Goal: Contribute content: Contribute content

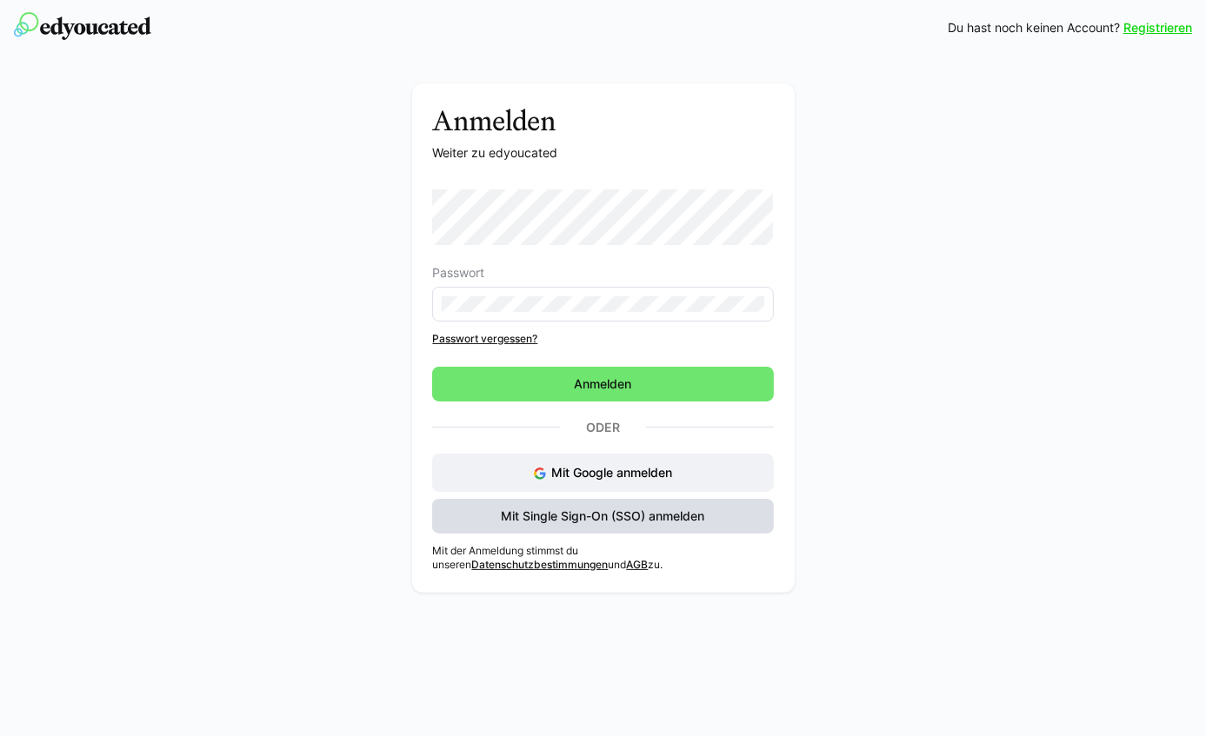
click at [710, 514] on span "Mit Single Sign-On (SSO) anmelden" at bounding box center [602, 516] width 341 height 35
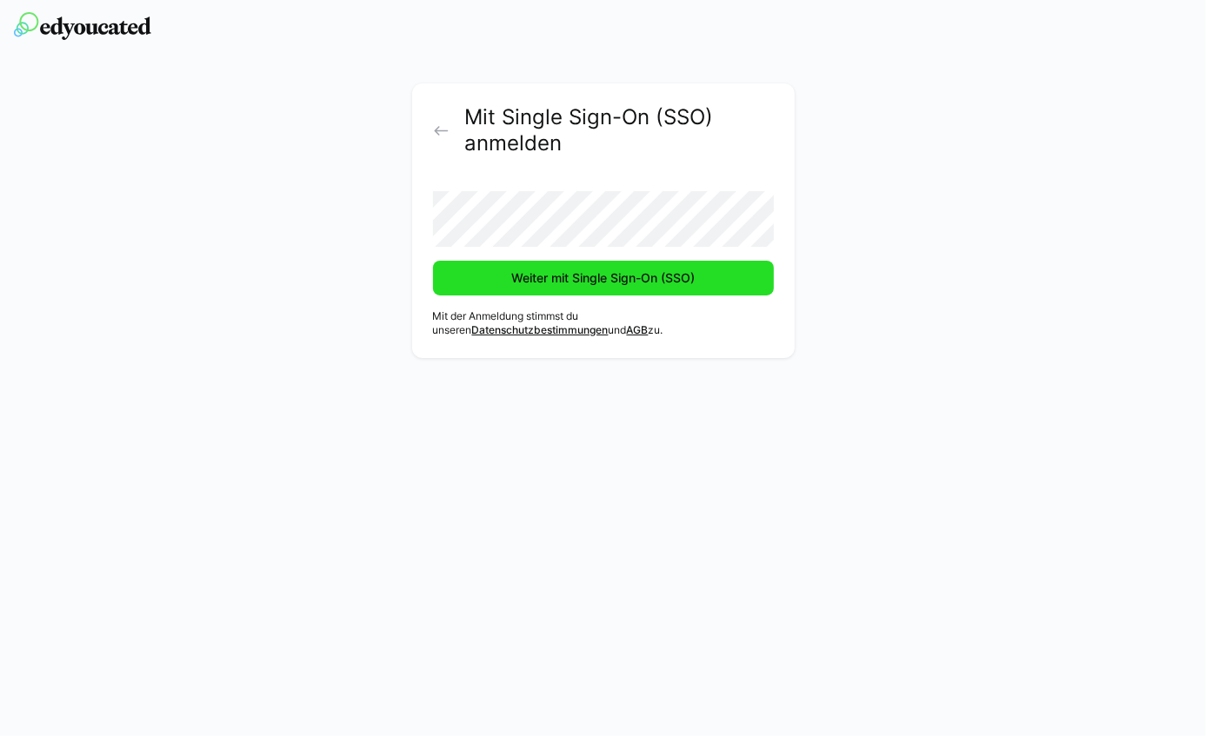
click at [600, 276] on span "Weiter mit Single Sign-On (SSO)" at bounding box center [603, 278] width 189 height 17
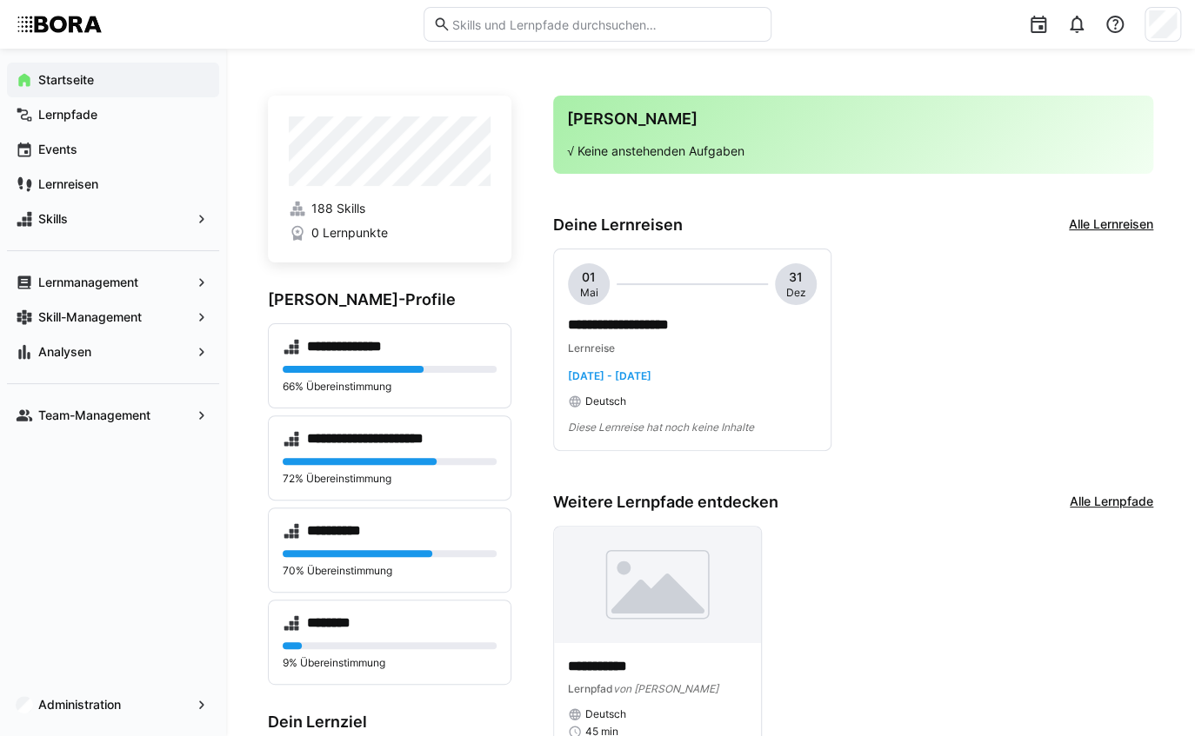
click at [1002, 478] on app-home-right "**********" at bounding box center [853, 600] width 600 height 1008
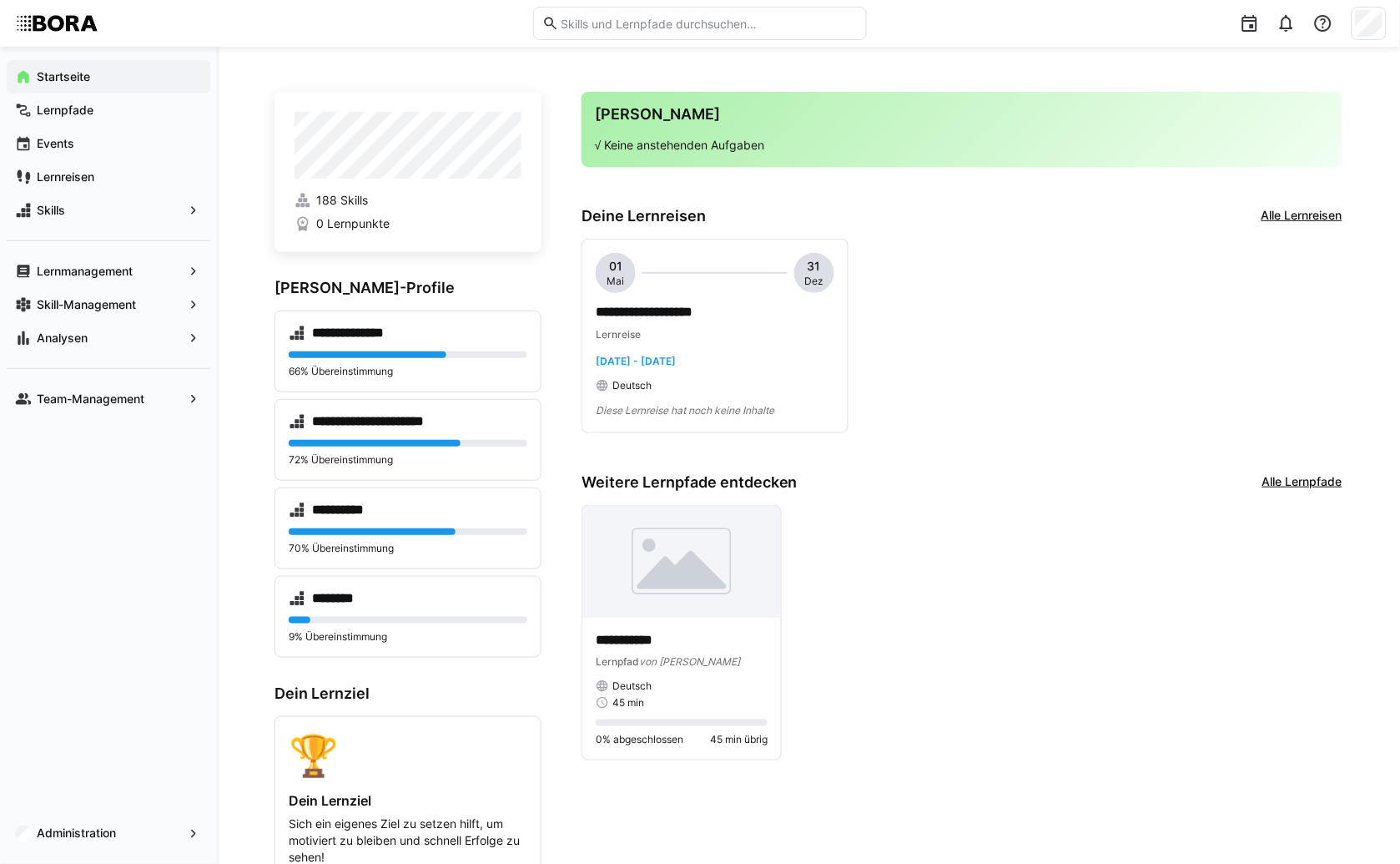
click at [1097, 265] on div "**********" at bounding box center [961, 336] width 761 height 195
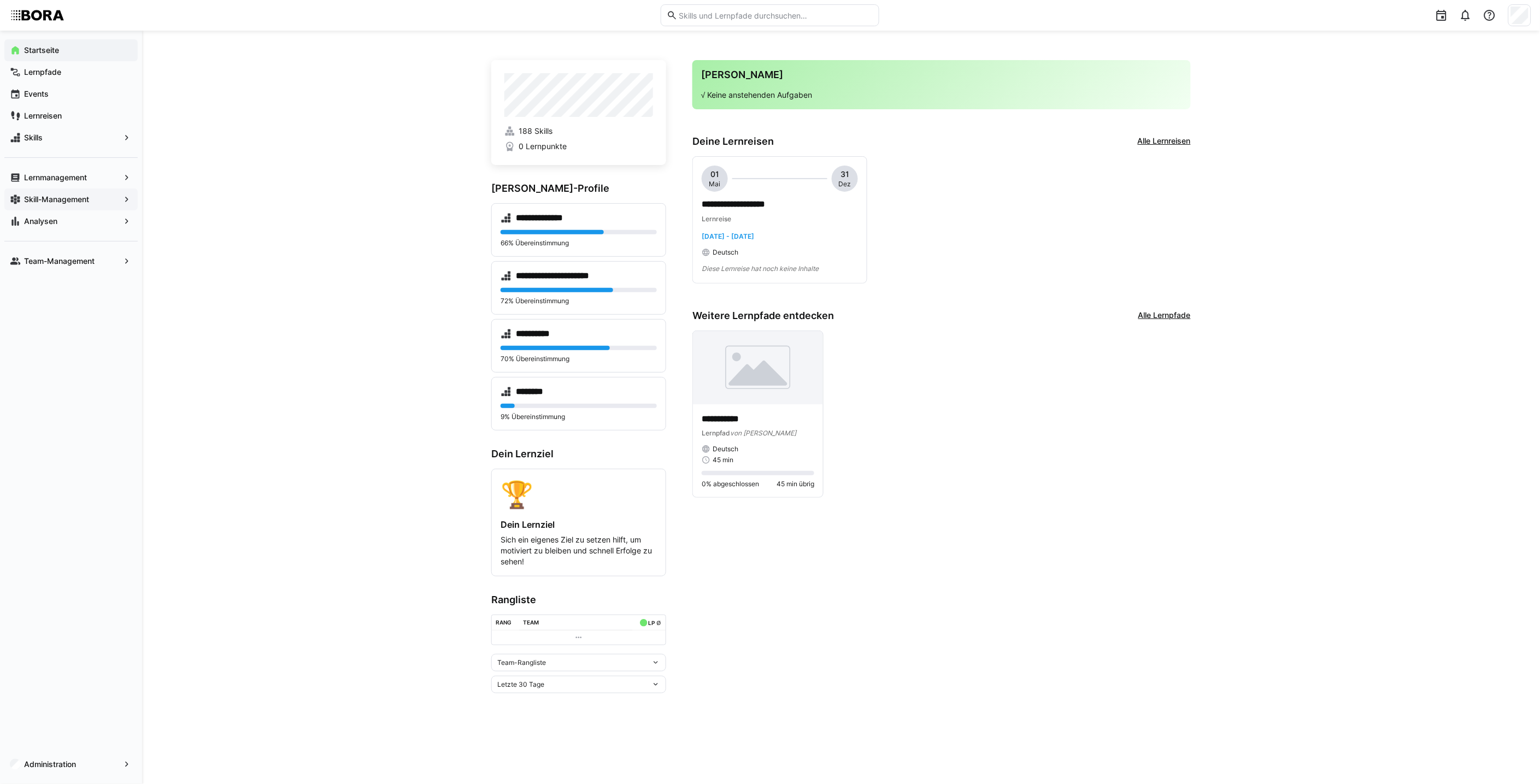
click at [0, 0] on app-navigation-label "Skill-Management" at bounding box center [0, 0] width 0 height 0
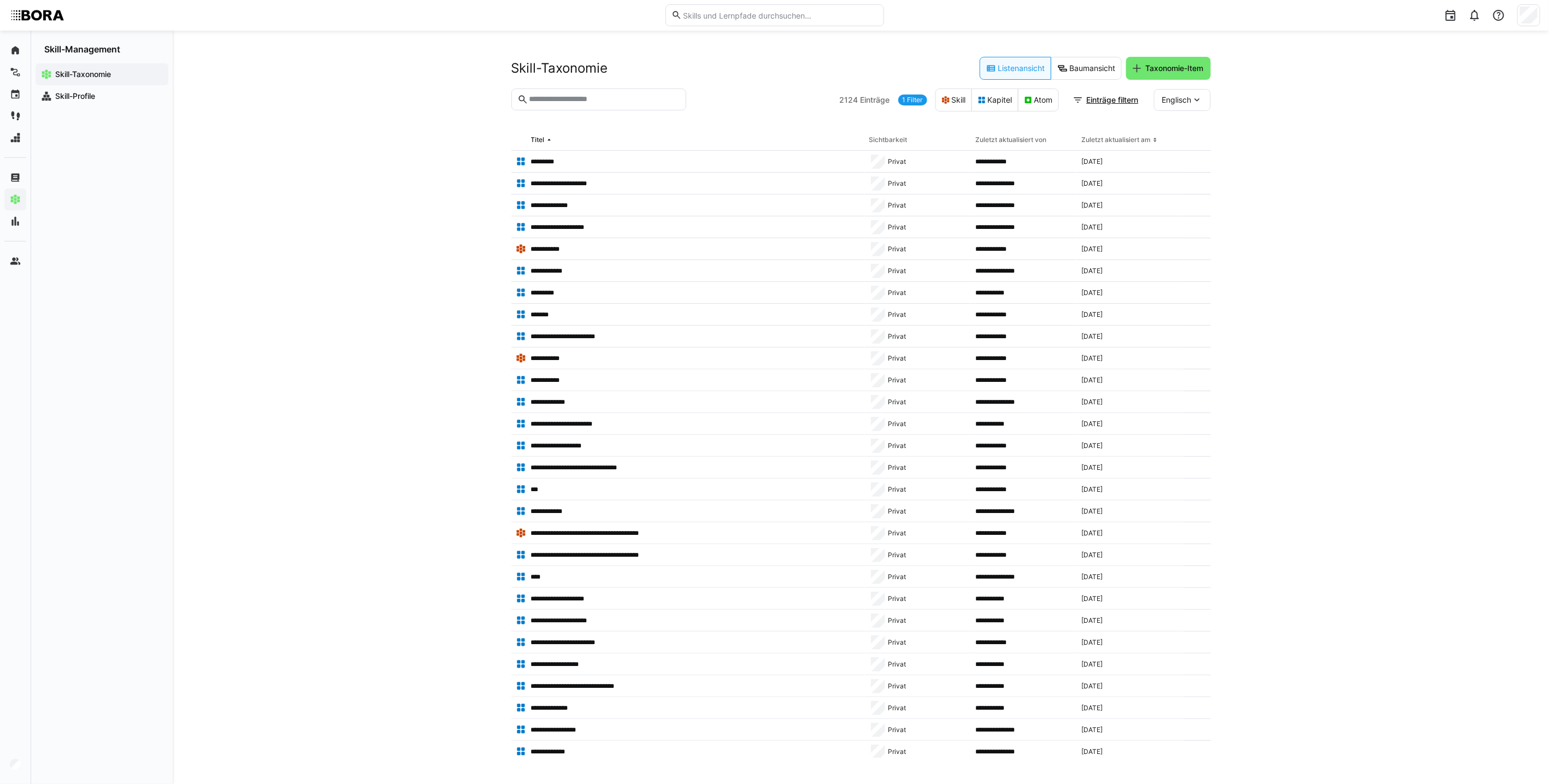
click at [589, 100] on input "text" at bounding box center [604, 99] width 152 height 10
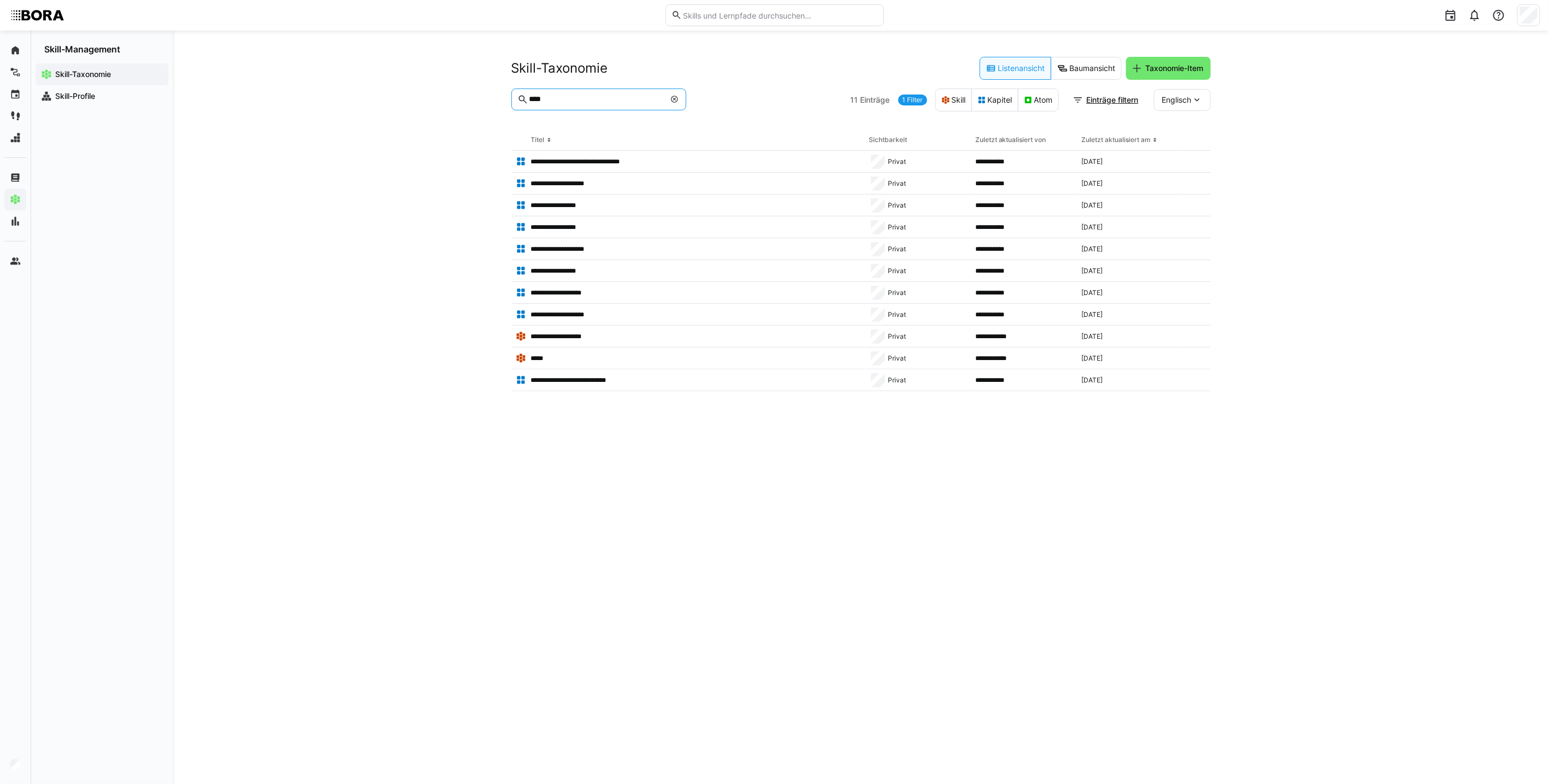
type input "****"
drag, startPoint x: 1182, startPoint y: 104, endPoint x: 1183, endPoint y: 111, distance: 7.1
click at [757, 104] on span "Englisch" at bounding box center [1176, 99] width 30 height 11
click at [757, 128] on span "Deutsch" at bounding box center [1176, 128] width 30 height 11
click at [579, 356] on app-table-first-column "********" at bounding box center [688, 358] width 345 height 11
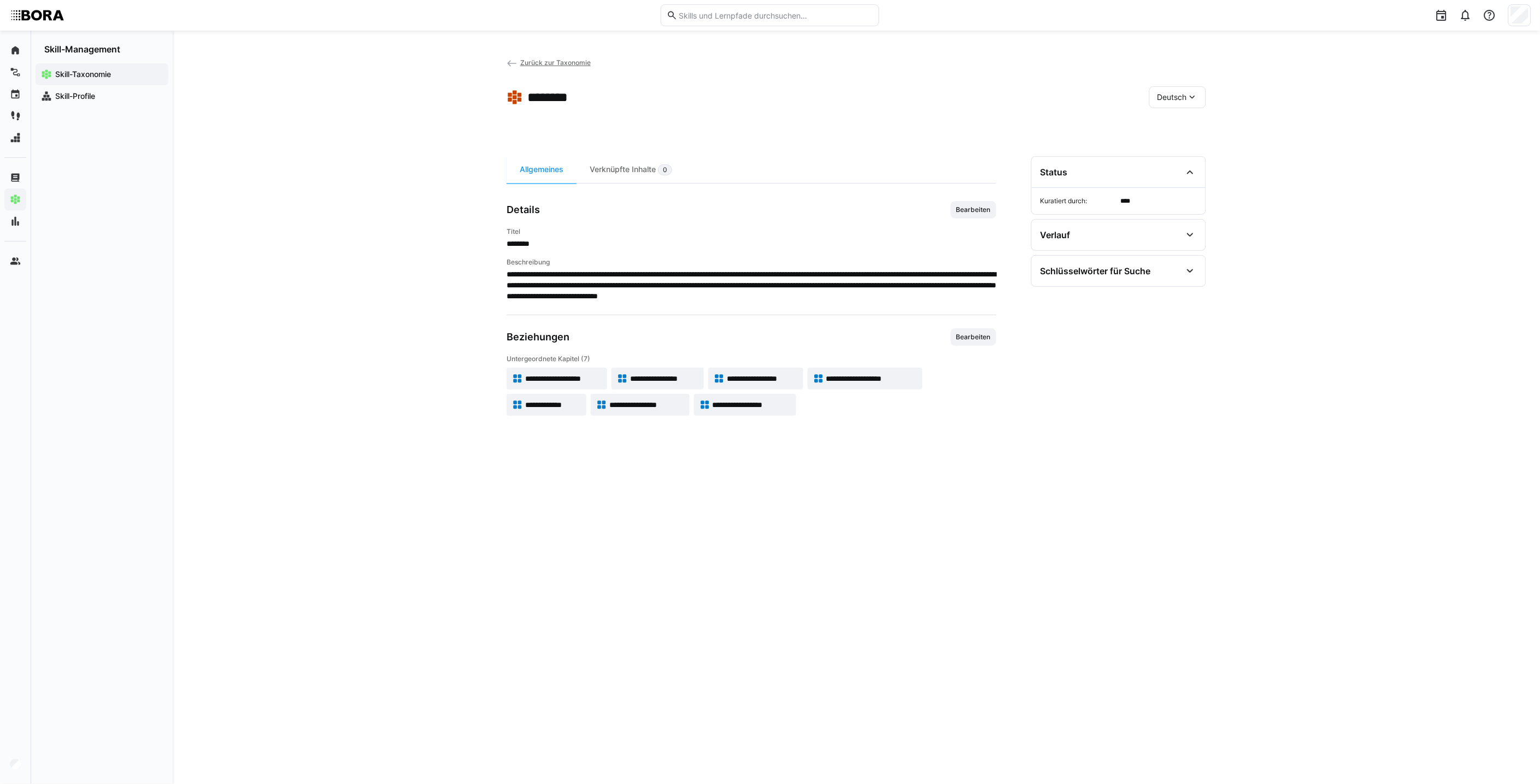
click at [625, 404] on span "**********" at bounding box center [646, 405] width 74 height 11
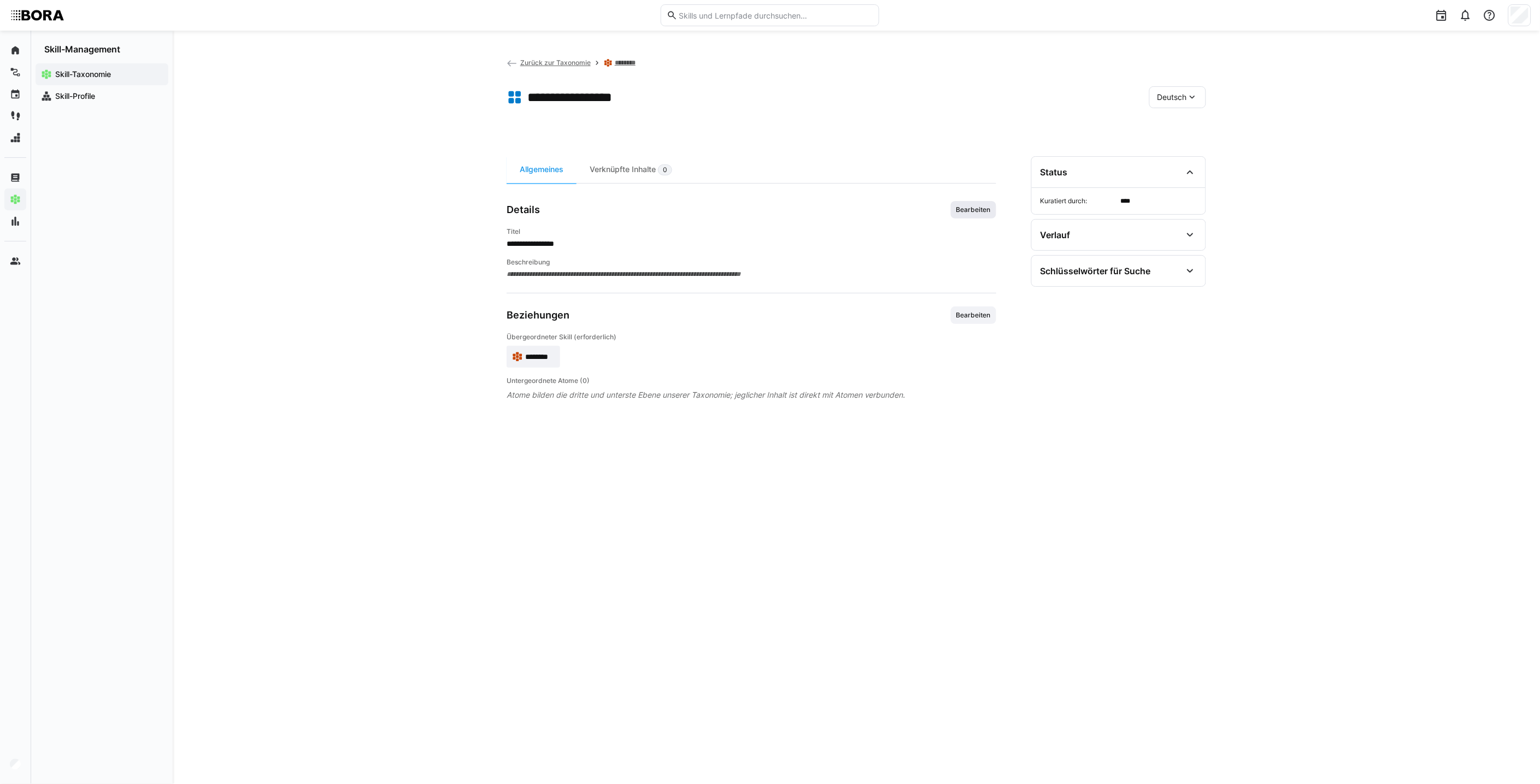
click at [757, 210] on span "Bearbeiten" at bounding box center [974, 210] width 36 height 9
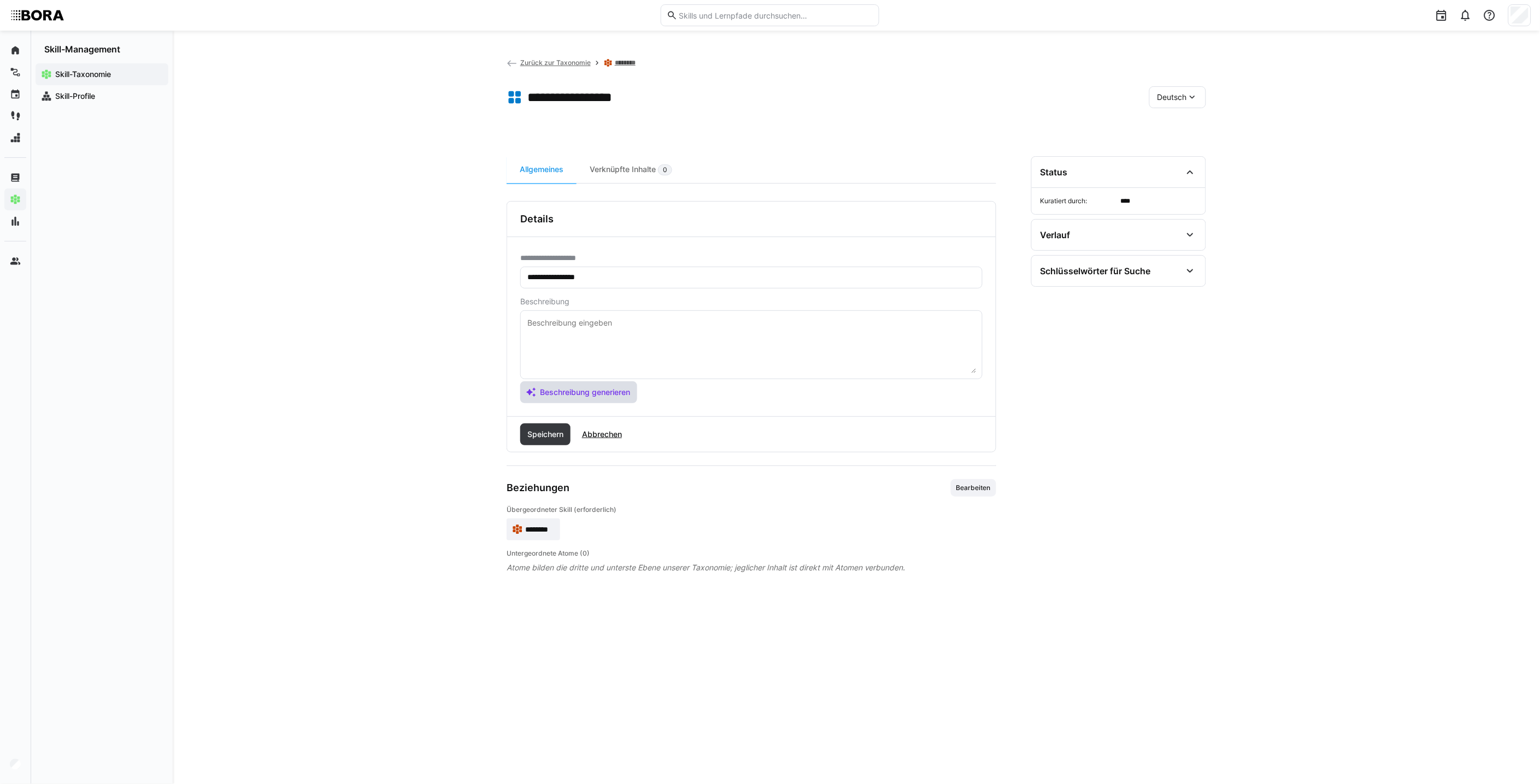
click at [597, 393] on span "Beschreibung generieren" at bounding box center [585, 392] width 94 height 11
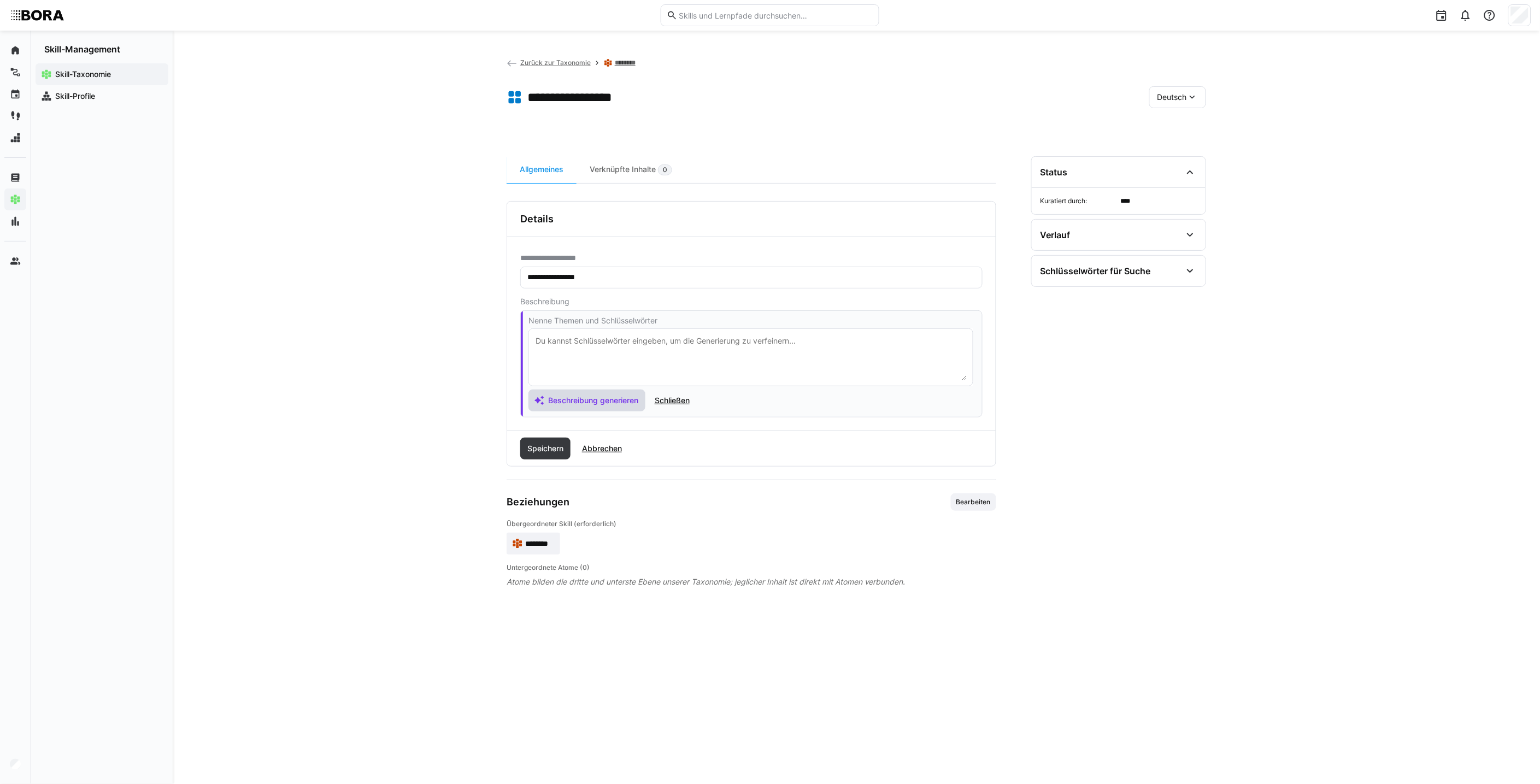
click at [626, 398] on span "Beschreibung generieren" at bounding box center [593, 400] width 94 height 11
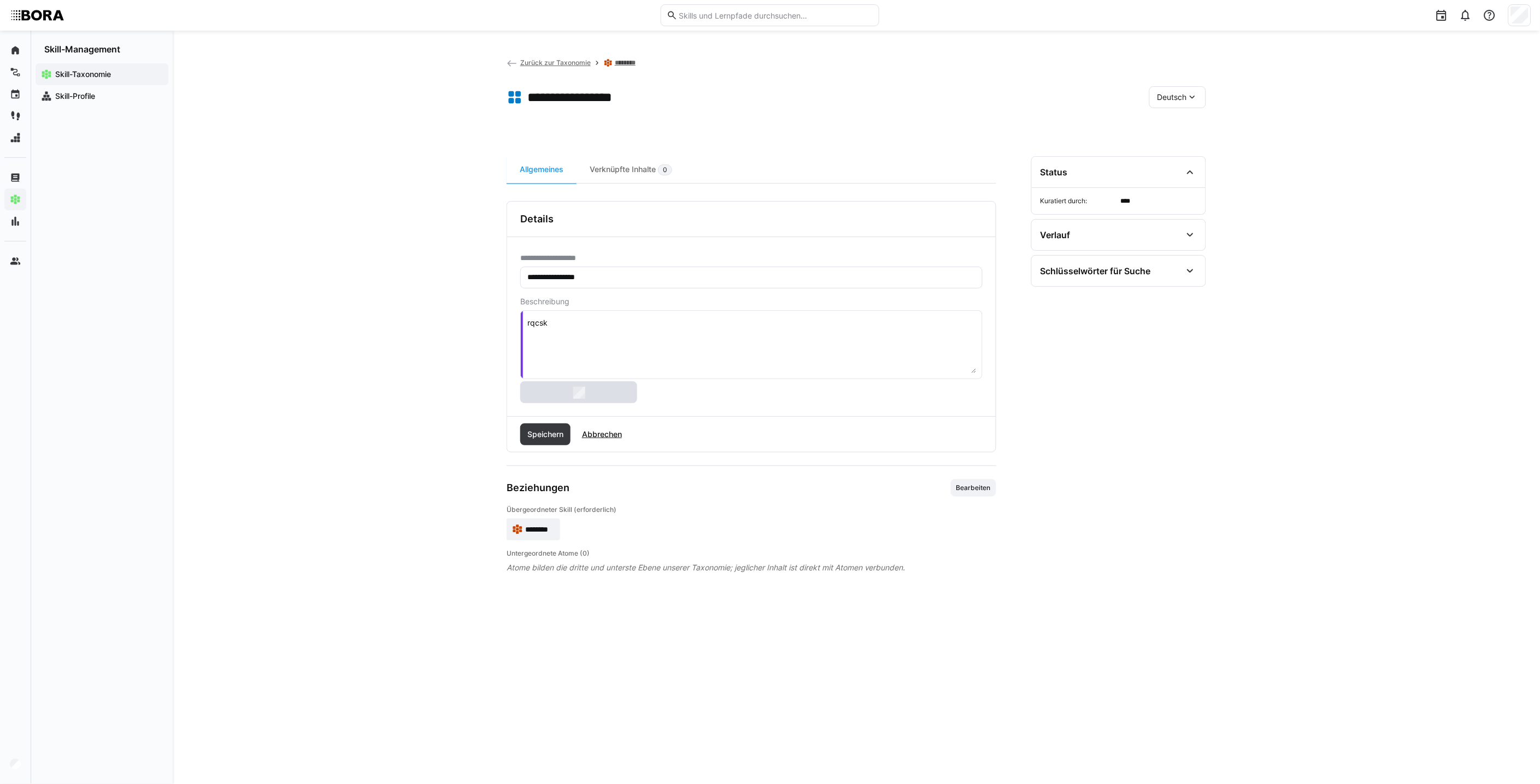
type textarea "kkhqjadf"
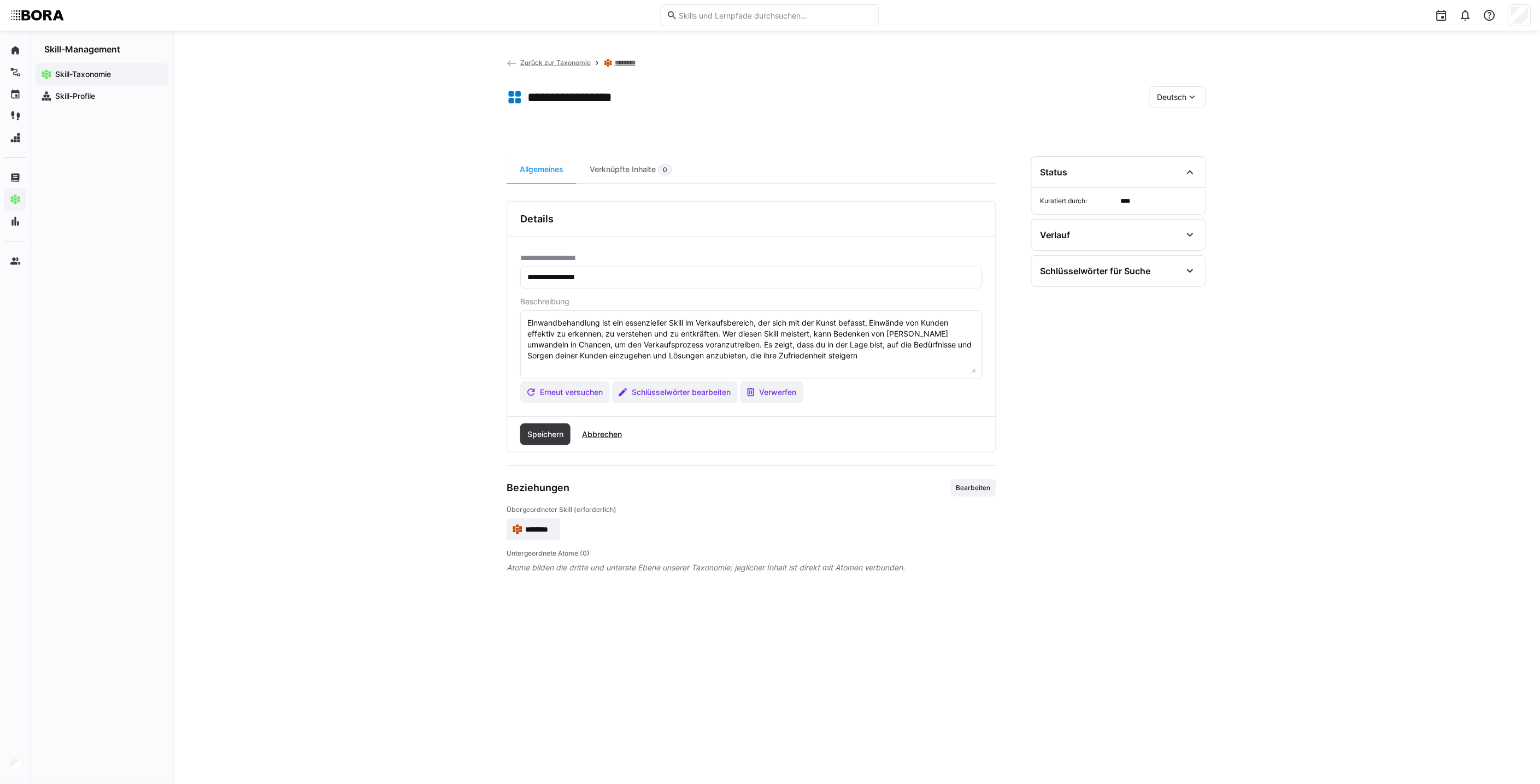
type textarea "Einwandbehandlung ist ein essenzieller Skill im Verkaufsbereich, der sich mit d…"
click at [757, 324] on textarea "Einwandbehandlung ist ein essenzieller Skill im Verkaufsbereich, der sich mit d…" at bounding box center [751, 344] width 450 height 57
drag, startPoint x: 838, startPoint y: 351, endPoint x: 500, endPoint y: 319, distance: 339.5
click at [500, 319] on div "**********" at bounding box center [856, 407] width 1367 height 753
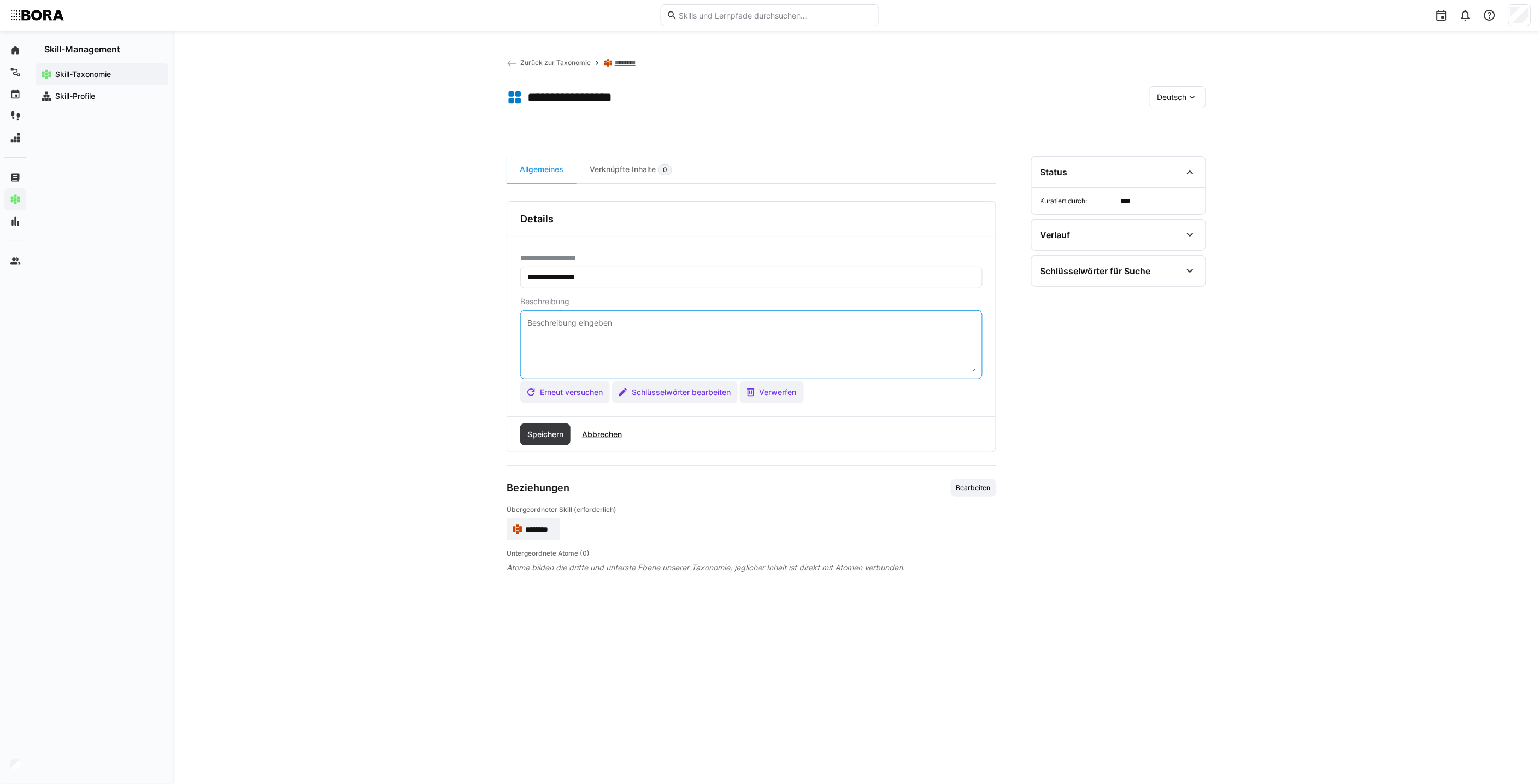
click at [569, 326] on textarea at bounding box center [751, 344] width 450 height 57
paste textarea "*1 -Anfänger: *2 – Mittelstufe: *3 – Fortgeschritten: *4 – Experte: * 5 - Starl…"
click at [619, 322] on textarea "*1 -Anfänger: *2 – Mittelstufe: *3 – Fortgeschritten: *4 – Experte: * 5 - Starl…" at bounding box center [751, 344] width 450 height 57
click at [617, 317] on textarea "*1 -Anfänger: *2 – Mittelstufe: *3 – Fortgeschritten: *4 – Experte: * 5 - Starl…" at bounding box center [751, 344] width 450 height 57
paste textarea "Erkennt einfache Einwände im Kundengespräch, ist jedoch noch unsicher in der Re…"
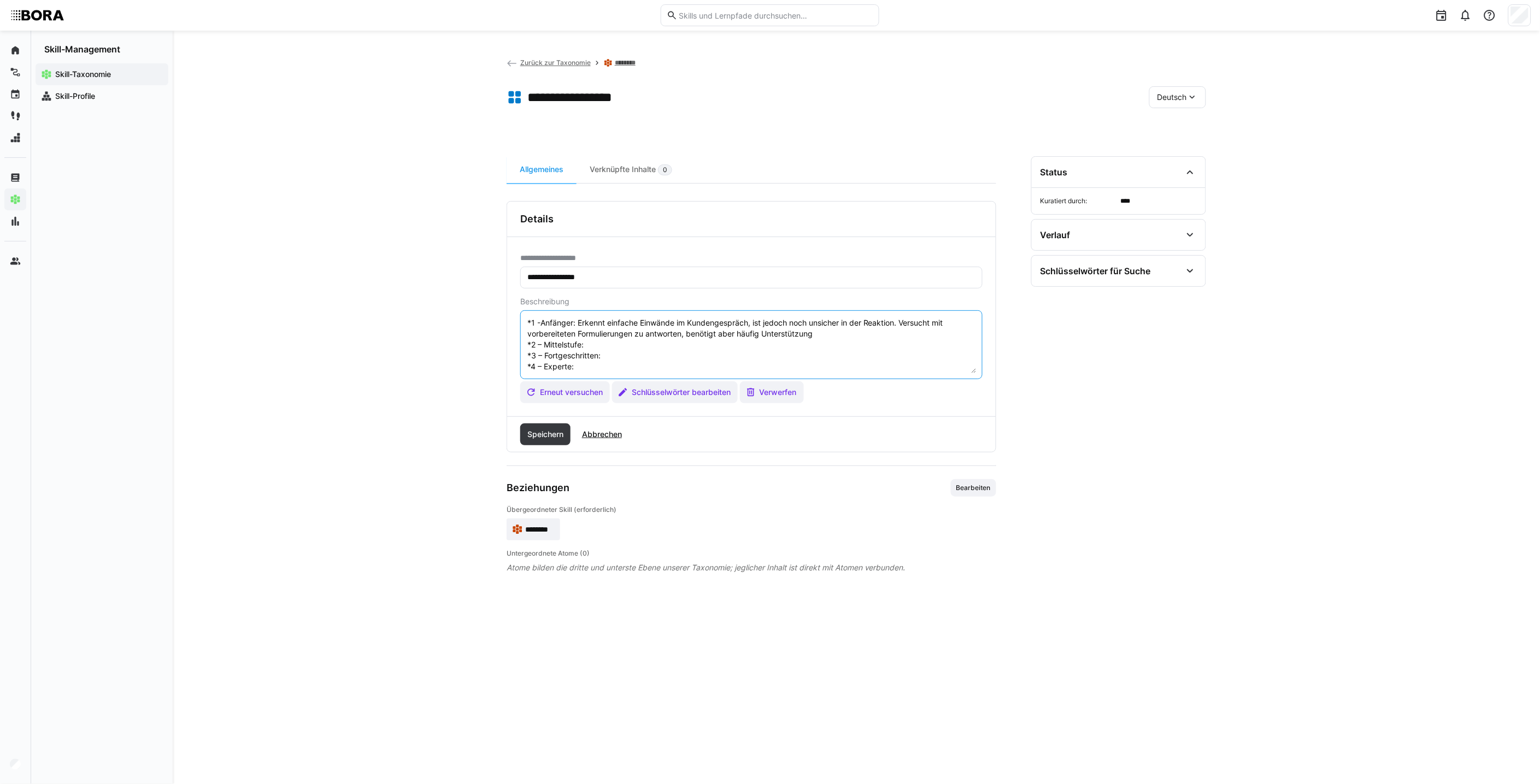
click at [623, 341] on textarea "*1 -Anfänger: Erkennt einfache Einwände im Kundengespräch, ist jedoch noch unsi…" at bounding box center [751, 344] width 450 height 57
click at [609, 342] on textarea "*1 -Anfänger: Erkennt einfache Einwände im Kundengespräch, ist jedoch noch unsi…" at bounding box center [751, 344] width 450 height 57
paste textarea "Kann gängige Einwände strukturiert aufnehmen und angemessen darauf reagieren. W…"
click at [619, 366] on textarea "*1 -Anfänger: Erkennt einfache Einwände im Kundengespräch, ist jedoch noch unsi…" at bounding box center [751, 344] width 450 height 57
click at [637, 366] on textarea "*1 -Anfänger: Erkennt einfache Einwände im Kundengespräch, ist jedoch noch unsi…" at bounding box center [751, 344] width 450 height 57
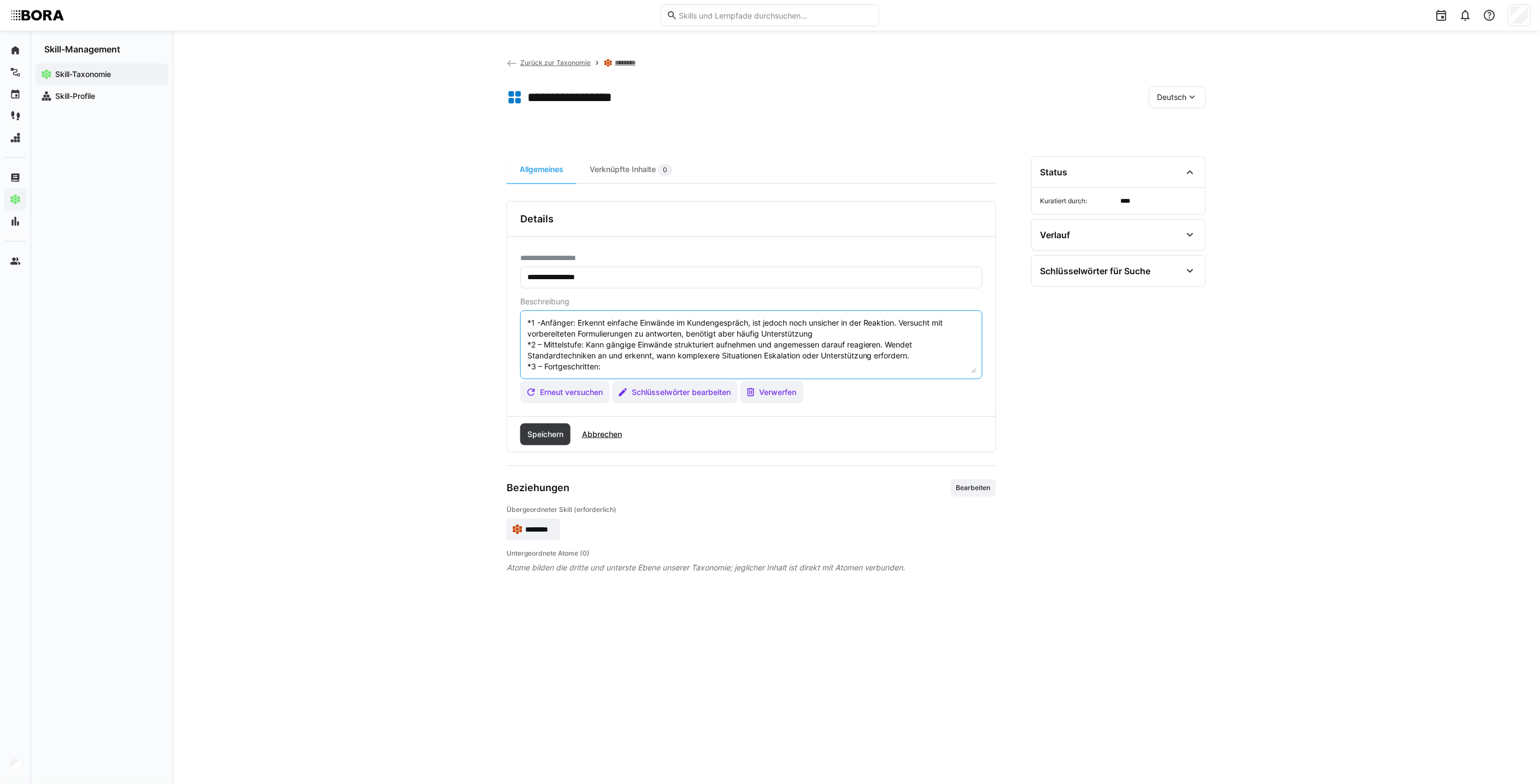
paste textarea ""Behandelt Einwände souverän und flexibel, passt Argumentationen situationsgere…"
click at [633, 341] on textarea "*1 -Anfänger: Erkennt einfache Einwände im Kundengespräch, ist jedoch noch unsi…" at bounding box center [751, 344] width 450 height 57
click at [635, 344] on textarea "*1 -Anfänger: Erkennt einfache Einwände im Kundengespräch, ist jedoch noch unsi…" at bounding box center [751, 344] width 450 height 57
paste textarea "Geht auch mit schwierigen oder versteckten Einwänden professionell und überzeug…"
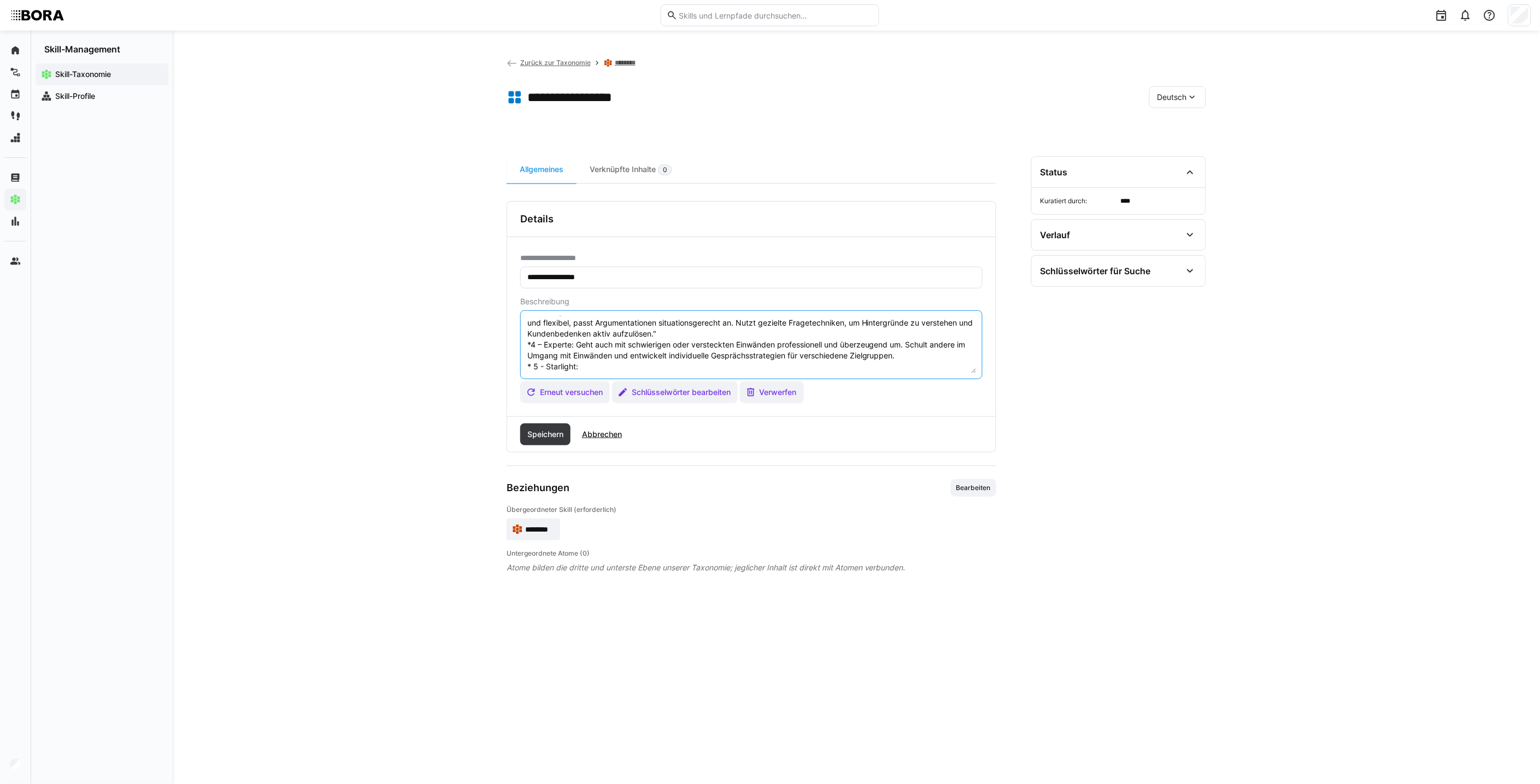
click at [624, 364] on textarea "*1 -Anfänger: Erkennt einfache Einwände im Kundengespräch, ist jedoch noch unsi…" at bounding box center [751, 344] width 450 height 57
click at [634, 367] on textarea "*1 -Anfänger: Erkennt einfache Einwände im Kundengespräch, ist jedoch noch unsi…" at bounding box center [751, 344] width 450 height 57
paste textarea "Entwickelt und optimiert unternehmensweite Konzepte zur Einwandbehandlung. Wird…"
type textarea "*2 -Loremips: Dolorsi ametcons Adipisci el Seddoeiusmodte, inc utlabo etdo magn…"
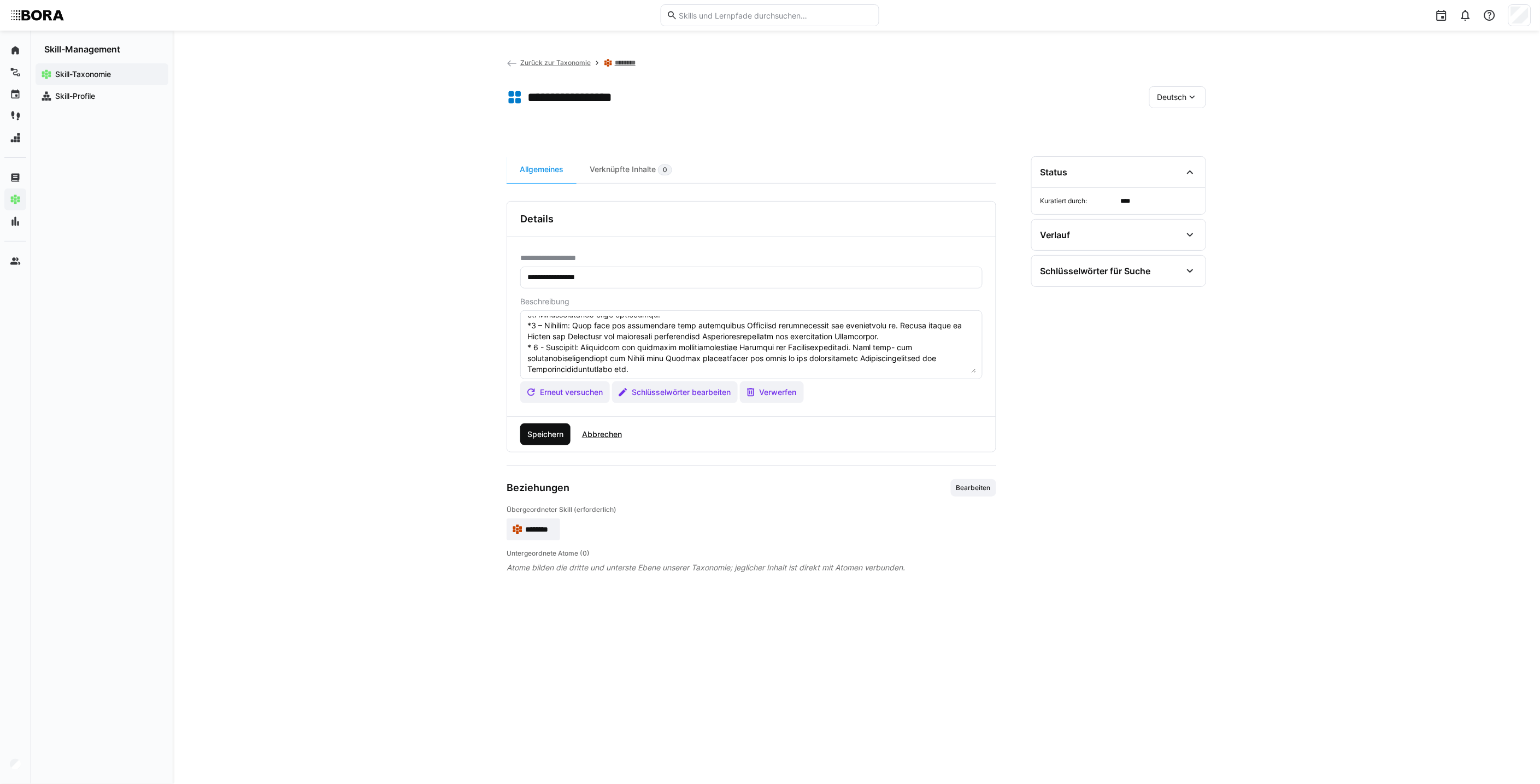
click at [537, 433] on span "Speichern" at bounding box center [545, 433] width 40 height 11
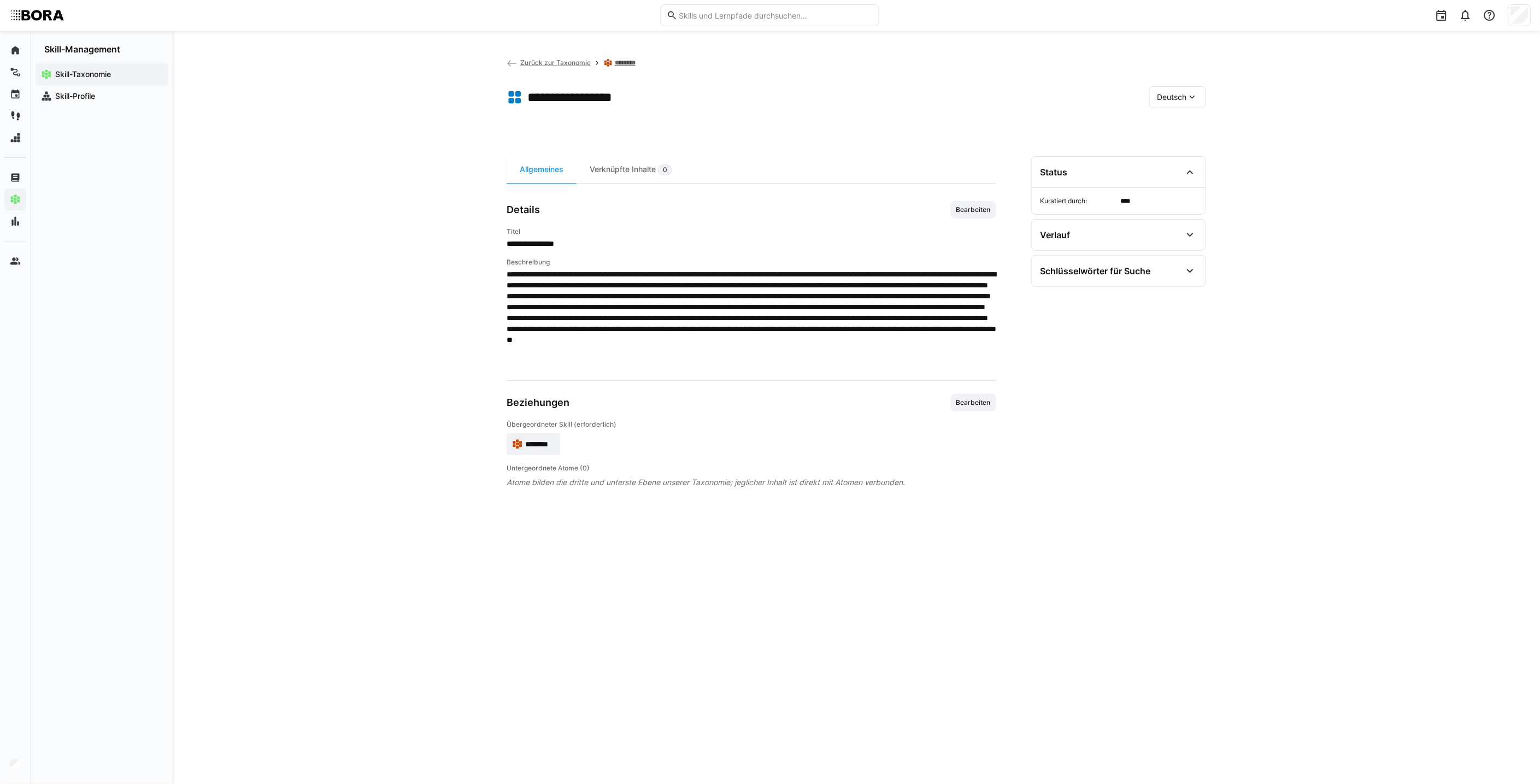
click at [757, 102] on div "Deutsch" at bounding box center [1177, 97] width 57 height 22
click at [757, 144] on div "Englisch" at bounding box center [1178, 148] width 40 height 11
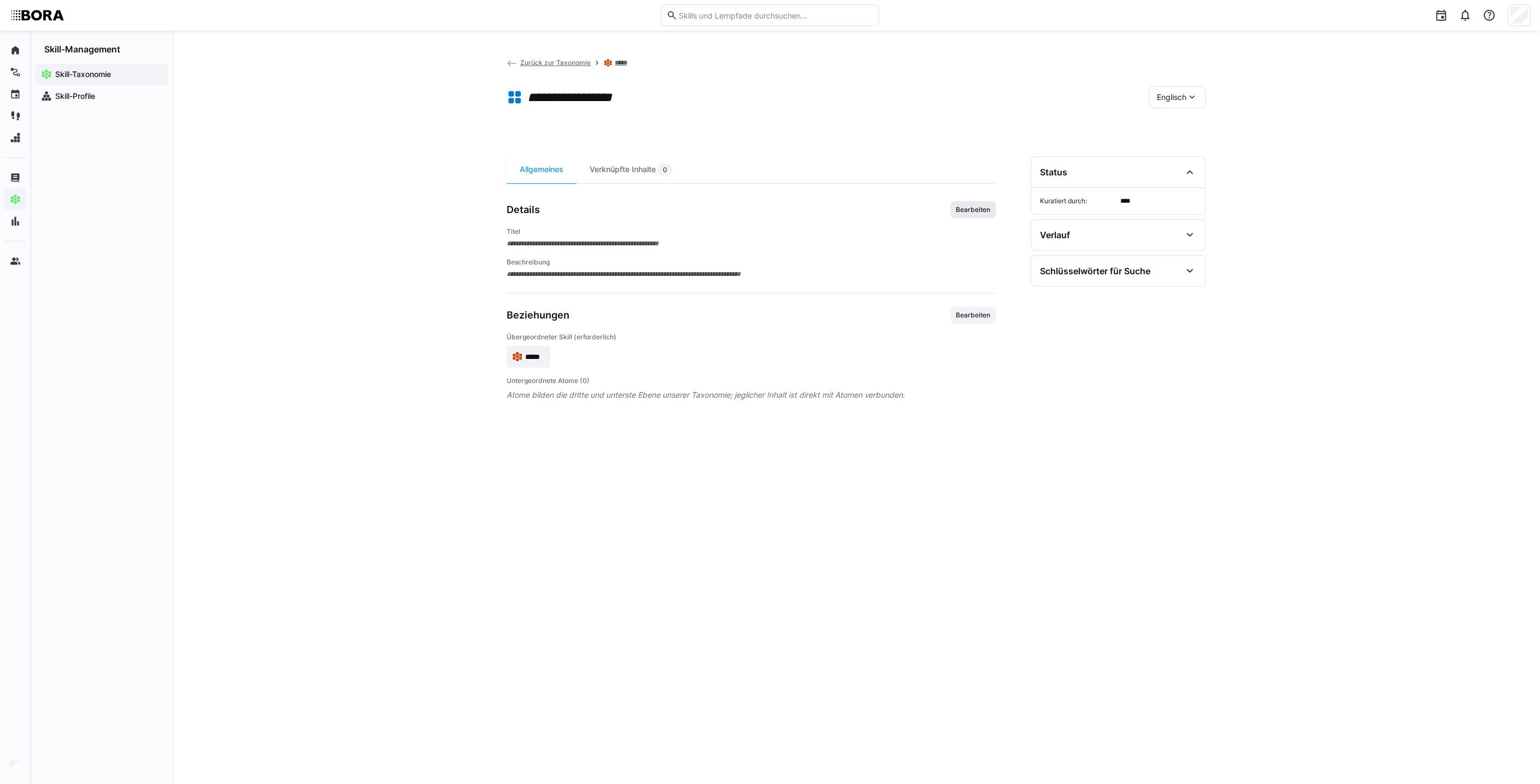
click at [757, 215] on span "Bearbeiten" at bounding box center [974, 210] width 45 height 18
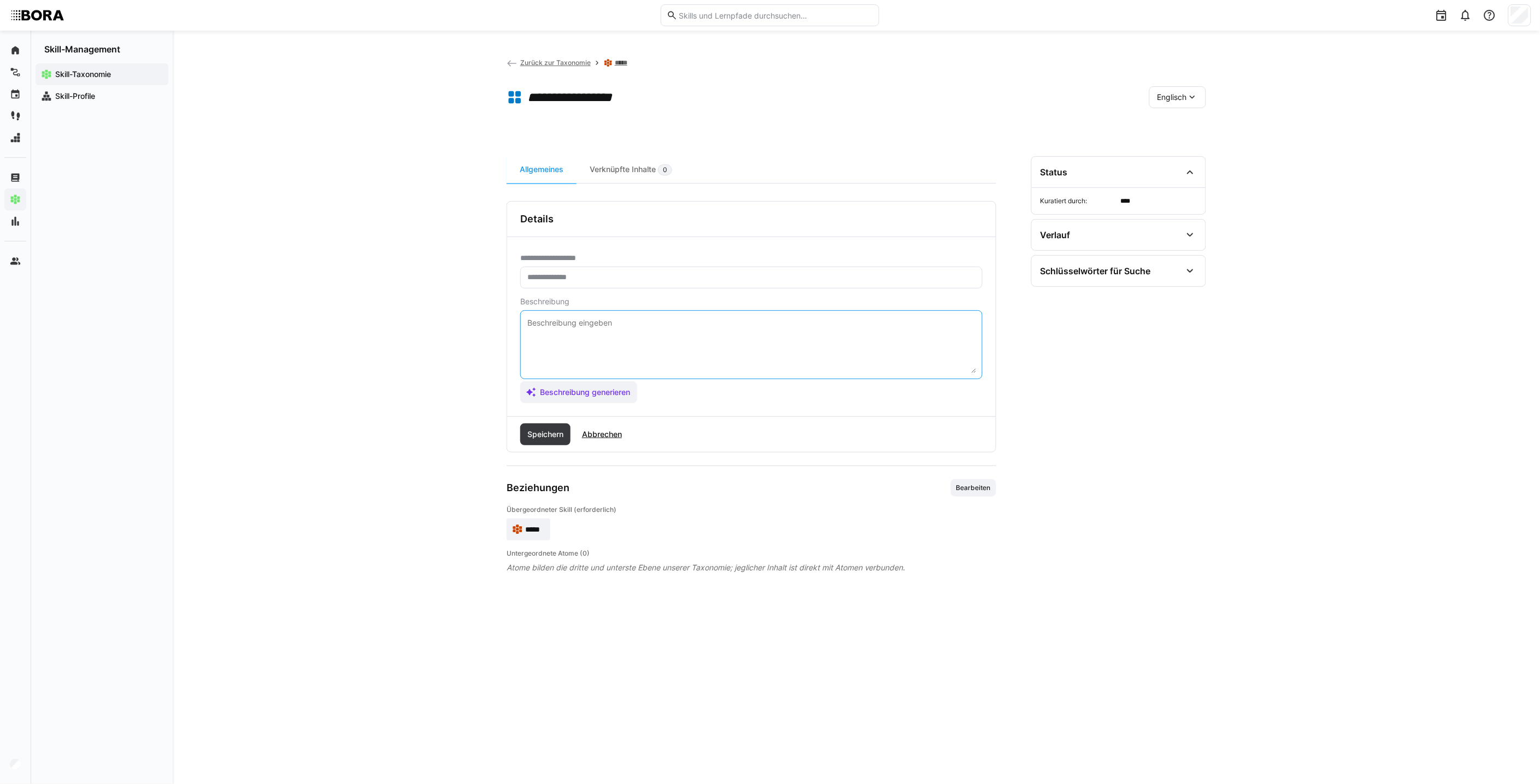
click at [757, 335] on textarea at bounding box center [751, 344] width 450 height 57
click at [598, 336] on textarea at bounding box center [751, 344] width 450 height 57
paste textarea "*1 - Beginner: *2 - Intermediate Level: *3 - Advanced: *4 - Expert: *5 - Starli…"
click at [615, 322] on textarea "*1 - Beginner: *2 - Intermediate Level: *3 - Advanced: *4 - Expert: *5 - Starli…" at bounding box center [751, 344] width 450 height 57
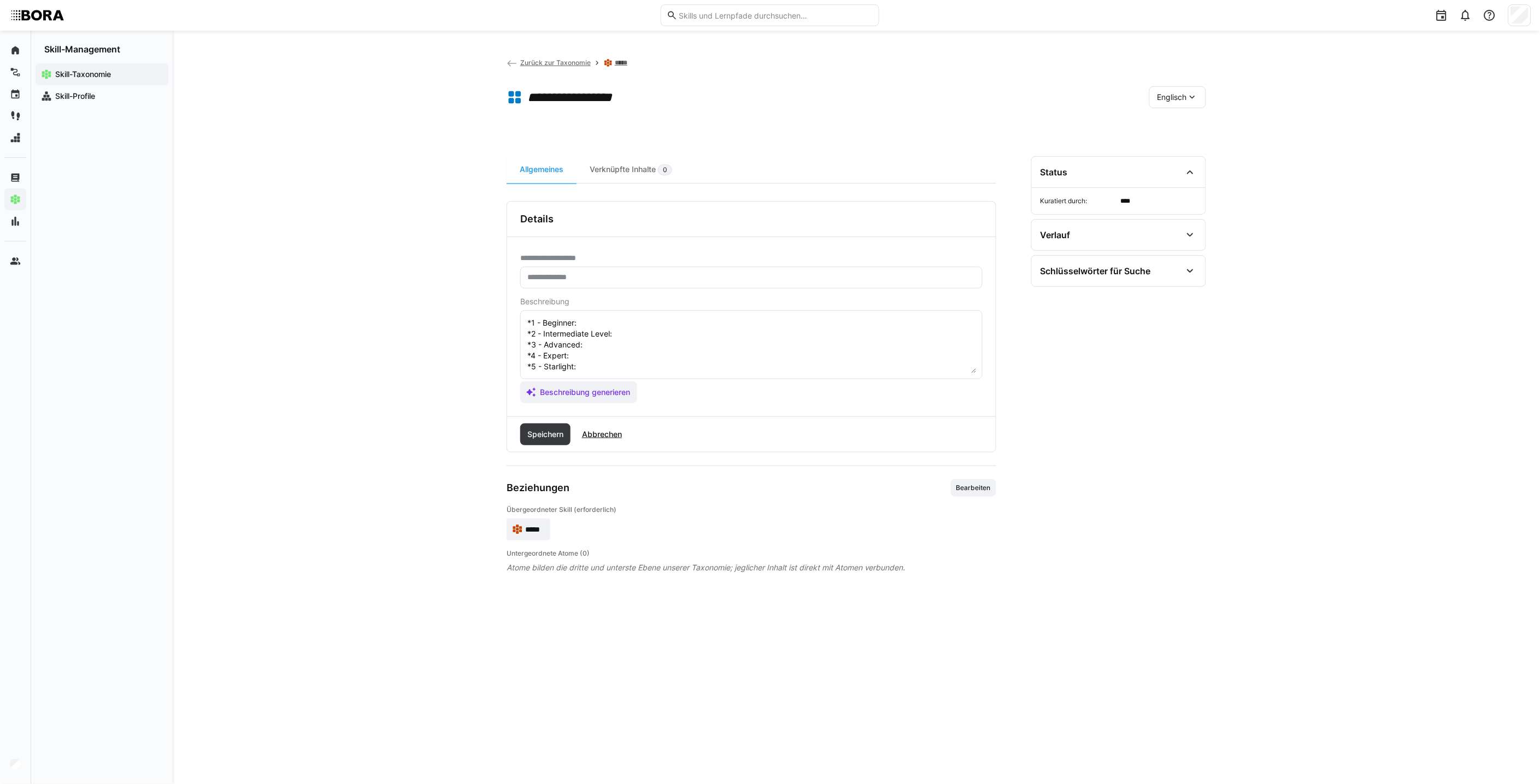
click at [615, 320] on textarea "*1 - Beginner: *2 - Intermediate Level: *3 - Advanced: *4 - Expert: *5 - Starli…" at bounding box center [751, 344] width 450 height 57
paste textarea "Recognizes simple objections in customer conversations, but is still unsure how…"
click at [666, 345] on textarea "*1 - Beginner: Recognizes simple objections in customer conversations, but is s…" at bounding box center [751, 344] width 450 height 57
click at [670, 341] on textarea "*1 - Beginner: Recognizes simple objections in customer conversations, but is s…" at bounding box center [751, 344] width 450 height 57
paste textarea ""Can take common objections in a structured way and respond appropriately. Uses…"
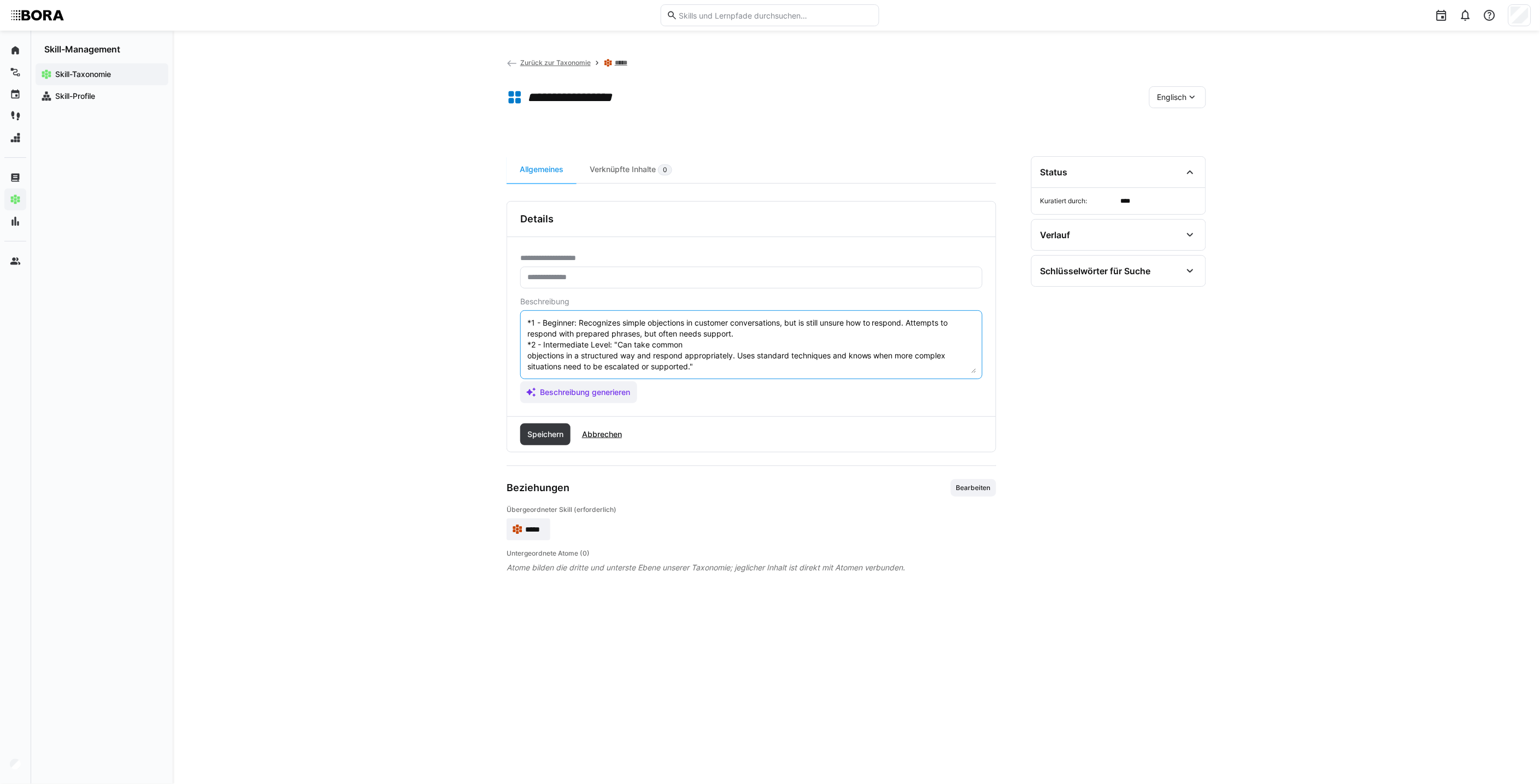
scroll to position [44, 0]
click at [654, 332] on textarea "*1 - Beginner: Recognizes simple objections in customer conversations, but is s…" at bounding box center [751, 344] width 450 height 57
click at [614, 334] on textarea "*1 - Beginner: Recognizes simple objections in customer conversations, but is s…" at bounding box center [751, 344] width 450 height 57
paste textarea "Handles objections confidently and flexibly, adapting arguments to suit the sit…"
click at [611, 355] on textarea "*1 - Beginner: Recognizes simple objections in customer conversations, but is s…" at bounding box center [751, 344] width 450 height 57
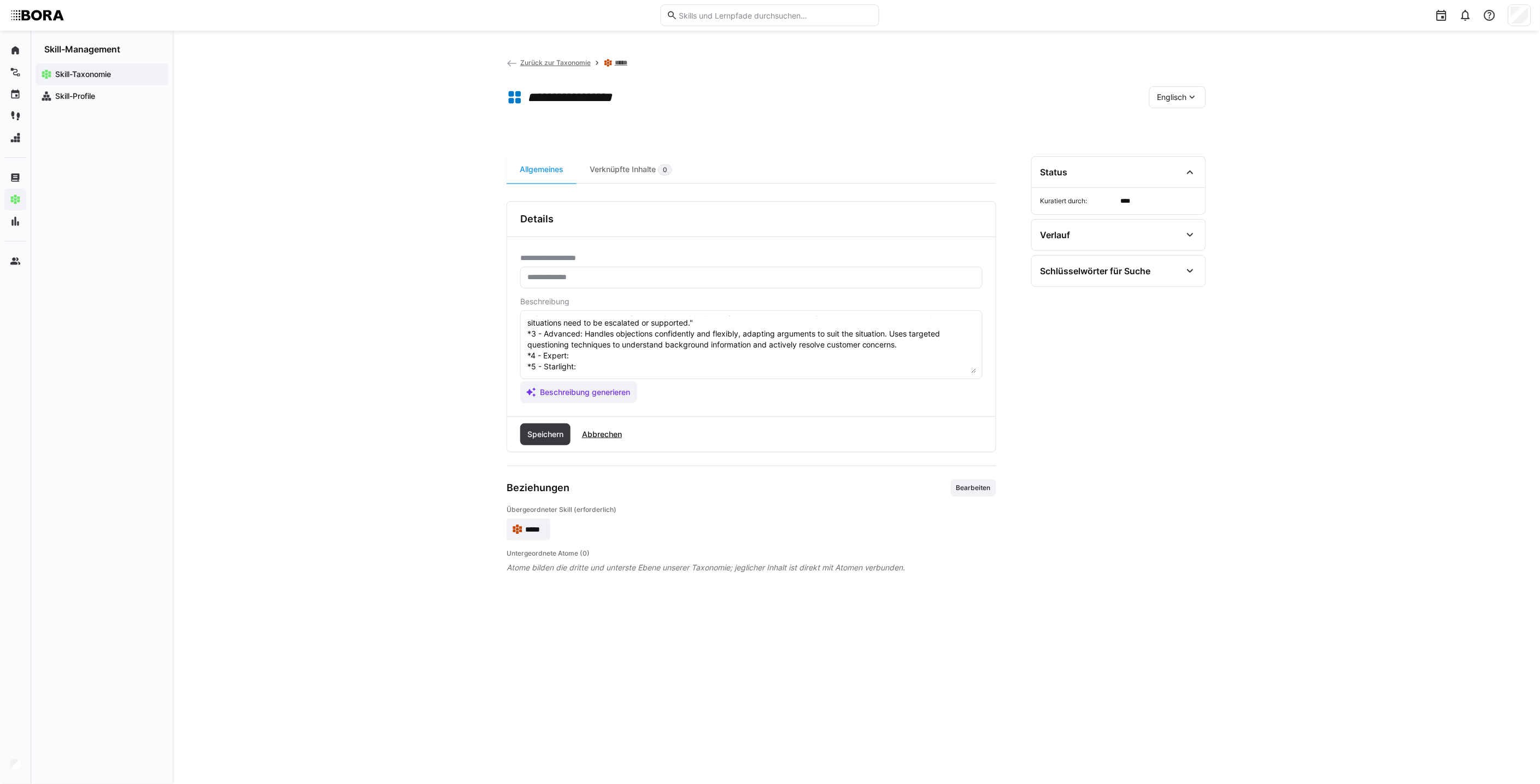
click at [601, 349] on textarea "*1 - Beginner: Recognizes simple objections in customer conversations, but is s…" at bounding box center [751, 344] width 450 height 57
click at [600, 354] on textarea "*1 - Beginner: Recognizes simple objections in customer conversations, but is s…" at bounding box center [751, 344] width 450 height 57
paste textarea "Deals with difficult or hidden objections professionally and convincingly. Trai…"
click at [655, 353] on textarea "*1 - Beginner: Recognizes simple objections in customer conversations, but is s…" at bounding box center [751, 344] width 450 height 57
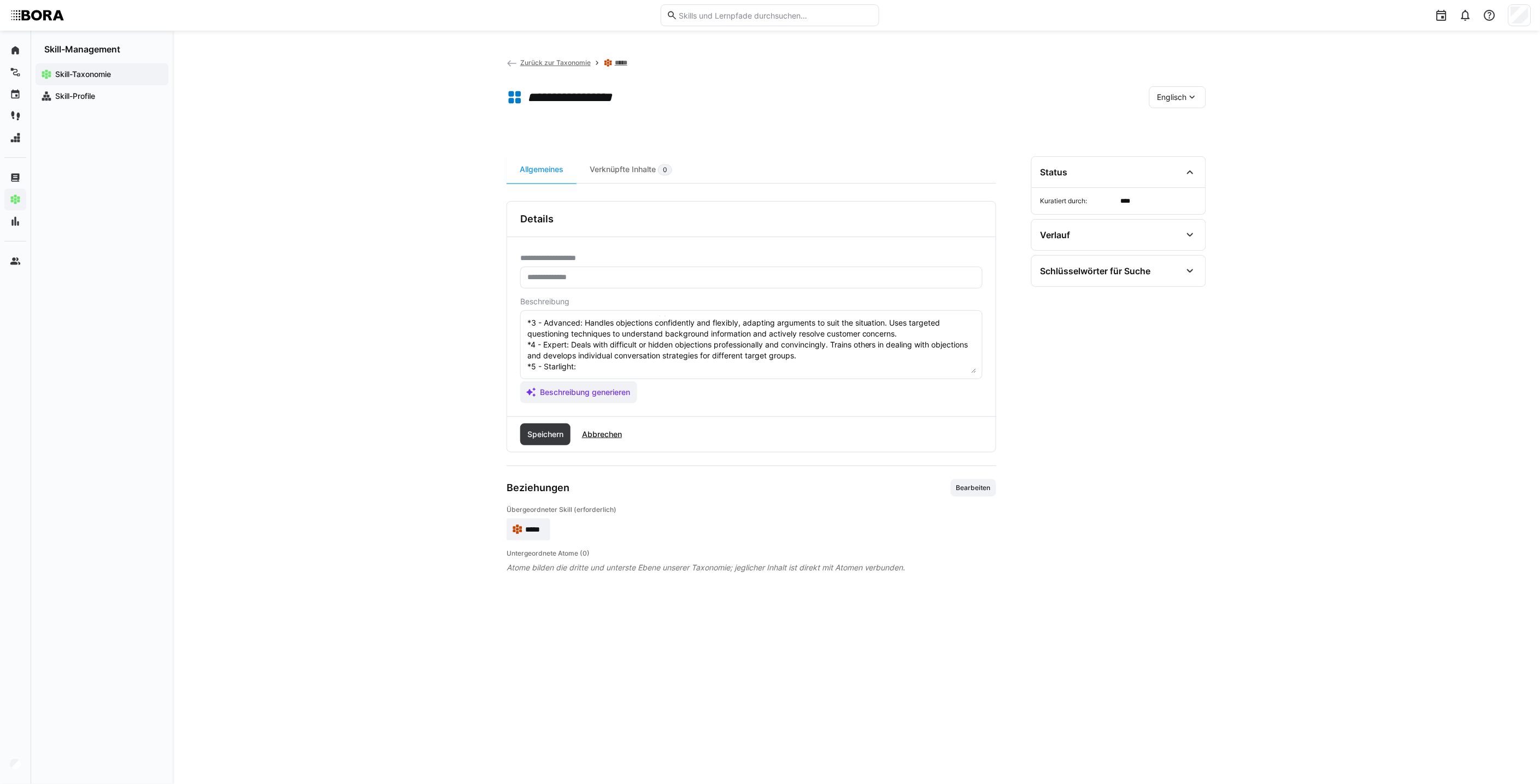
click at [625, 357] on textarea "*1 - Beginner: Recognizes simple objections in customer conversations, but is s…" at bounding box center [751, 344] width 450 height 57
paste textarea "Develops and optimizes company-wide concepts for handling objections. Is called…"
type textarea "*1 - Beginner: Recognizes simple objections in customer conversations, but is s…"
click at [559, 435] on span "Speichern" at bounding box center [545, 433] width 40 height 11
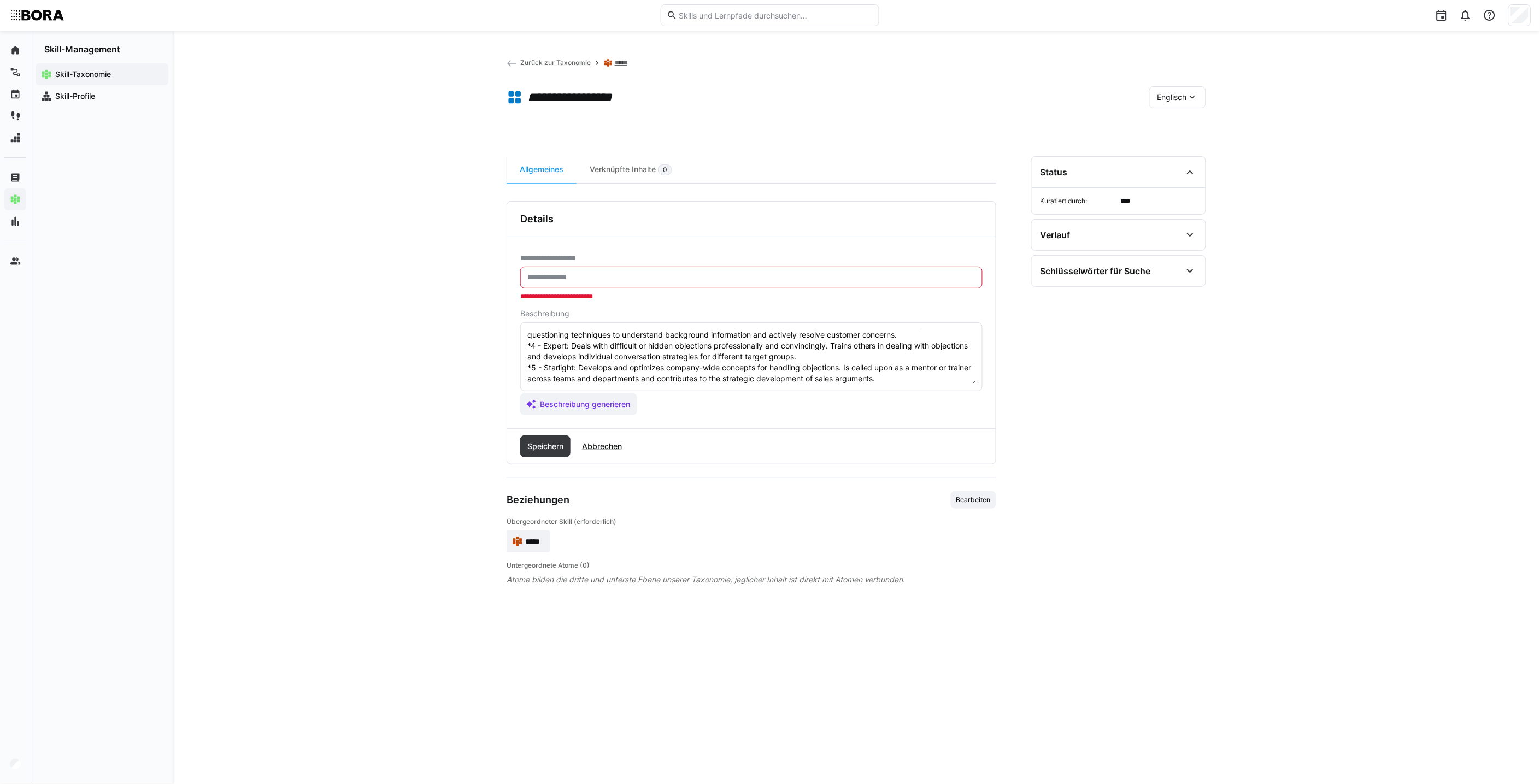
click at [757, 282] on eds-input at bounding box center [752, 277] width 463 height 22
paste input "**********"
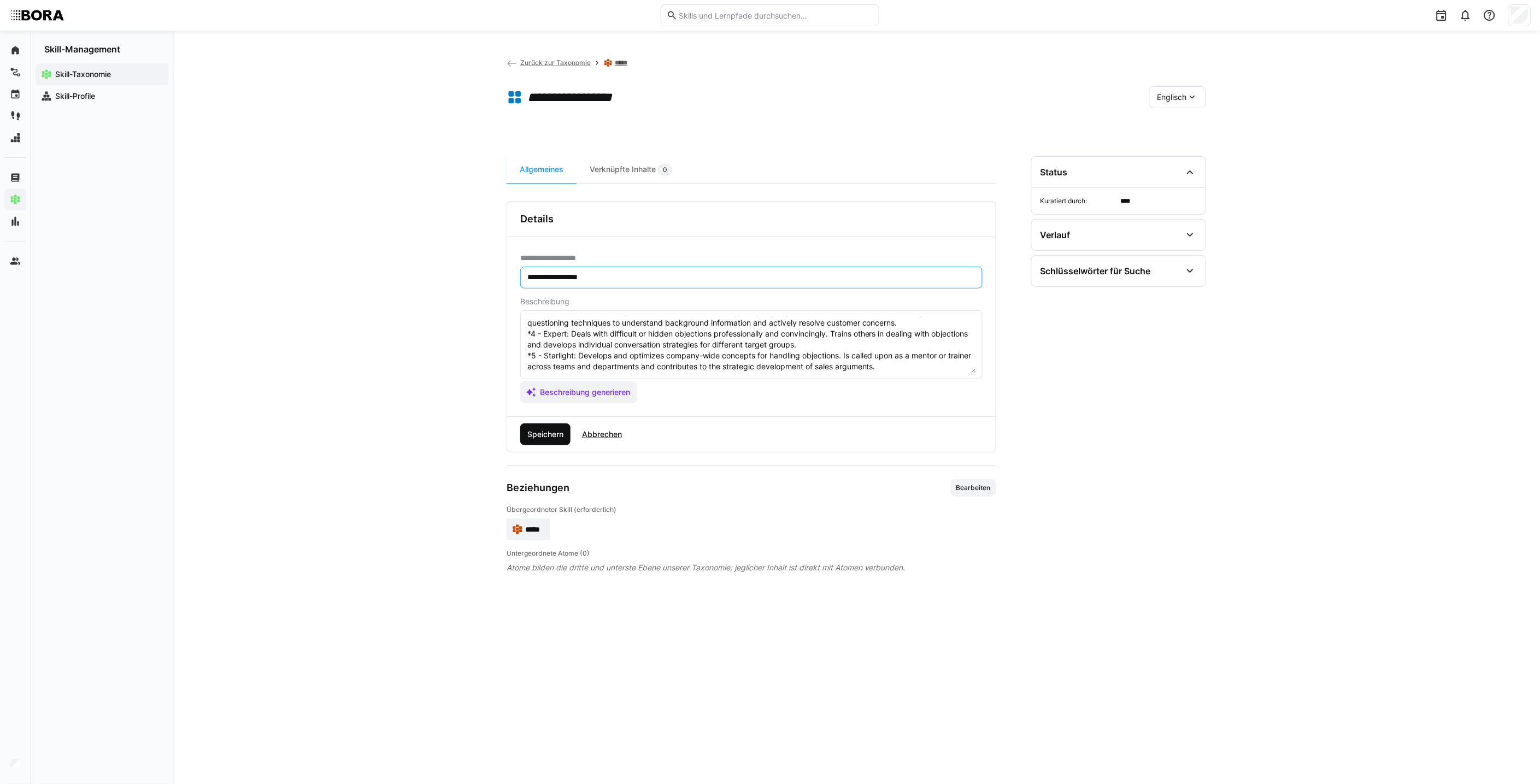
type input "**********"
click at [553, 435] on span "Speichern" at bounding box center [545, 433] width 40 height 11
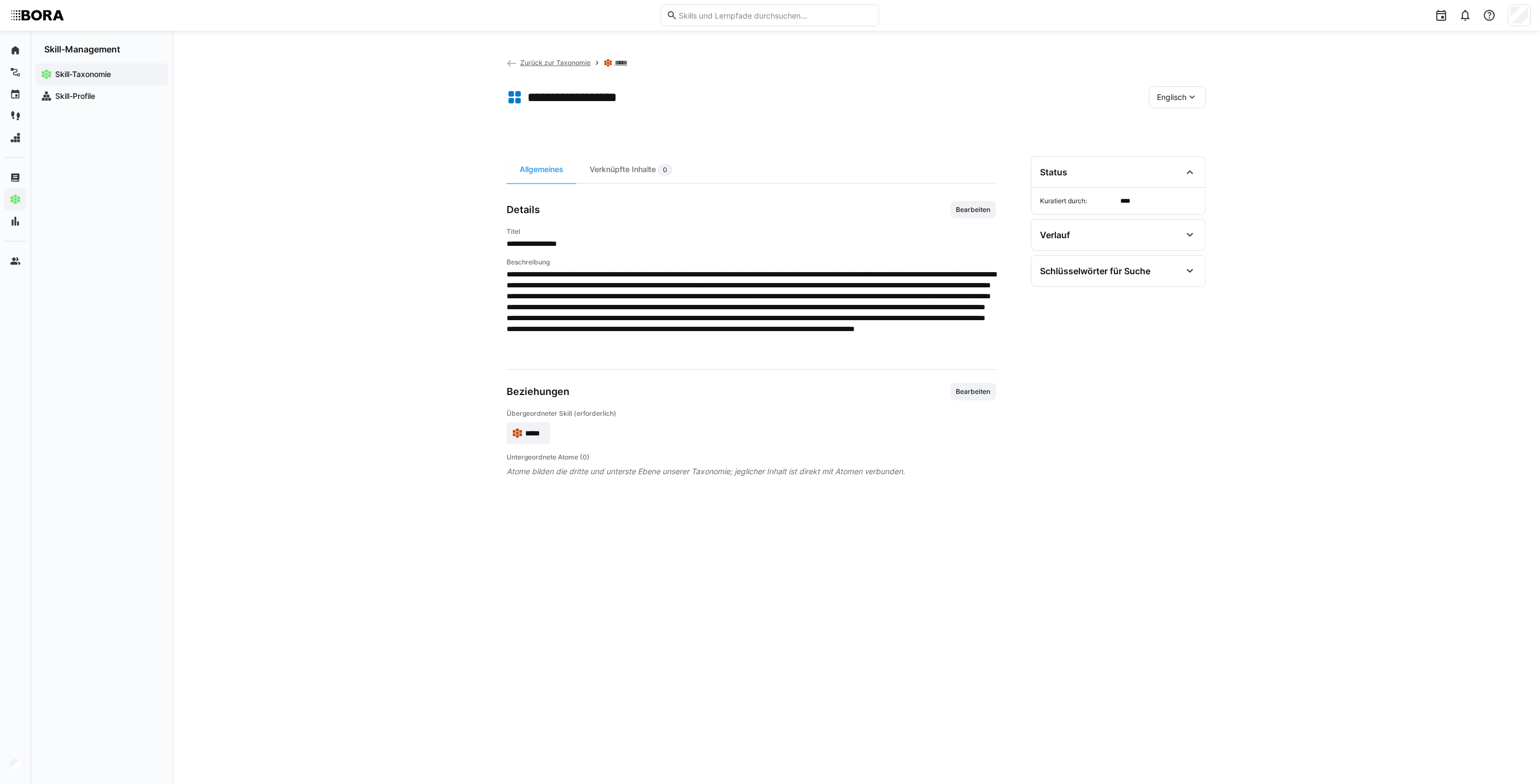
click at [757, 102] on div "Englisch" at bounding box center [1177, 97] width 57 height 22
click at [757, 124] on span "Deutsch" at bounding box center [1172, 125] width 30 height 11
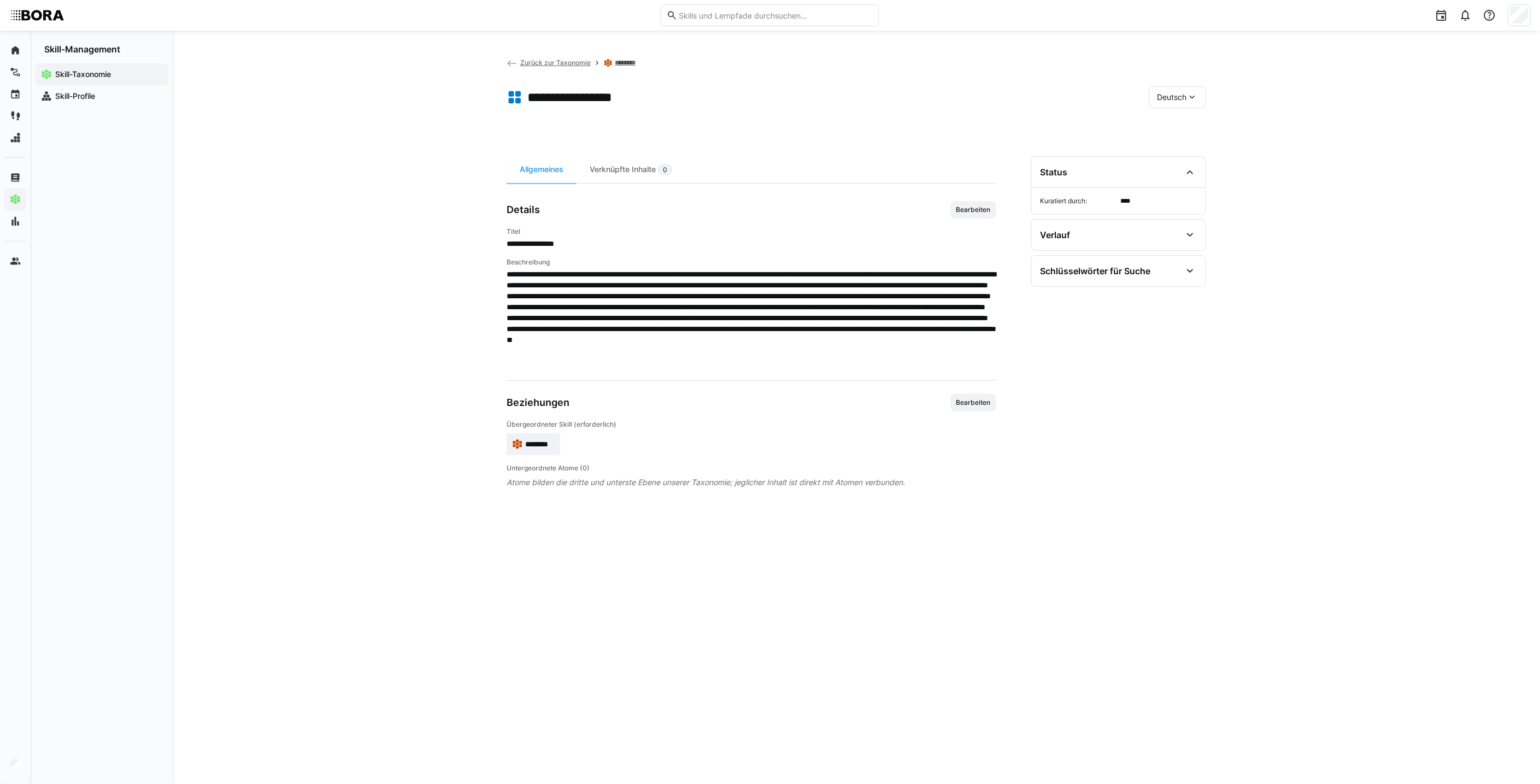
click at [757, 88] on div "Deutsch" at bounding box center [1177, 97] width 57 height 22
click at [757, 146] on span "Englisch" at bounding box center [1172, 148] width 30 height 11
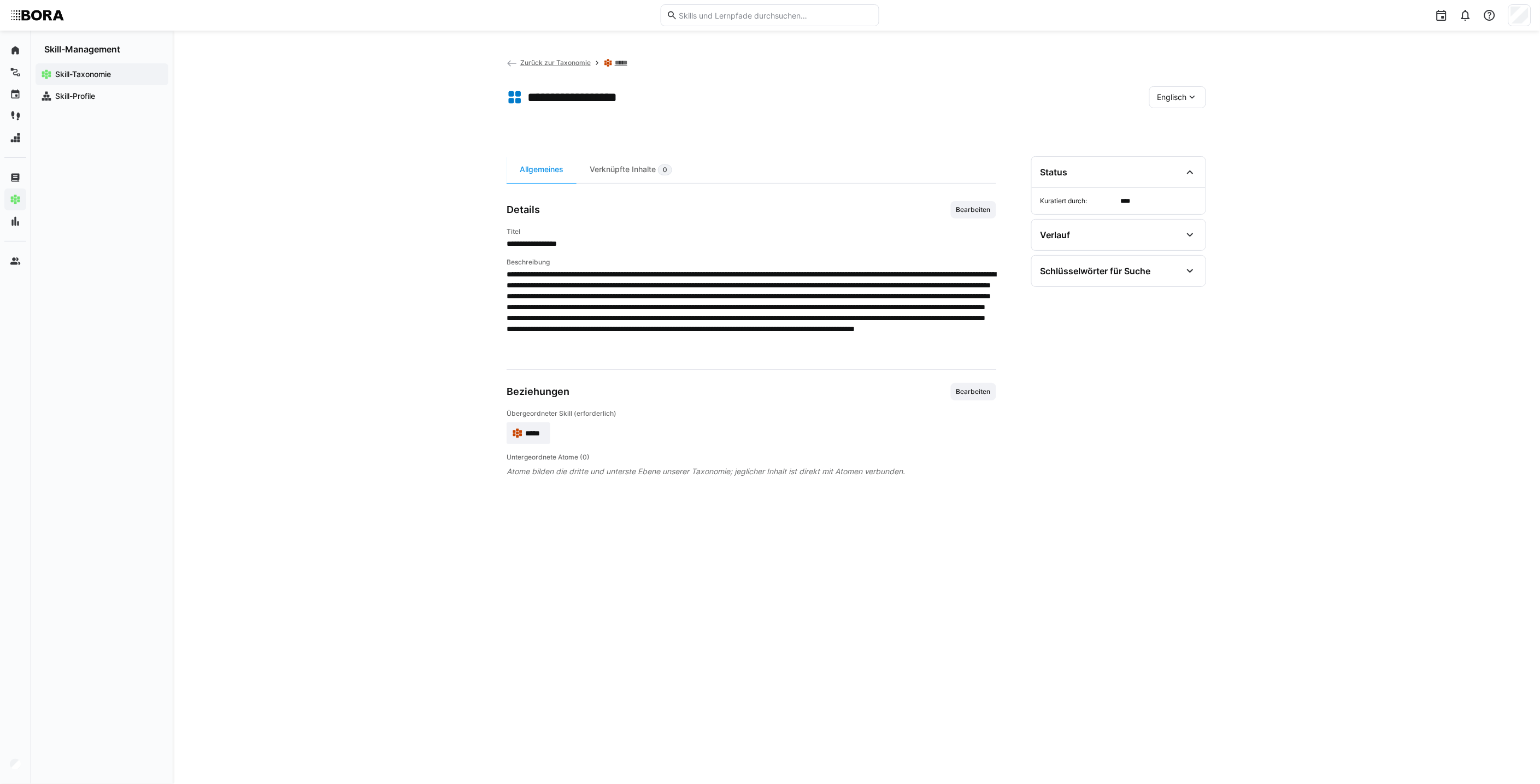
click at [757, 94] on span "Englisch" at bounding box center [1172, 97] width 30 height 11
click at [757, 121] on div "Deutsch" at bounding box center [1177, 125] width 40 height 11
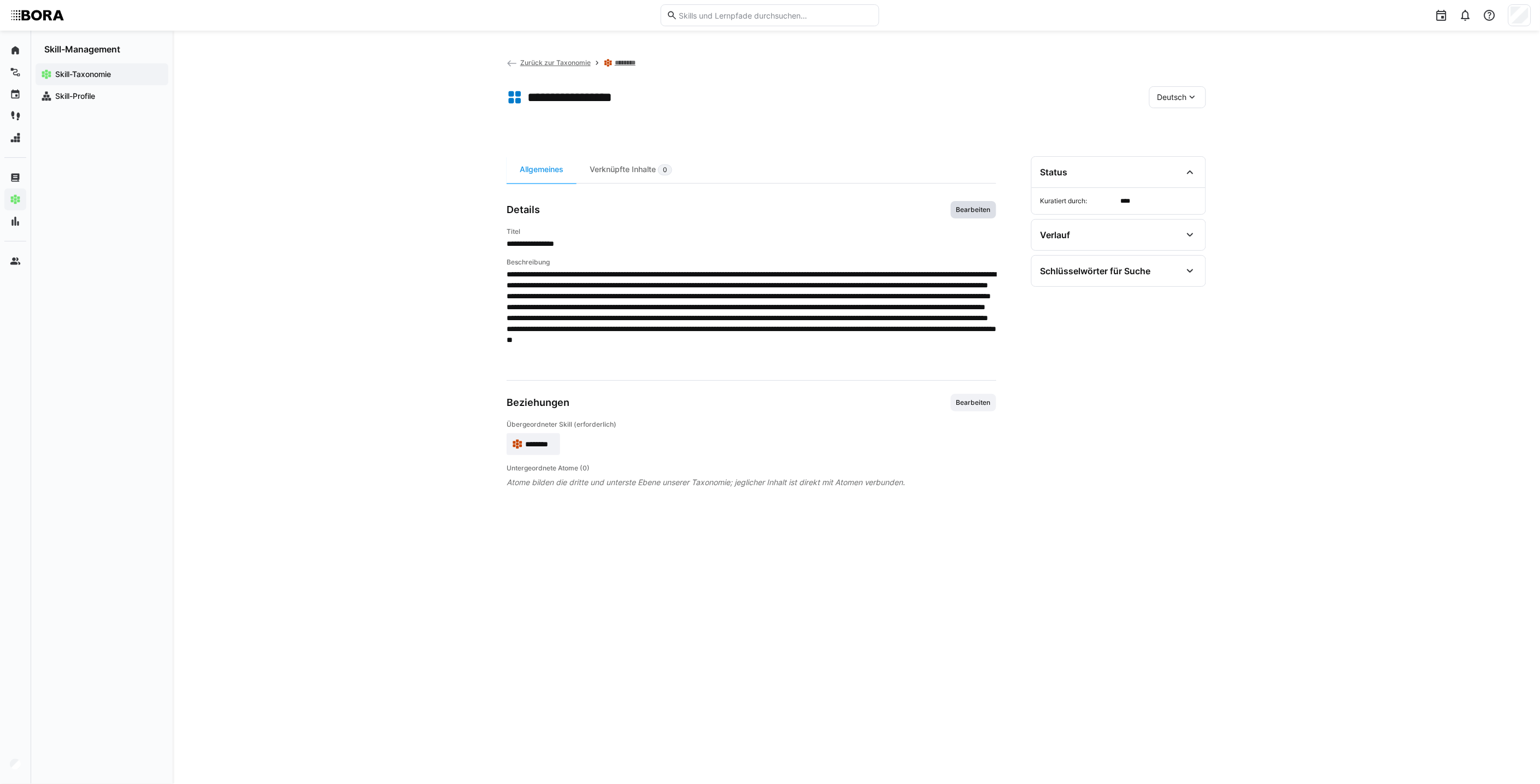
click at [757, 203] on span "Bearbeiten" at bounding box center [974, 210] width 45 height 18
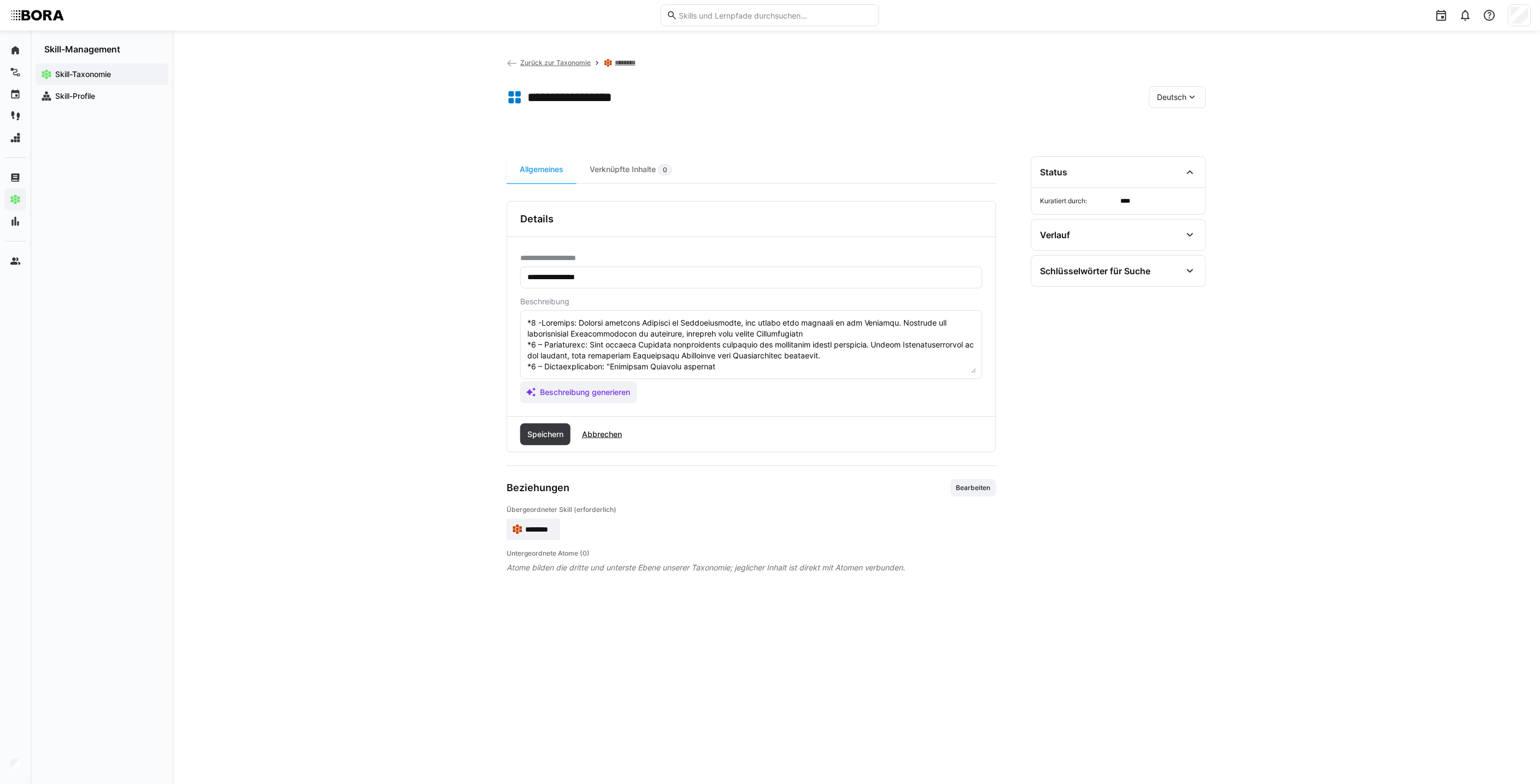
click at [527, 318] on textarea at bounding box center [751, 344] width 450 height 57
paste textarea "Einwandbehandlung ist die Fähigkeit, Einwände von Kund:innen im Vertriebsprozes…"
type textarea "Loremipsumdolorsi ame con Adipiscin, Elitsedd eiu Temp:incid ut Laboreetdolorem…"
click at [544, 436] on span "Speichern" at bounding box center [545, 433] width 40 height 11
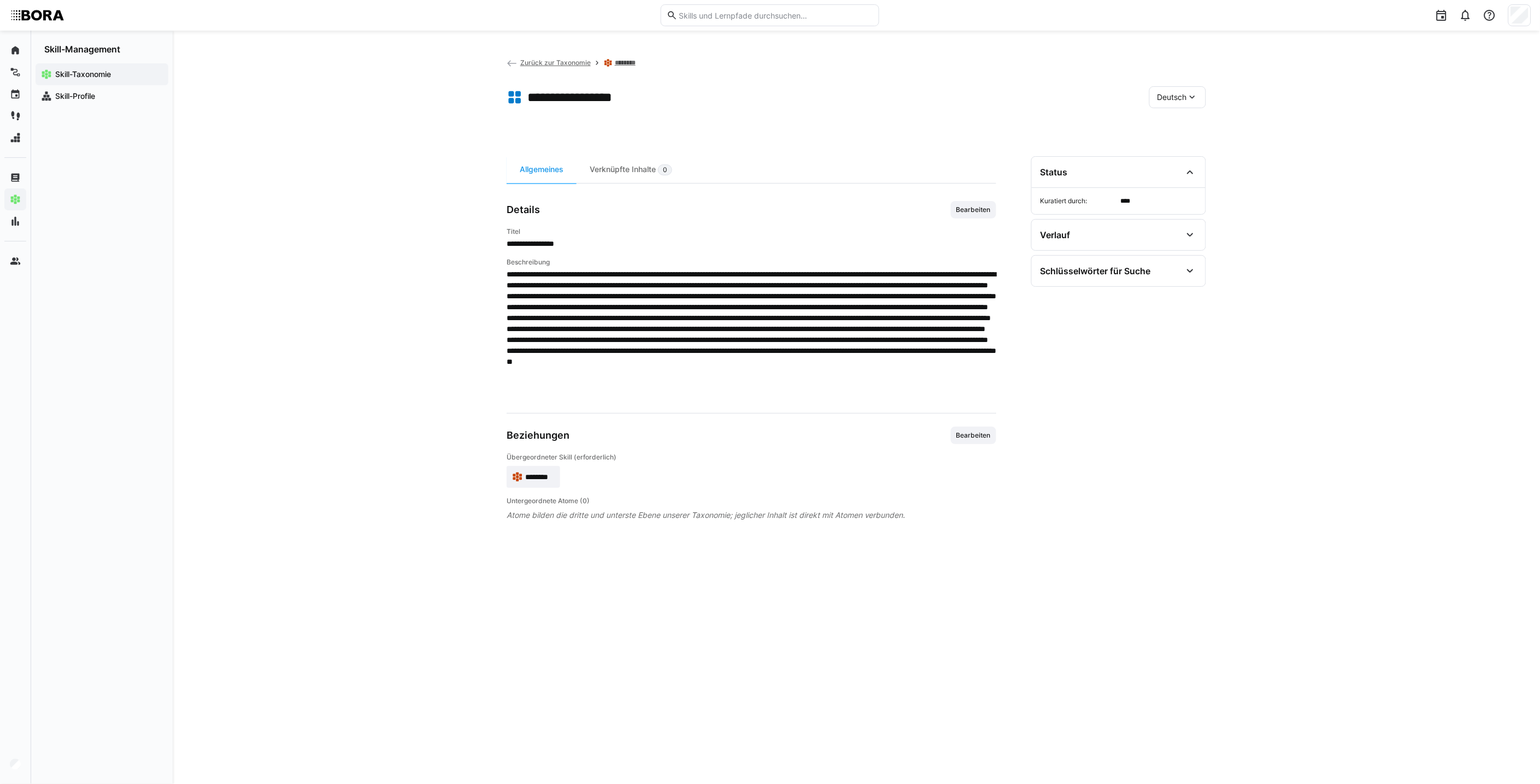
click at [757, 100] on span "Deutsch" at bounding box center [1172, 97] width 30 height 11
click at [757, 146] on span "Englisch" at bounding box center [1172, 148] width 30 height 11
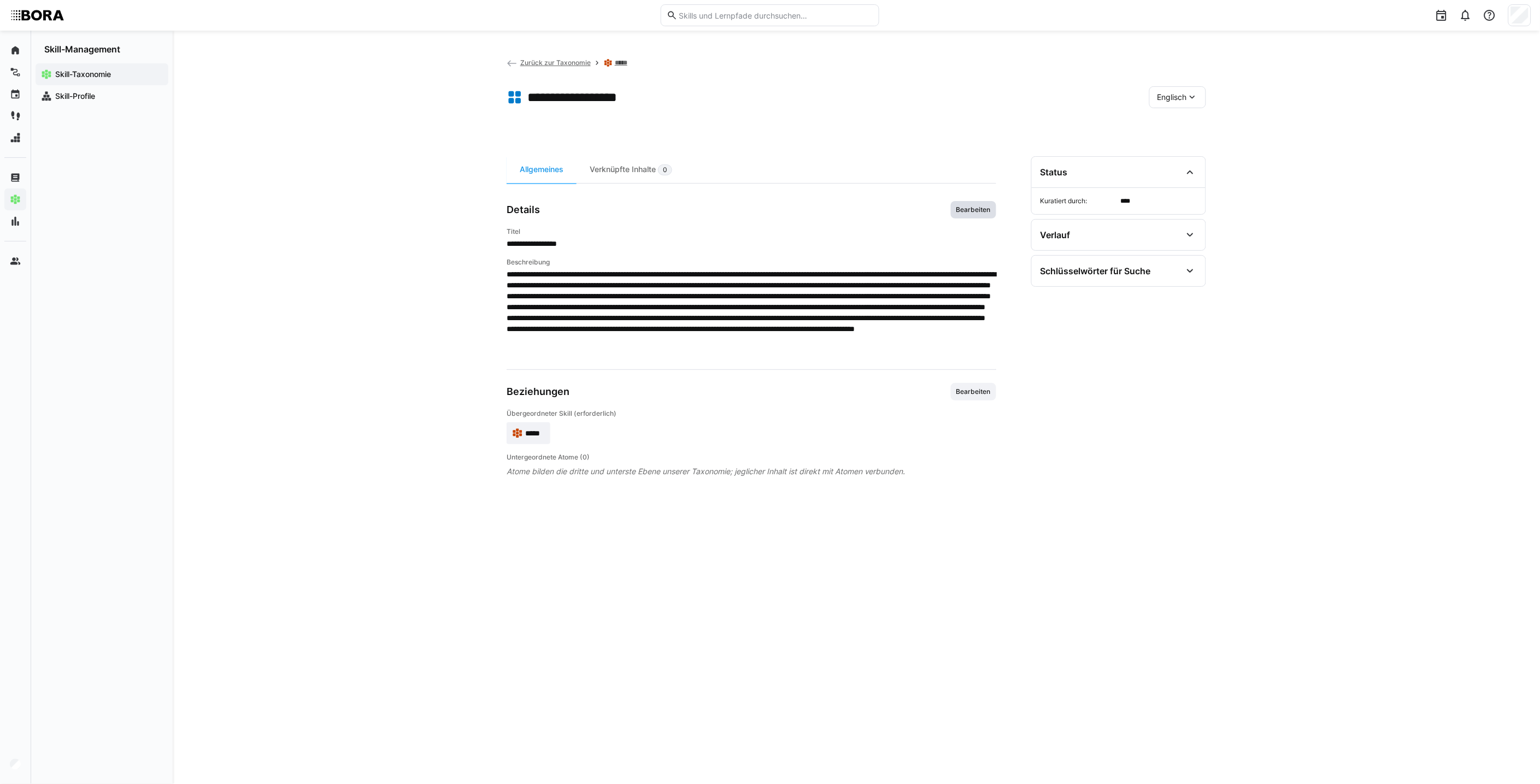
click at [757, 208] on span "Bearbeiten" at bounding box center [974, 210] width 36 height 9
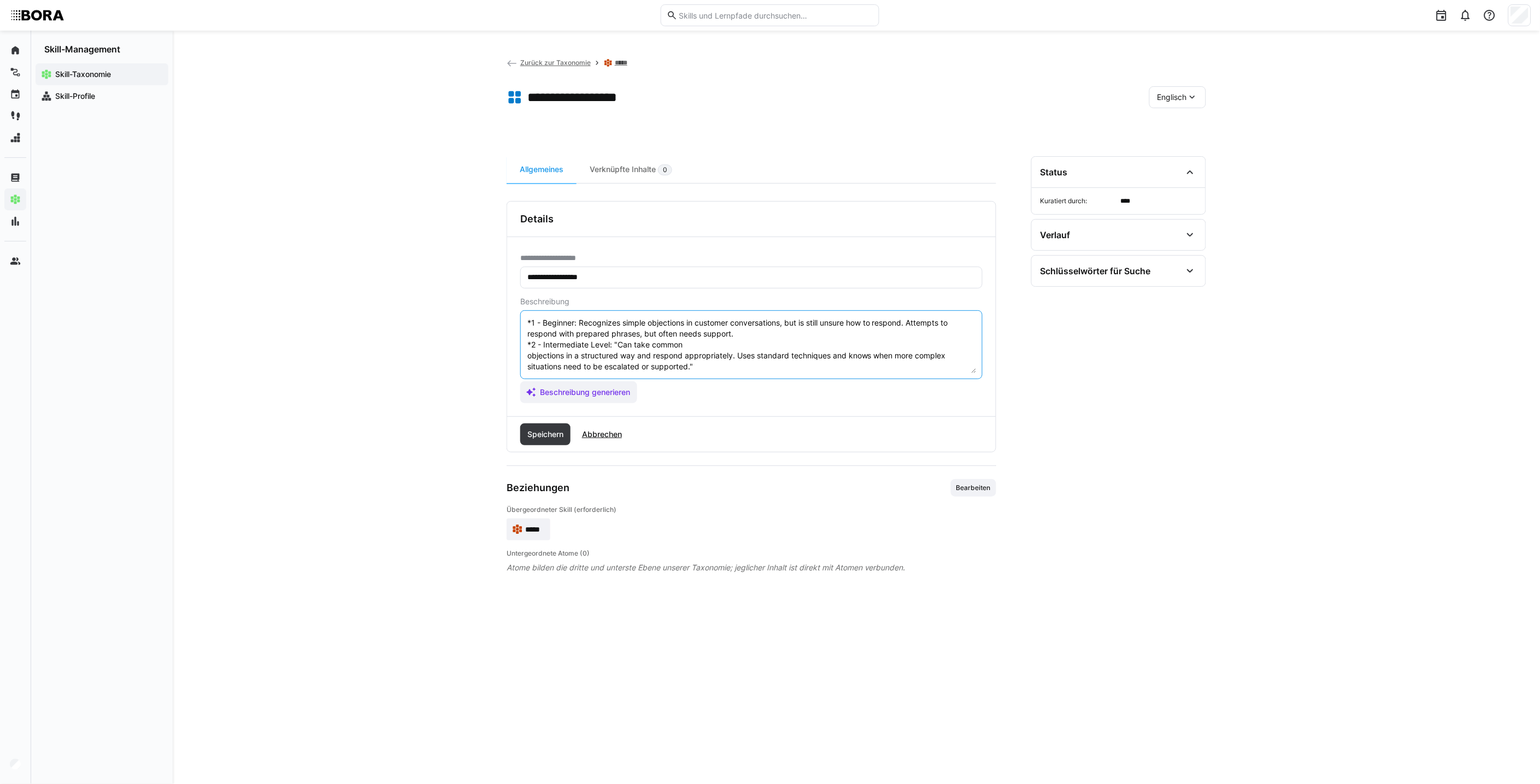
click at [527, 321] on textarea "*1 - Beginner: Recognizes simple objections in customer conversations, but is s…" at bounding box center [751, 344] width 450 height 57
paste textarea "Objection handling is the ability to identify customer objections in the sales …"
type textarea "Objection handling is the ability to identify customer objections in the sales …"
click at [540, 437] on span "Speichern" at bounding box center [545, 433] width 40 height 11
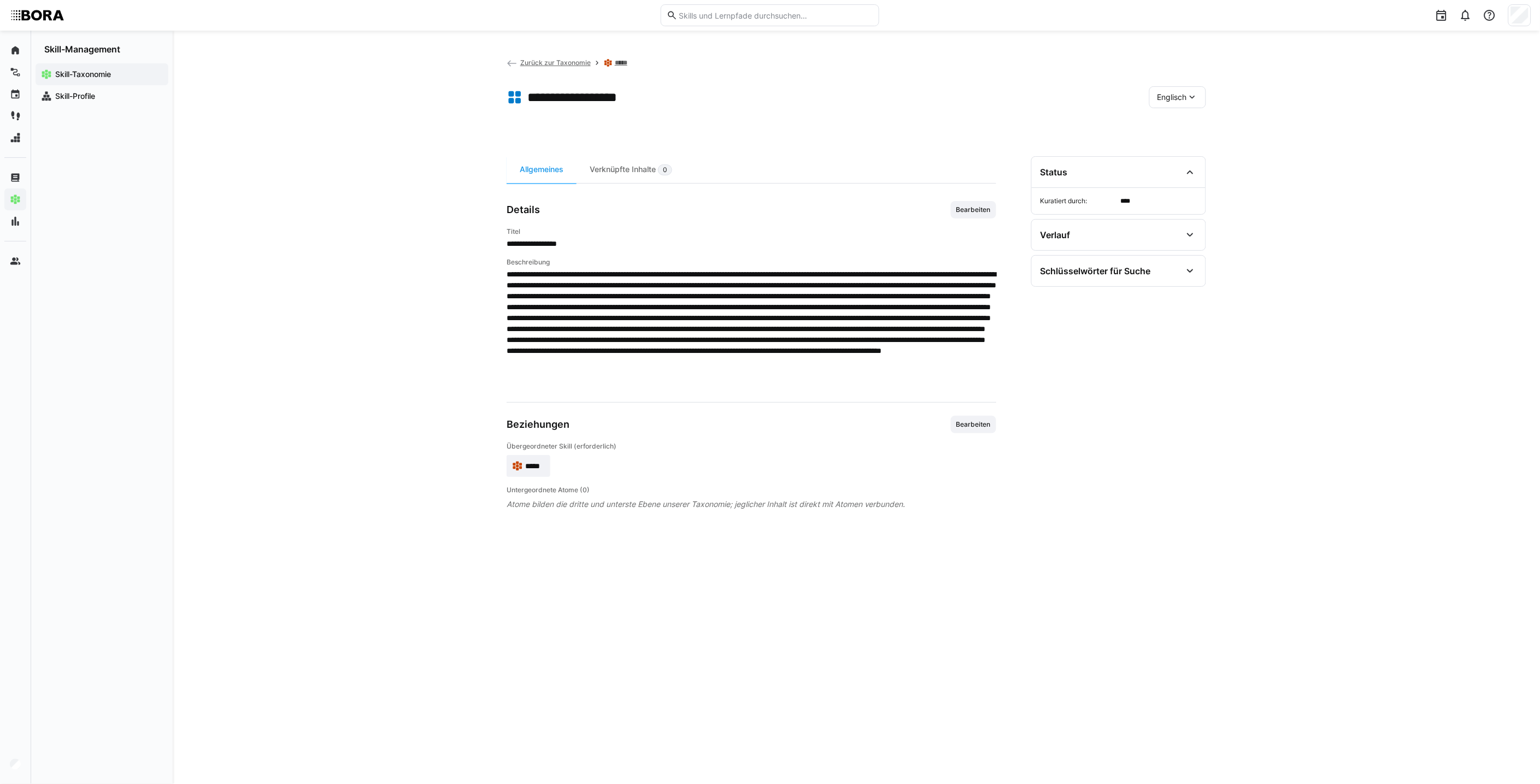
click at [544, 462] on span "*****" at bounding box center [534, 466] width 19 height 11
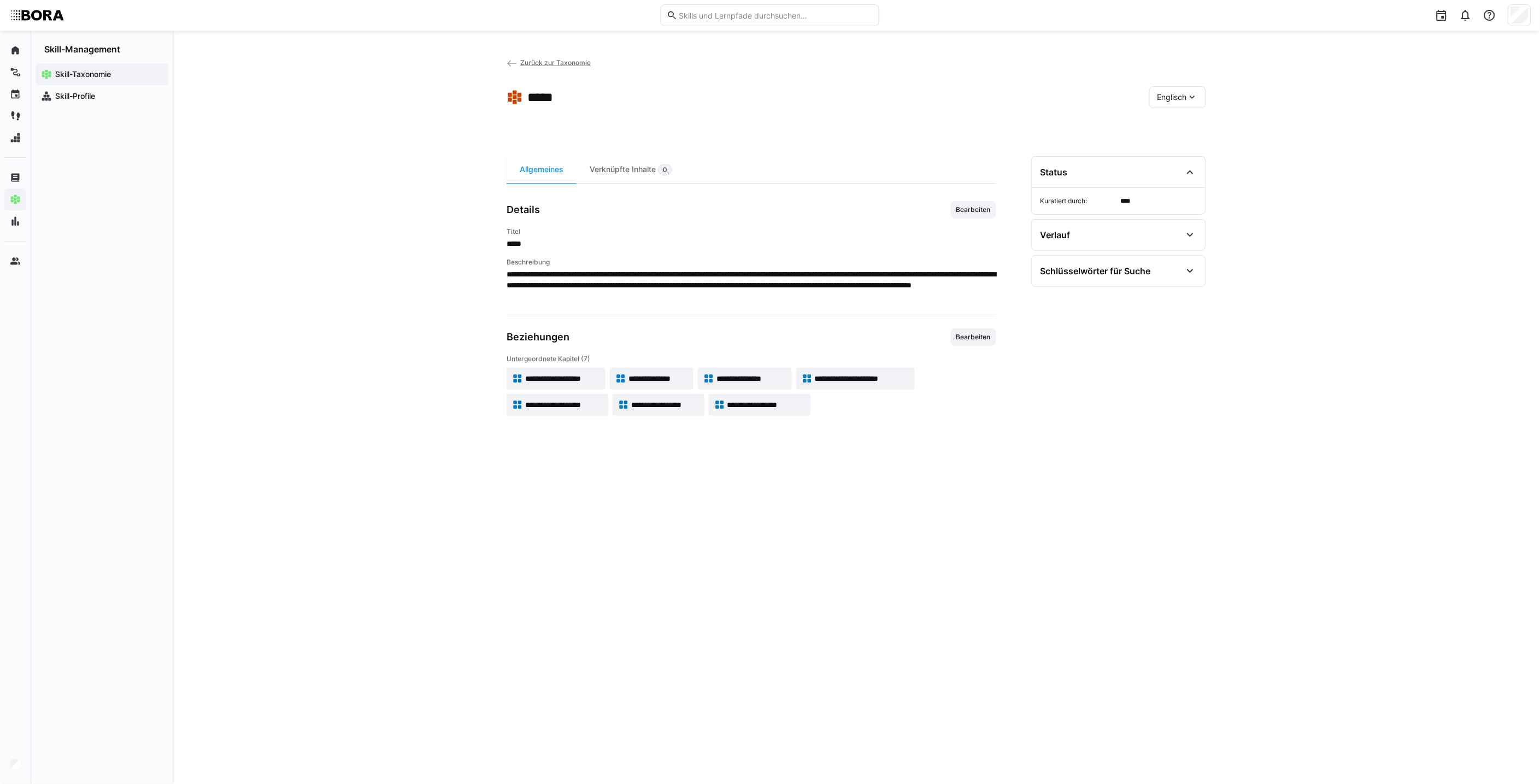
click at [757, 407] on span "**********" at bounding box center [766, 405] width 79 height 11
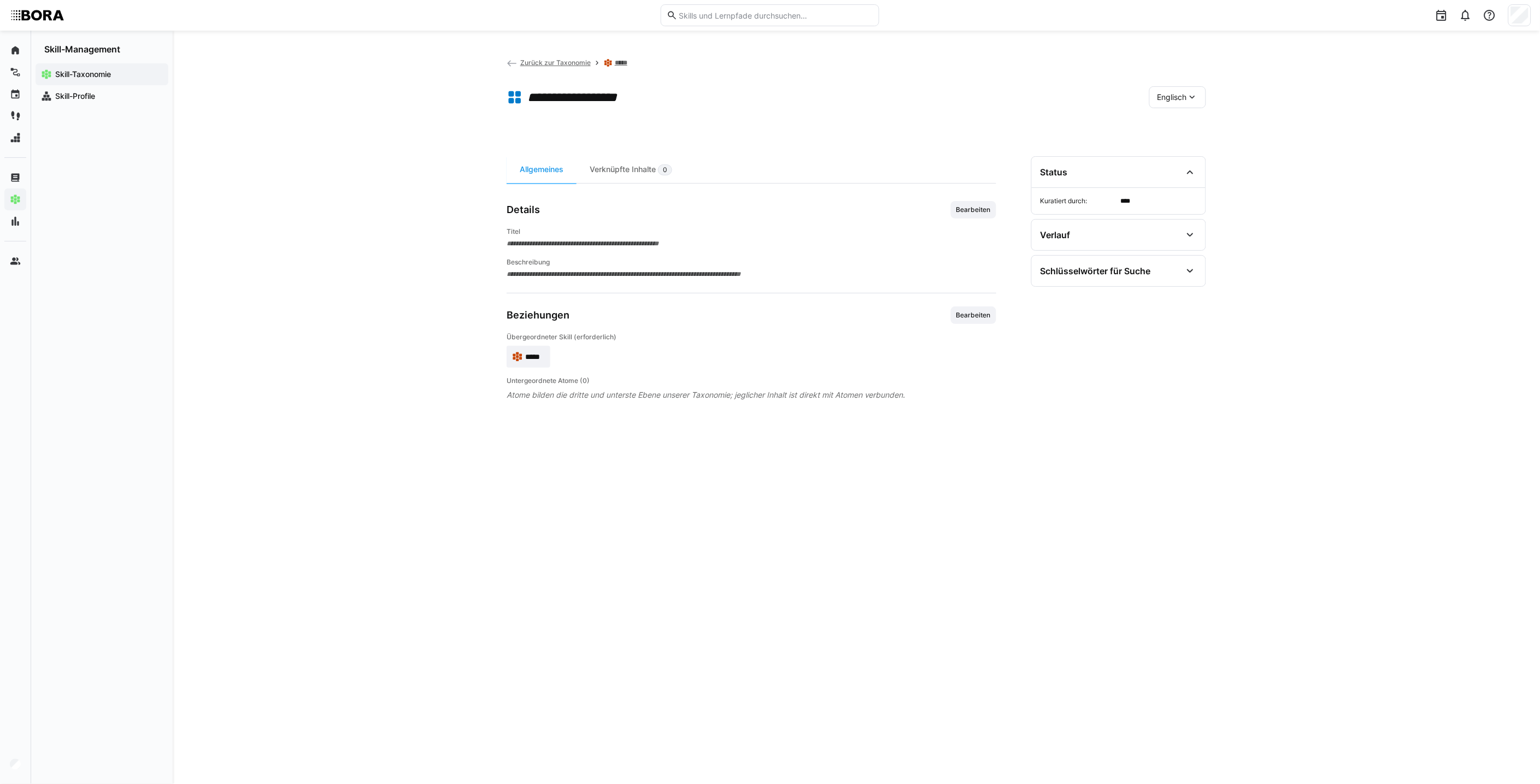
click at [757, 94] on span "Englisch" at bounding box center [1172, 97] width 30 height 11
click at [757, 118] on div "Deutsch" at bounding box center [1177, 126] width 58 height 23
click at [757, 209] on span "Bearbeiten" at bounding box center [974, 210] width 45 height 18
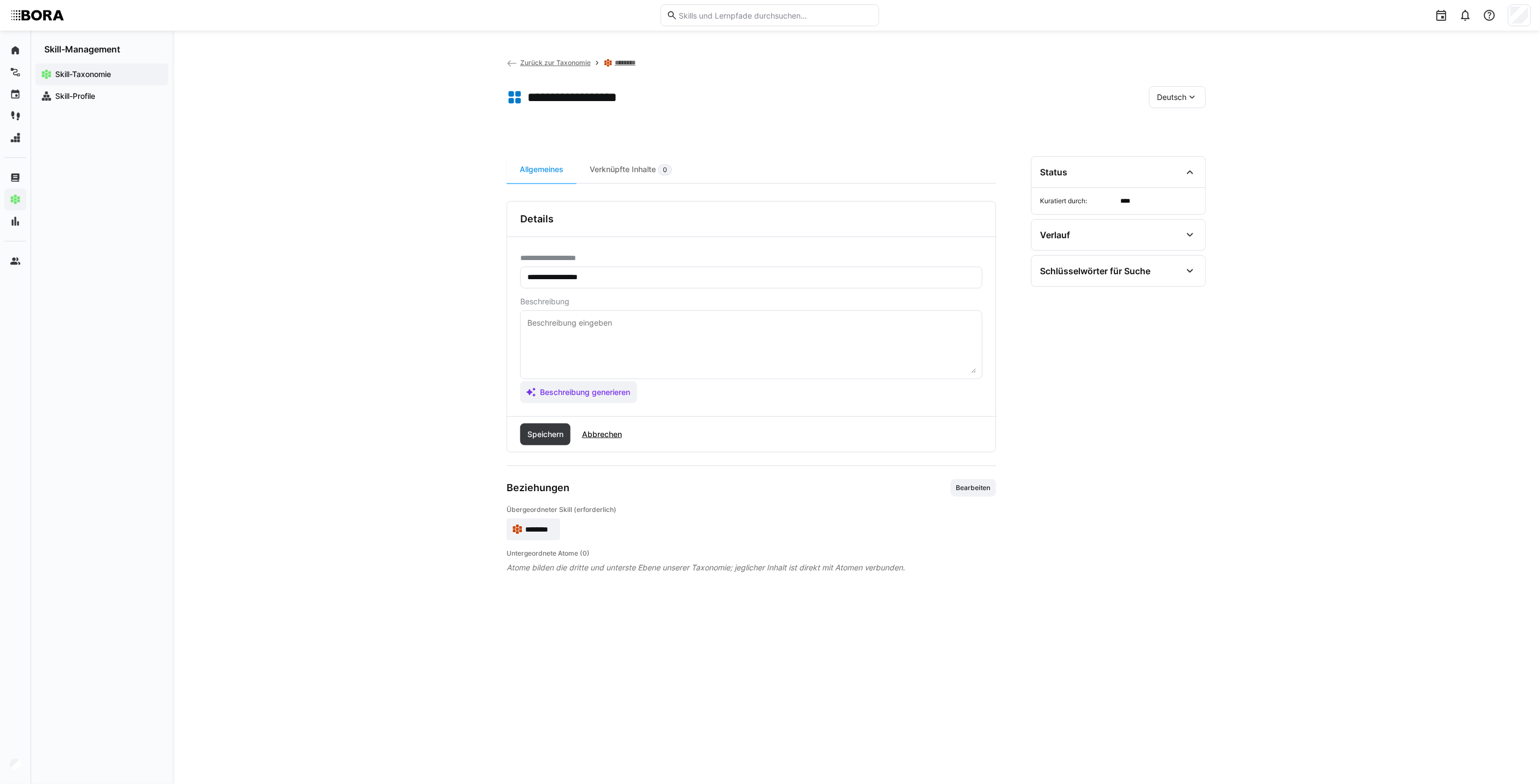
click at [702, 340] on textarea at bounding box center [751, 344] width 450 height 57
click at [575, 322] on textarea at bounding box center [751, 344] width 450 height 57
paste textarea "Abschlusskompetenz beschreibt die Fähigkeit, Verkaufsgespräche gezielt zum erfo…"
click at [532, 369] on textarea "Abschlusskompetenz beschreibt die Fähigkeit, Verkaufsgespräche gezielt zum erfo…" at bounding box center [751, 344] width 450 height 57
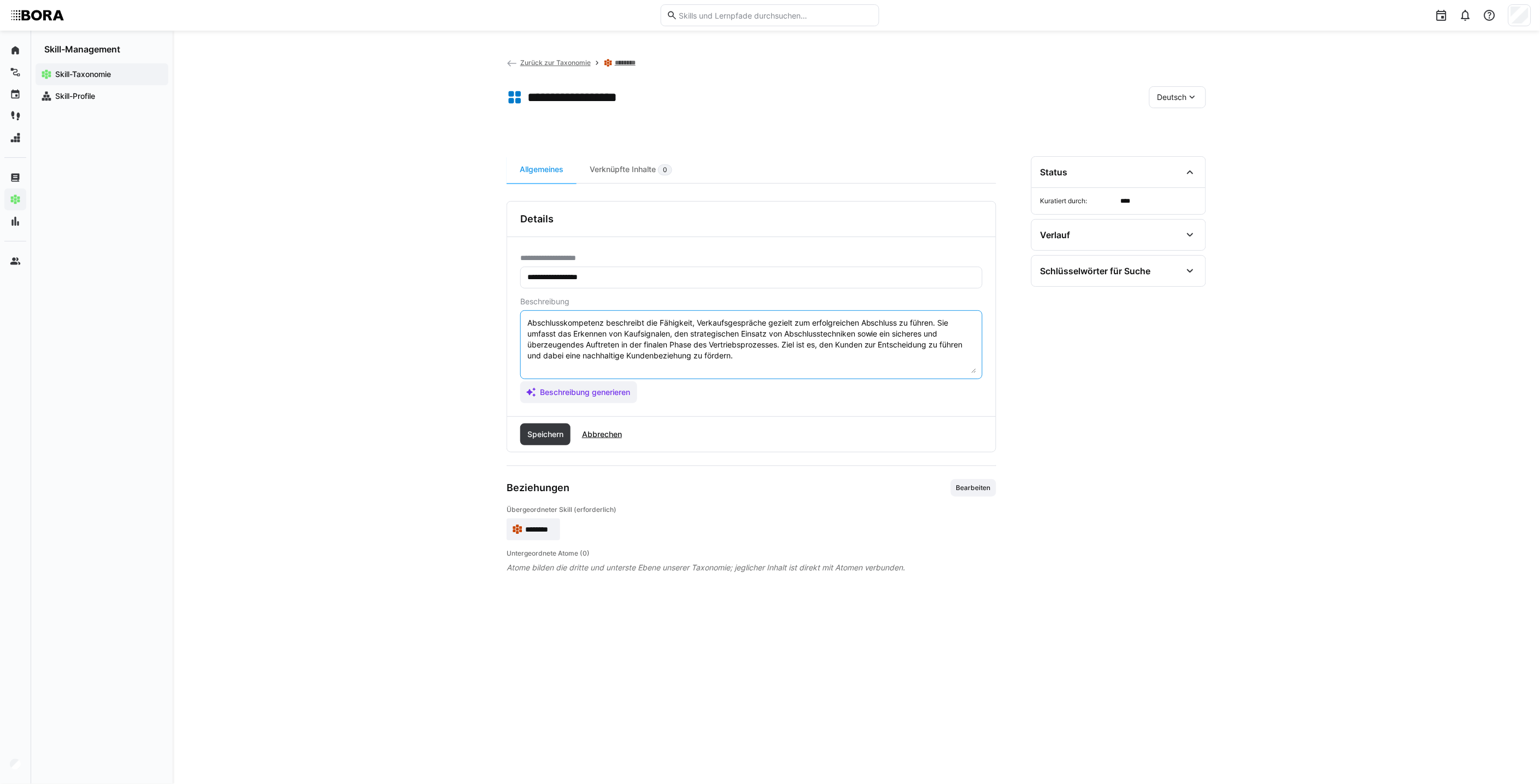
paste textarea "*1 -Anfänger: *2 – Mittelstufe: *3 – Fortgeschritten: *4 – Experte: * 5 - Starl…"
click at [676, 367] on textarea "Abschlusskompetenz beschreibt die Fähigkeit, Verkaufsgespräche gezielt zum erfo…" at bounding box center [751, 344] width 450 height 57
click at [674, 326] on textarea "Abschlusskompetenz beschreibt die Fähigkeit, Verkaufsgespräche gezielt zum erfo…" at bounding box center [751, 344] width 450 height 57
click at [597, 324] on textarea "Abschlusskompetenz beschreibt die Fähigkeit, Verkaufsgespräche gezielt zum erfo…" at bounding box center [751, 344] width 450 height 57
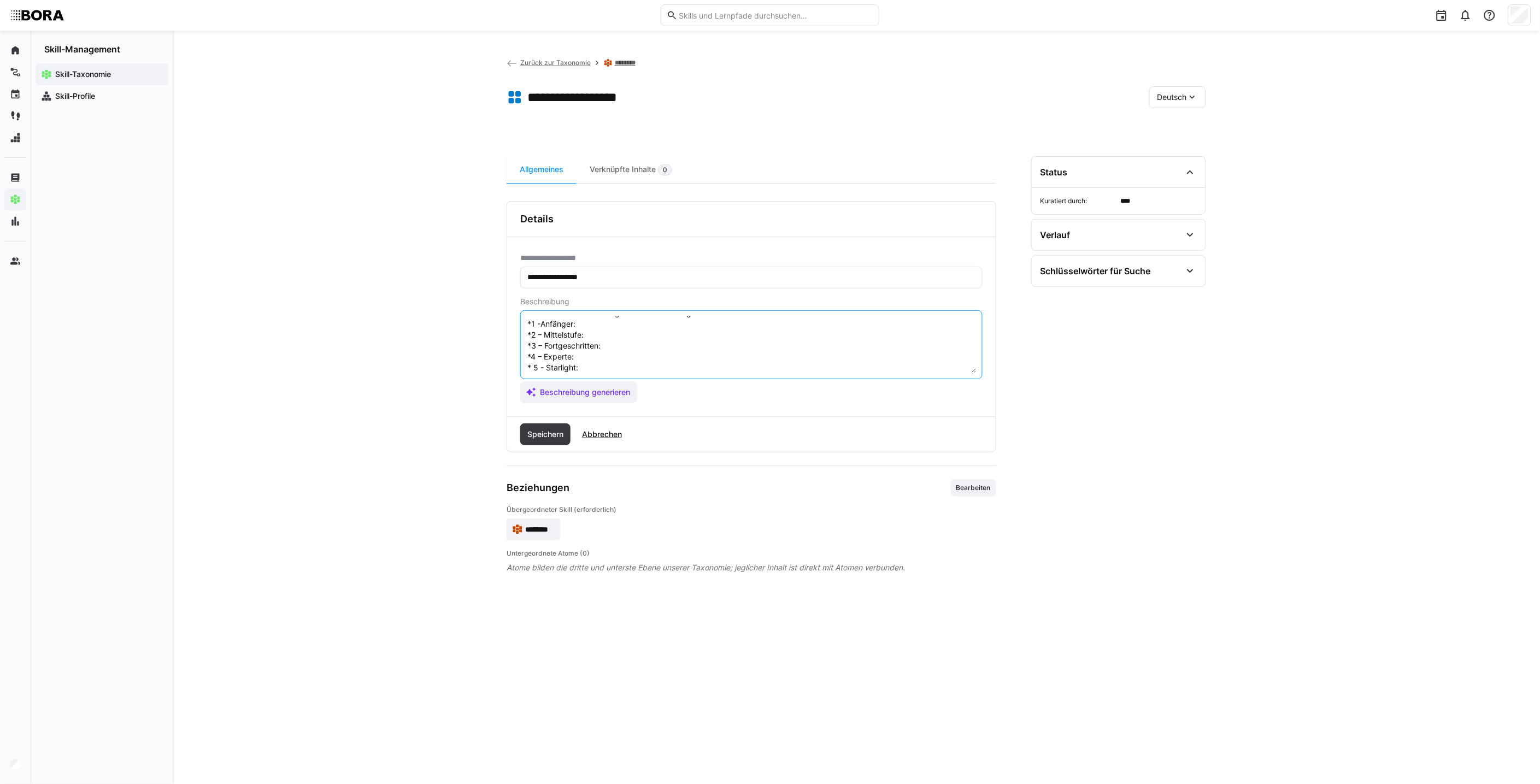
paste textarea "Erkennt Kaufbereitschaft nur in offensichtlichen Fällen und zögert, aktiv zum A…"
click at [635, 342] on textarea "Abschlusskompetenz beschreibt die Fähigkeit, Verkaufsgespräche gezielt zum erfo…" at bounding box center [751, 344] width 450 height 57
click at [622, 345] on textarea "Abschlusskompetenz beschreibt die Fähigkeit, Verkaufsgespräche gezielt zum erfo…" at bounding box center [751, 344] width 450 height 57
paste textarea ""Nutzt grundlegende Abschlusstechniken und erkennt einfache Kaufsignale. Führt …"
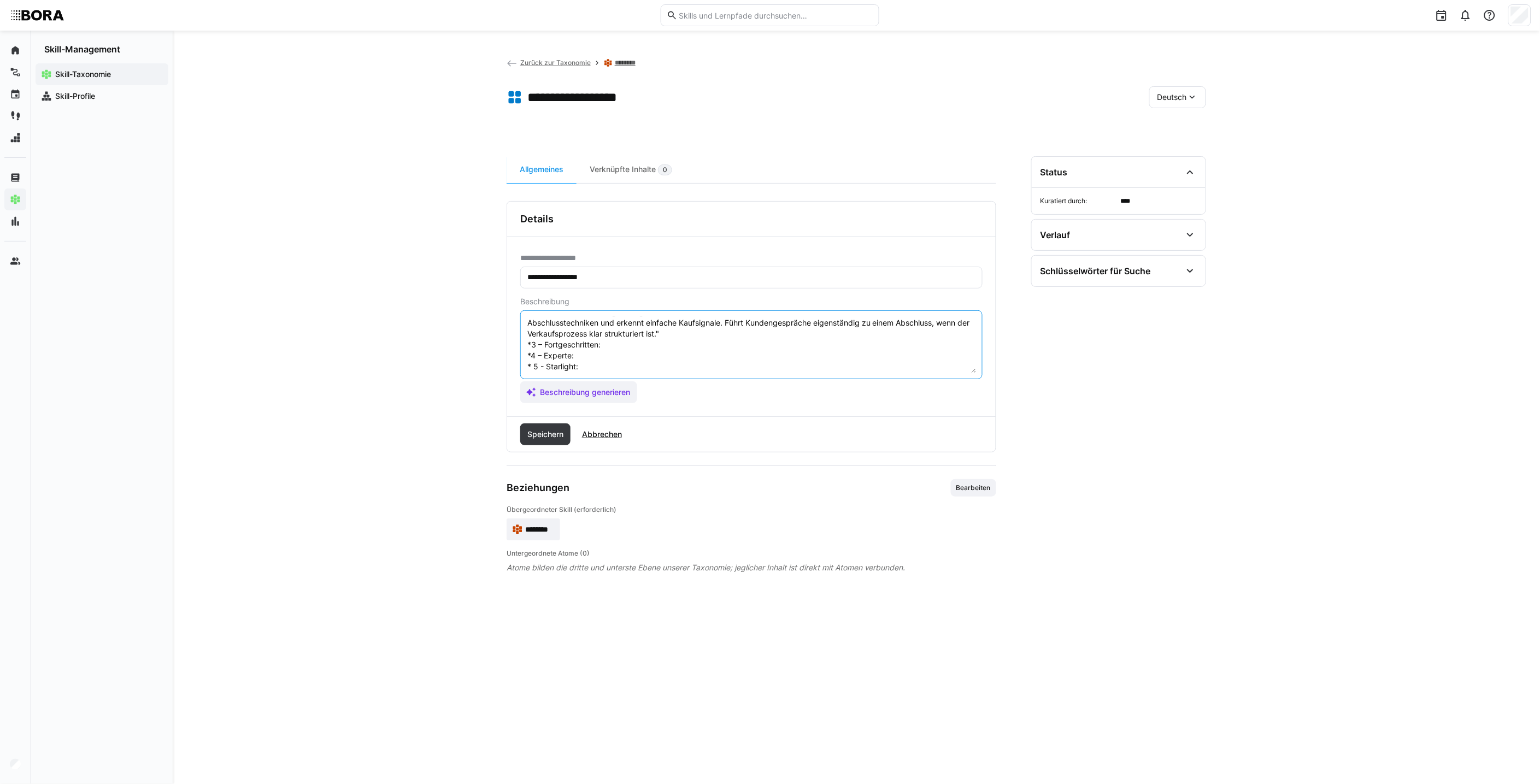
click at [680, 335] on textarea "Abschlusskompetenz beschreibt die Fähigkeit, Verkaufsgespräche gezielt zum erfo…" at bounding box center [751, 344] width 450 height 57
click at [641, 335] on textarea "Abschlusskompetenz beschreibt die Fähigkeit, Verkaufsgespräche gezielt zum erfo…" at bounding box center [751, 344] width 450 height 57
paste textarea ""Steuert Gespräche gezielt in Richtung Abschluss und reagiert flexibel auf Kauf…"
click at [626, 365] on textarea at bounding box center [751, 344] width 450 height 57
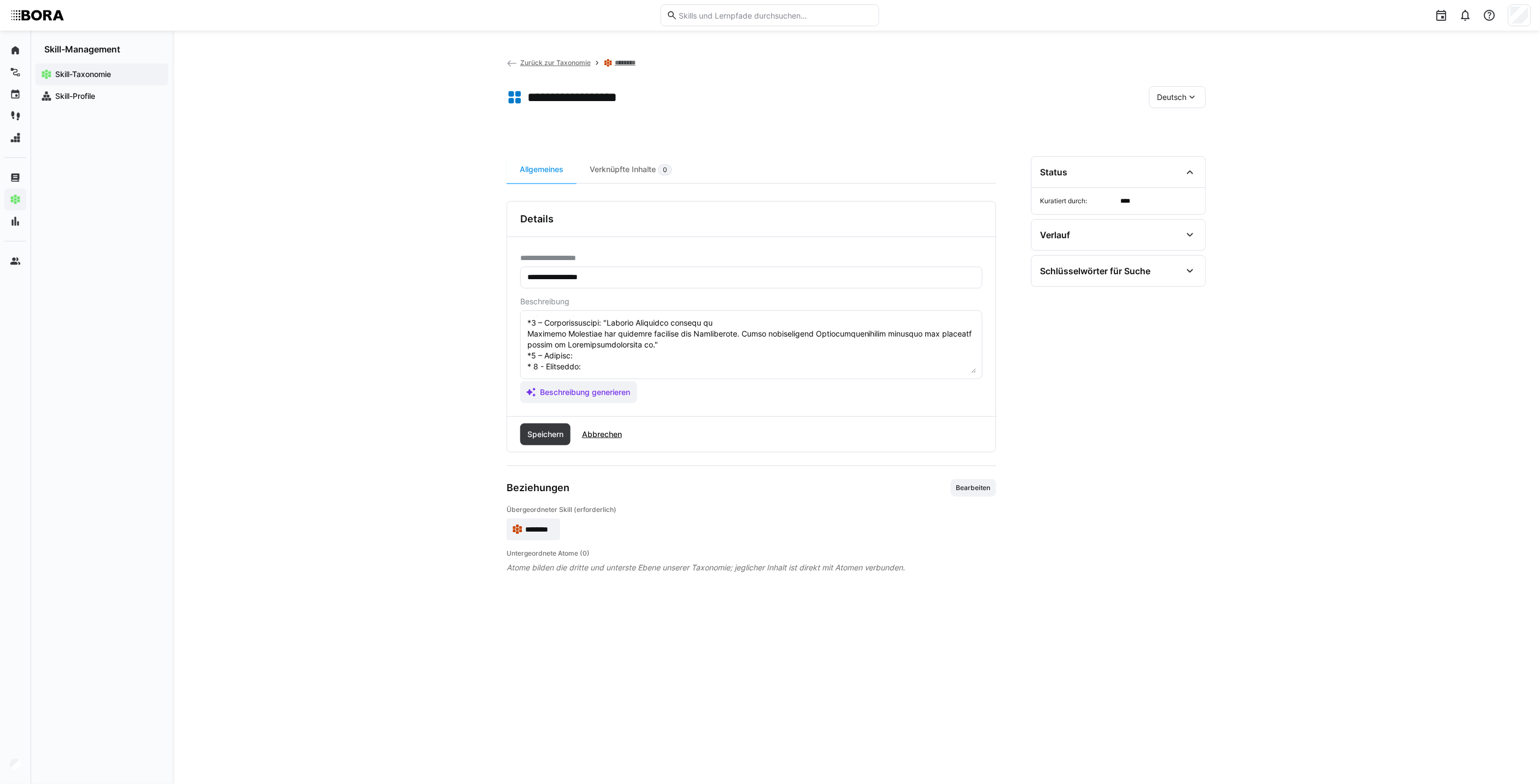
click at [630, 345] on textarea at bounding box center [751, 344] width 450 height 57
paste textarea "Beherrscht auch in komplexen oder emotional aufgeladenen Situationen den Abschl…"
click at [625, 355] on textarea at bounding box center [751, 344] width 450 height 57
click at [742, 357] on textarea at bounding box center [751, 344] width 450 height 57
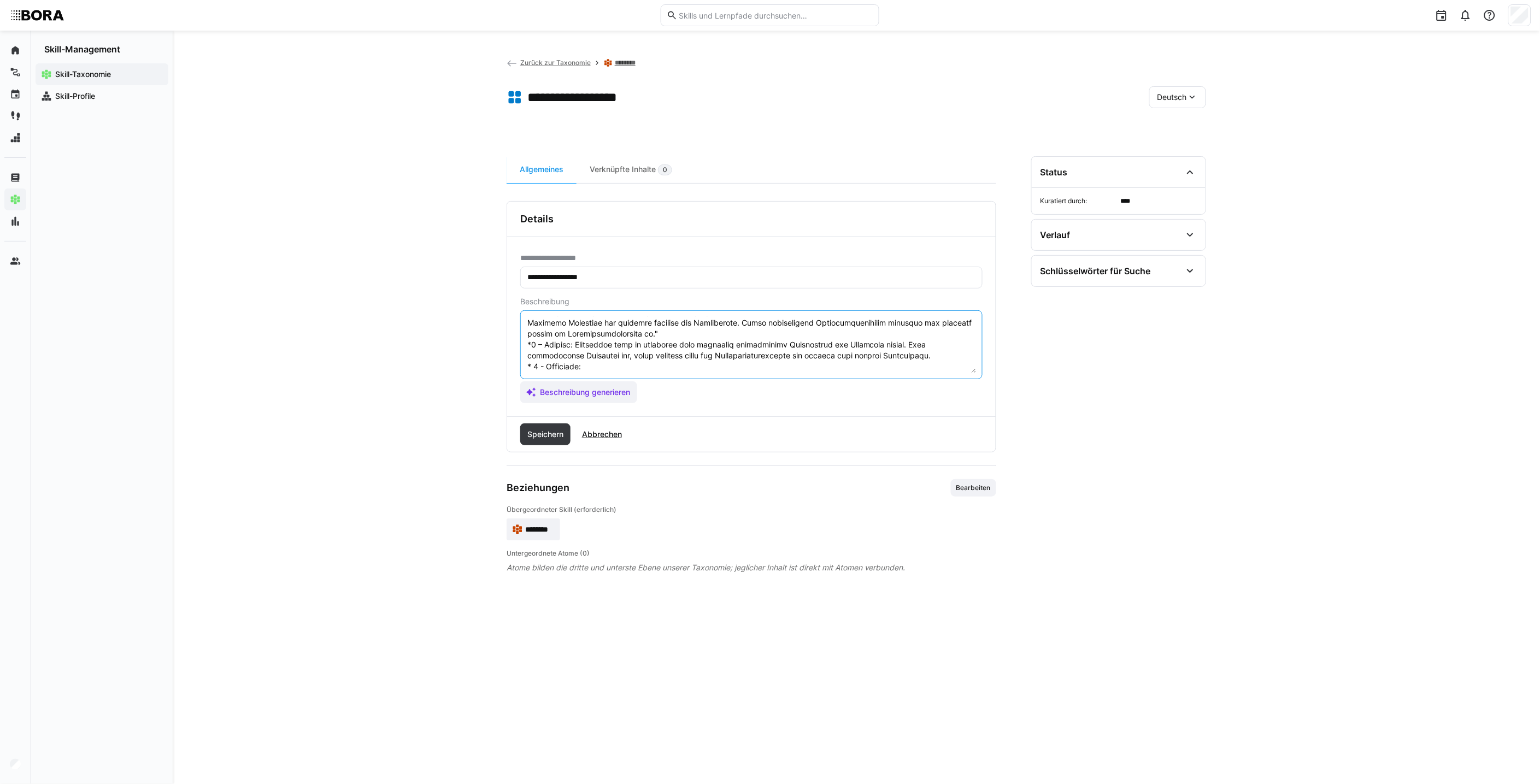
paste textarea "Entwickelt vertriebsstrategische Abschlussmethoden und coacht andere in der erf…"
type textarea "Loremipsumdolorsit ametconsec adi Elitseddo, Eiusmodtemporinci utlabor etd magn…"
click at [537, 430] on span "Speichern" at bounding box center [545, 433] width 40 height 11
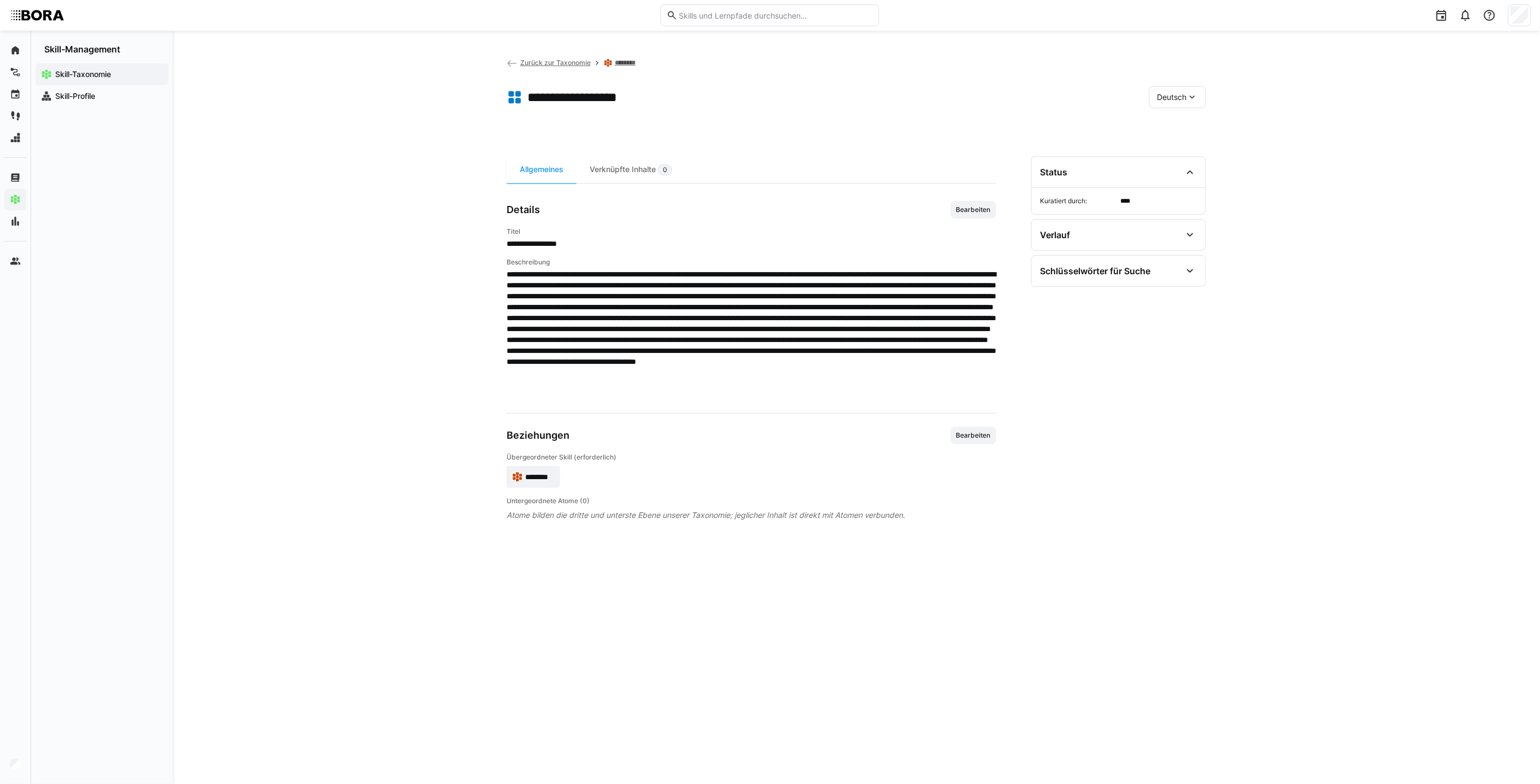
click at [757, 102] on div "Deutsch" at bounding box center [1177, 97] width 57 height 22
click at [757, 153] on div "Englisch" at bounding box center [1178, 148] width 40 height 11
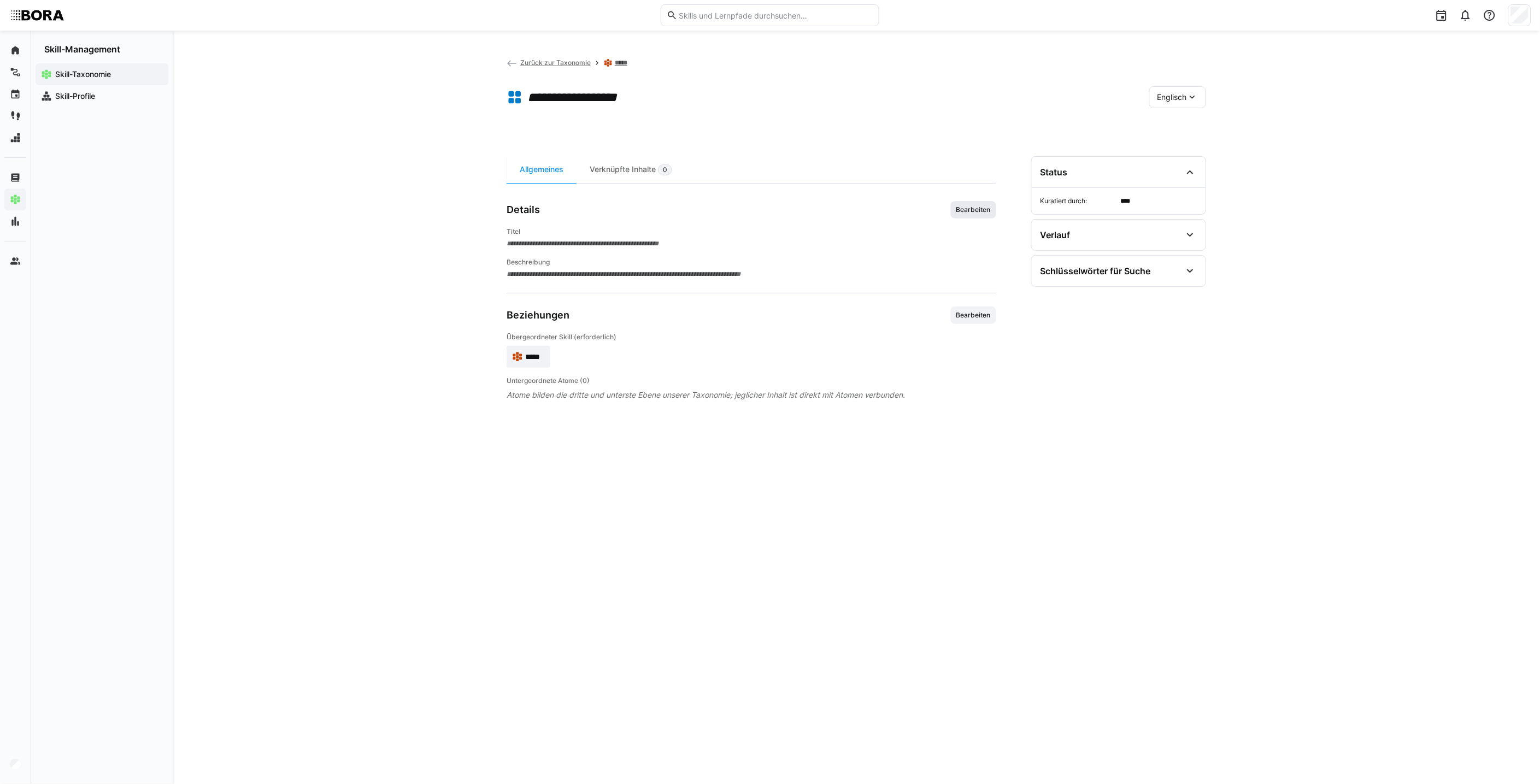
click at [757, 215] on span "Bearbeiten" at bounding box center [974, 210] width 45 height 18
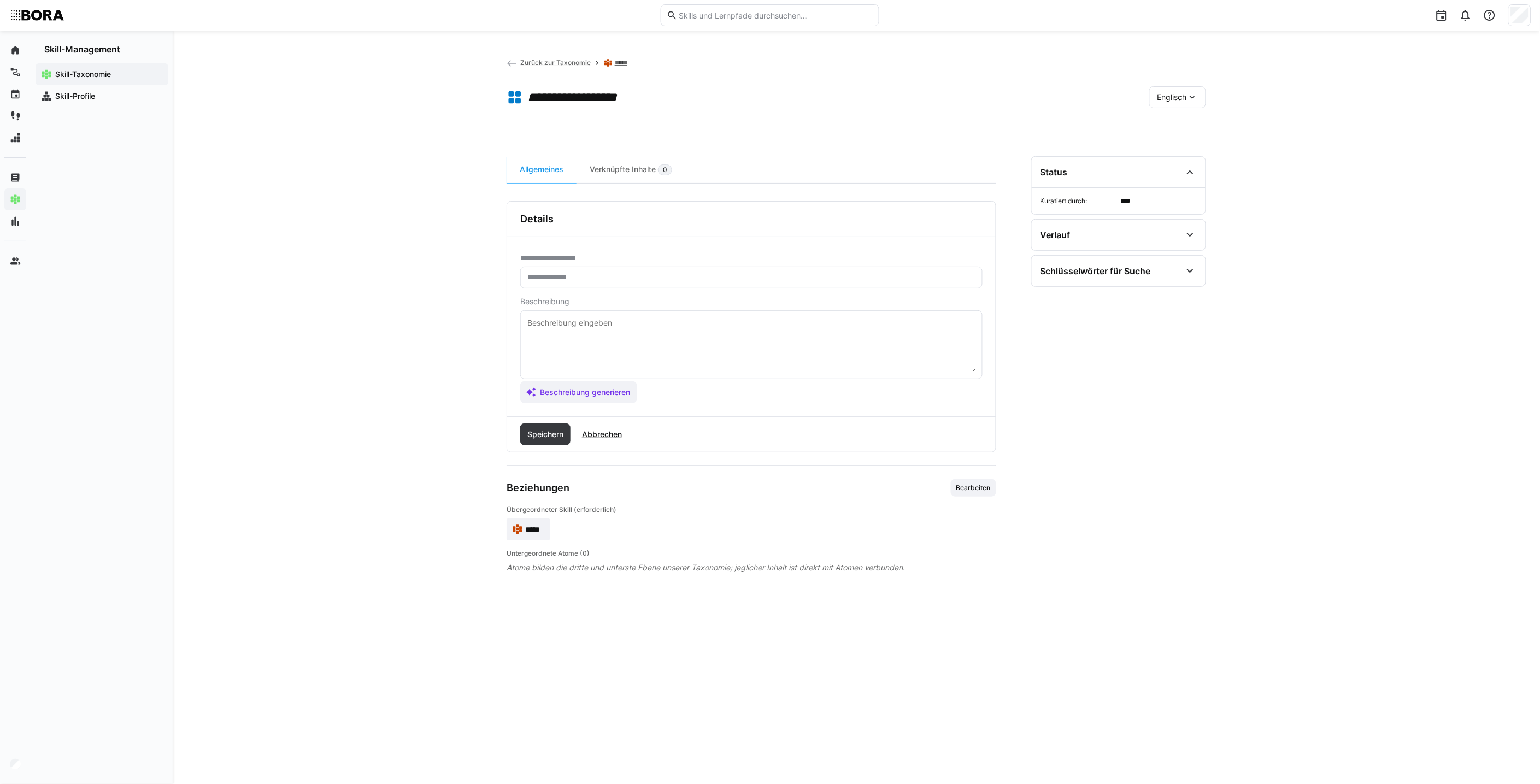
click at [740, 339] on textarea at bounding box center [751, 344] width 450 height 57
click at [575, 337] on textarea at bounding box center [751, 344] width 450 height 57
paste textarea "**Closing skills** describe the ability to bring sales talks to a successful co…"
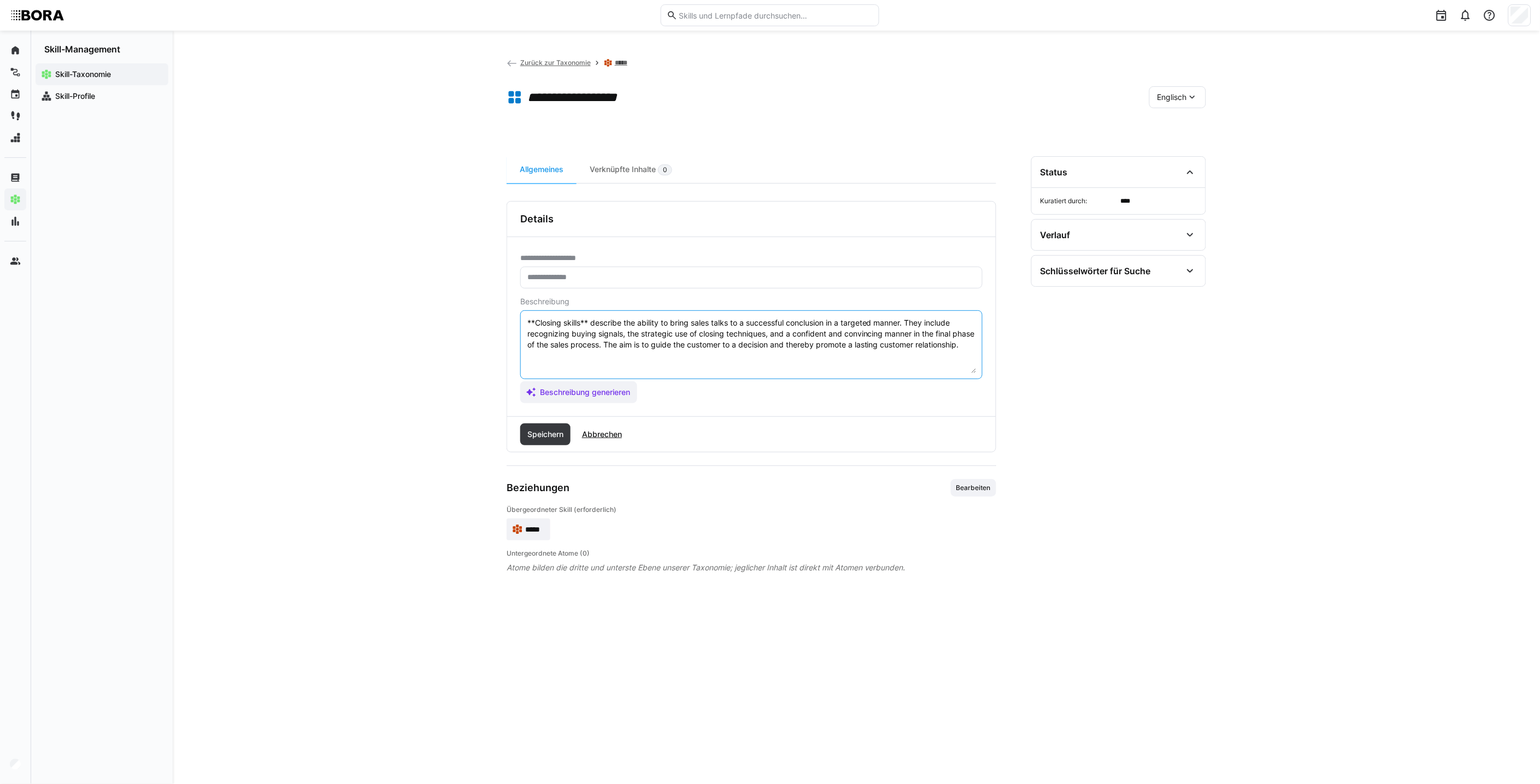
click at [591, 321] on textarea "**Closing skills** describe the ability to bring sales talks to a successful co…" at bounding box center [751, 344] width 450 height 57
click at [533, 320] on textarea "**Closing skillsdescribe the ability to bring sales talks to a successful concl…" at bounding box center [751, 344] width 450 height 57
click at [533, 322] on textarea "*Closing skillsdescribe the ability to bring sales talks to a successful conclu…" at bounding box center [751, 344] width 450 height 57
click at [575, 323] on textarea "Closing skillsdescribe the ability to bring sales talks to a successful conclus…" at bounding box center [751, 344] width 450 height 57
click at [605, 351] on textarea "Closing skills describe the ability to bring sales talks to a successful conclu…" at bounding box center [751, 344] width 450 height 57
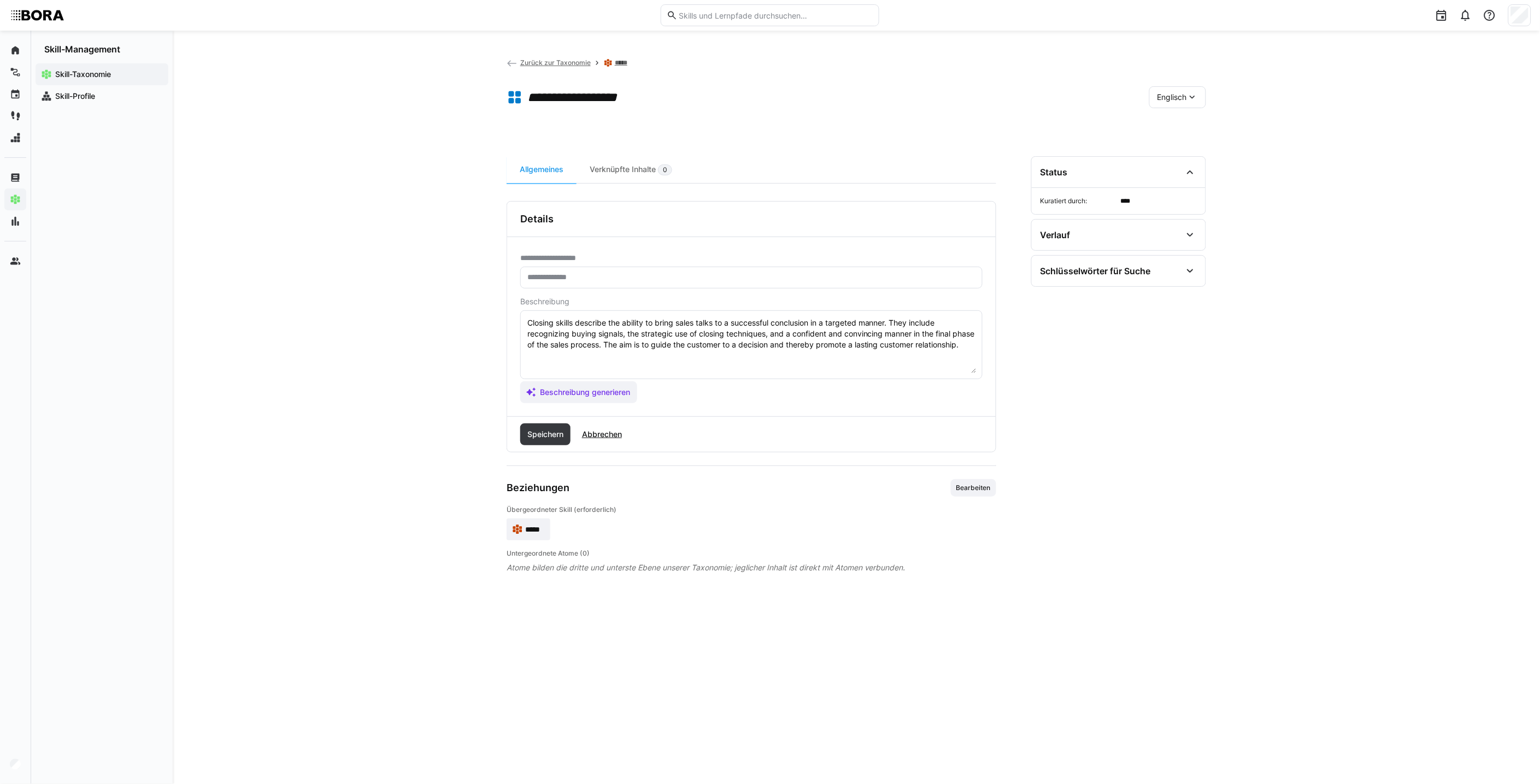
click at [546, 369] on textarea "Closing skills describe the ability to bring sales talks to a successful conclu…" at bounding box center [751, 344] width 450 height 57
paste textarea "*1 - Beginner: *2 - Intermediate Level: *3 - Advanced: *4 - Expert: *5 - Starli…"
click at [599, 370] on textarea "Closing skills describe the ability to bring sales talks to a successful conclu…" at bounding box center [751, 344] width 450 height 57
click at [673, 369] on textarea "Closing skills describe the ability to bring sales talks to a successful conclu…" at bounding box center [751, 344] width 450 height 57
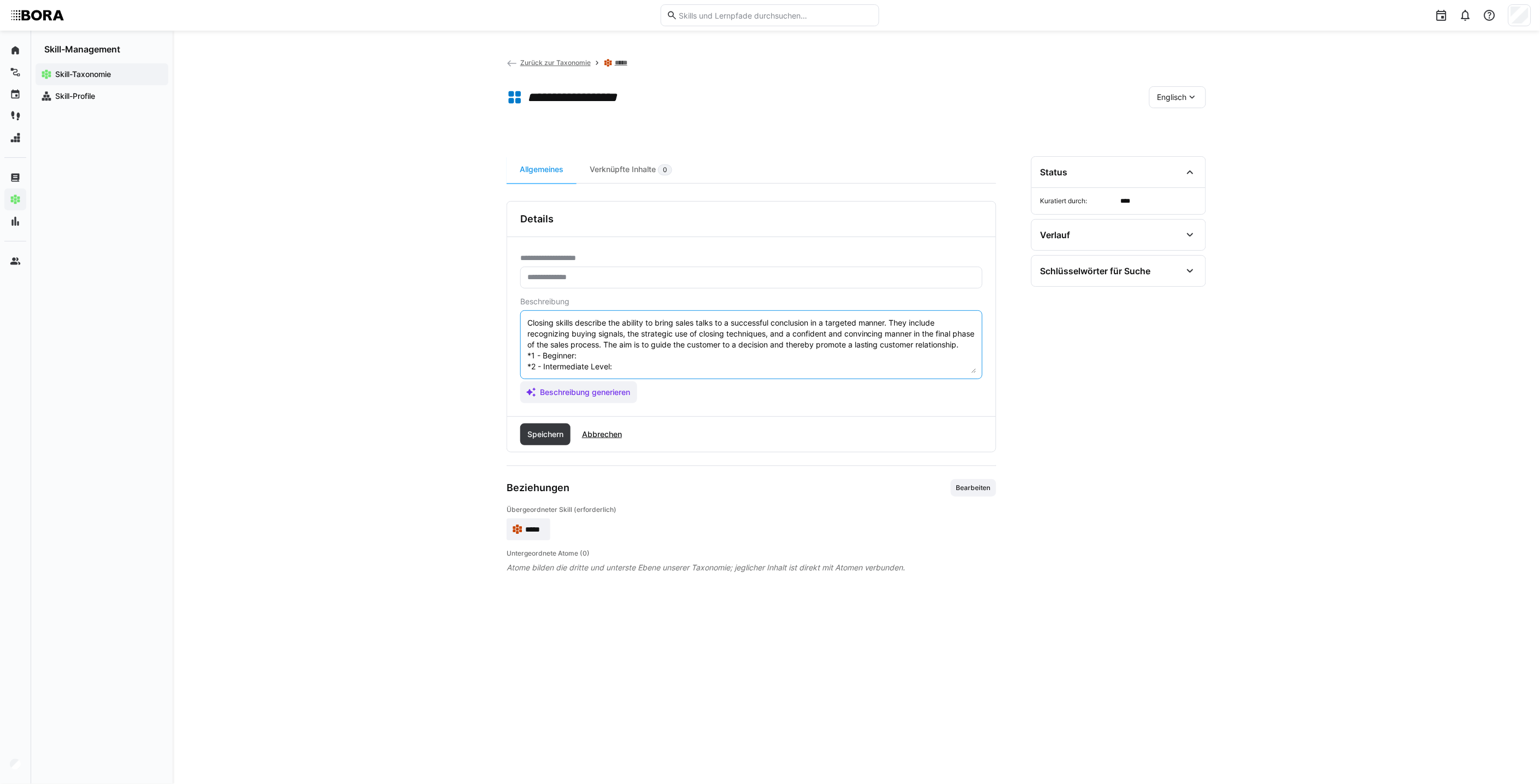
paste textarea ""Recognizes willingness to buy only in obvious cases and hesitates to actively …"
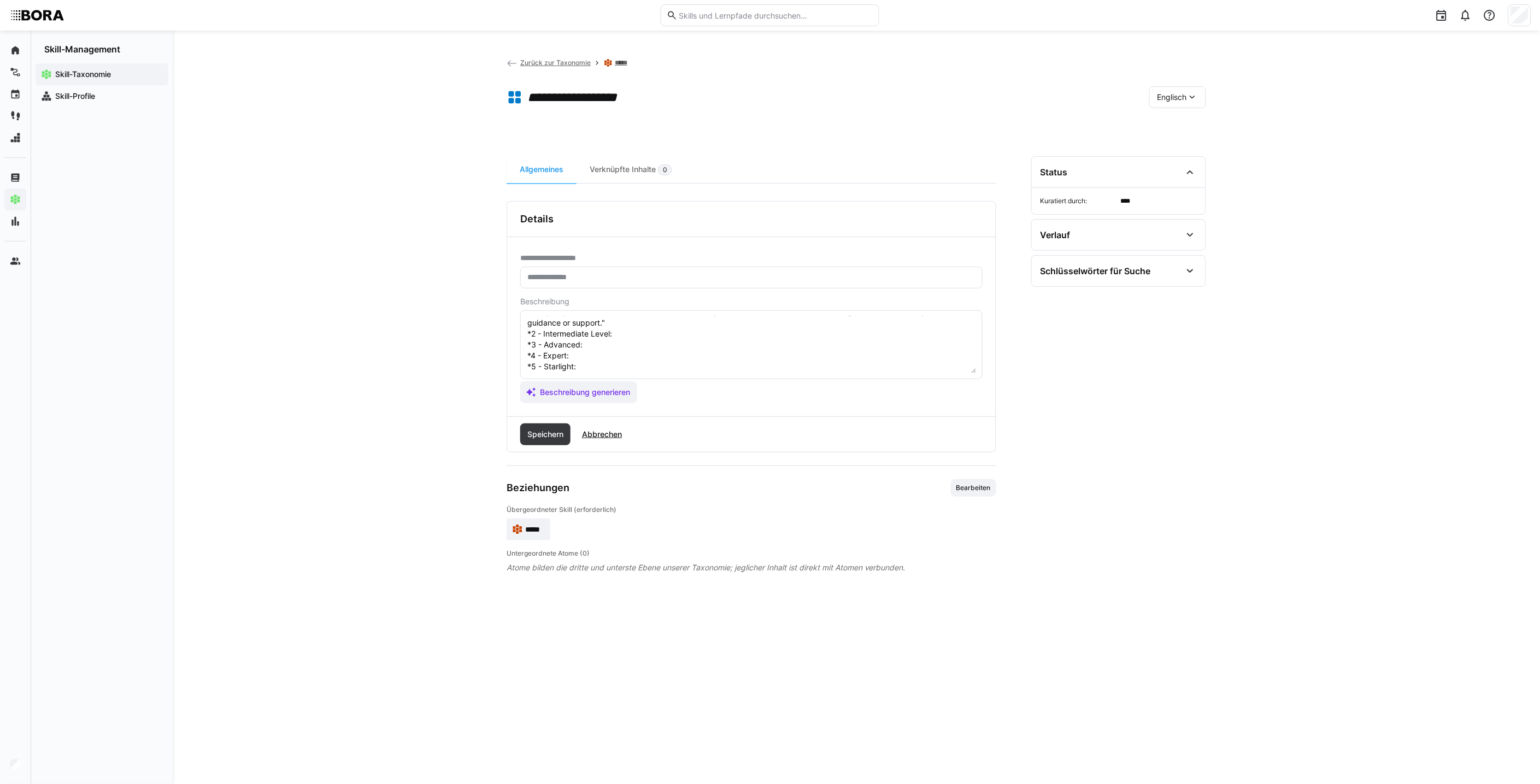
click at [666, 315] on eds-input "Closing skills describe the ability to bring sales talks to a successful conclu…" at bounding box center [752, 345] width 463 height 69
click at [658, 359] on textarea "Closing skills describe the ability to bring sales talks to a successful conclu…" at bounding box center [751, 344] width 450 height 57
click at [642, 351] on textarea "Closing skills describe the ability to bring sales talks to a successful conclu…" at bounding box center [751, 344] width 450 height 57
paste textarea ""Uses basic closing techniques and recognizes simple buying signals. Independen…"
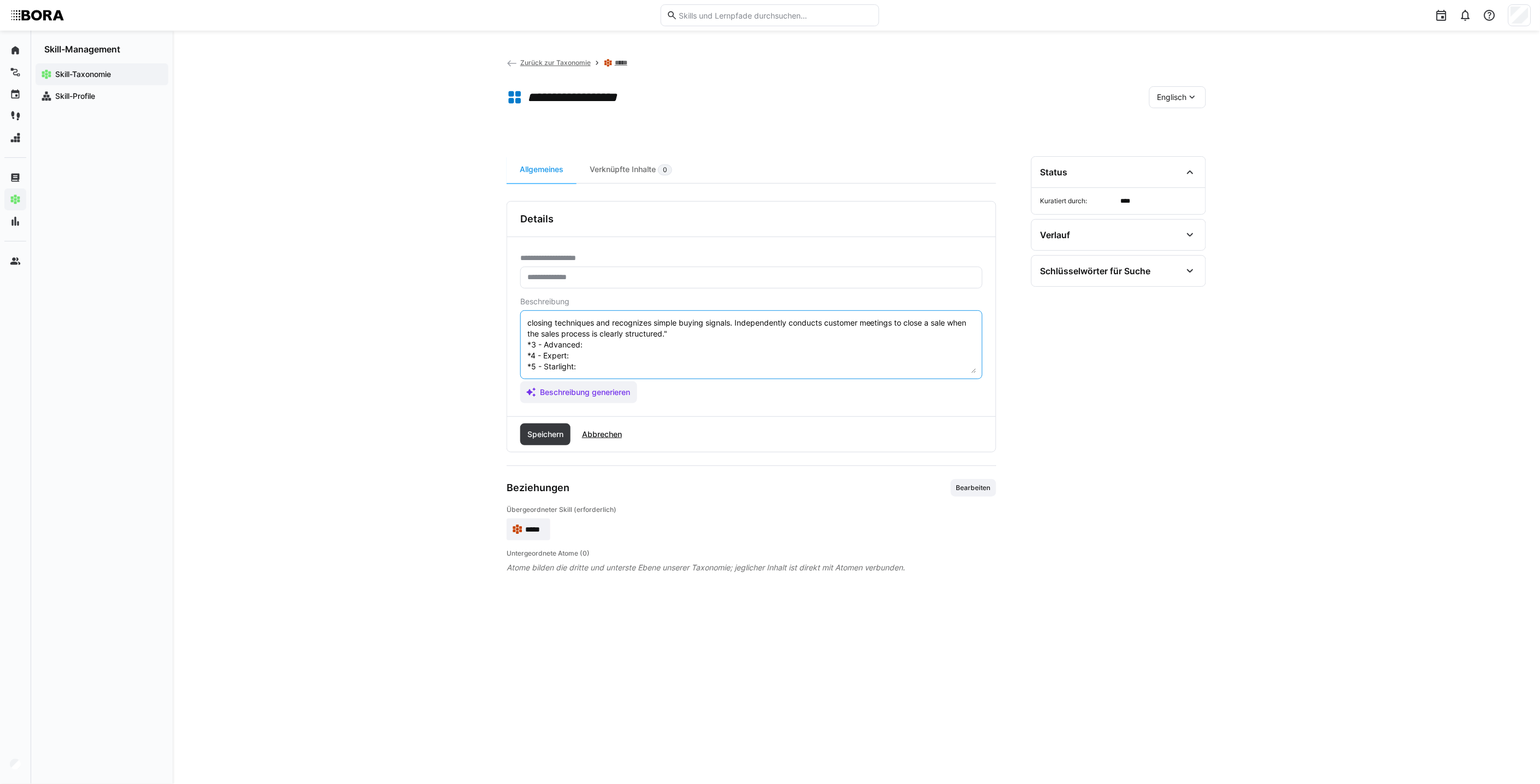
scroll to position [109, 0]
click at [632, 329] on textarea "Closing skills describe the ability to bring sales talks to a successful conclu…" at bounding box center [751, 344] width 450 height 57
click at [629, 320] on textarea "Closing skills describe the ability to bring sales talks to a successful conclu…" at bounding box center [751, 344] width 450 height 57
click at [615, 327] on textarea "Closing skills describe the ability to bring sales talks to a successful conclu…" at bounding box center [751, 344] width 450 height 57
paste textarea ""Steers conversations purposefully toward closing the deal and responds flexibl…"
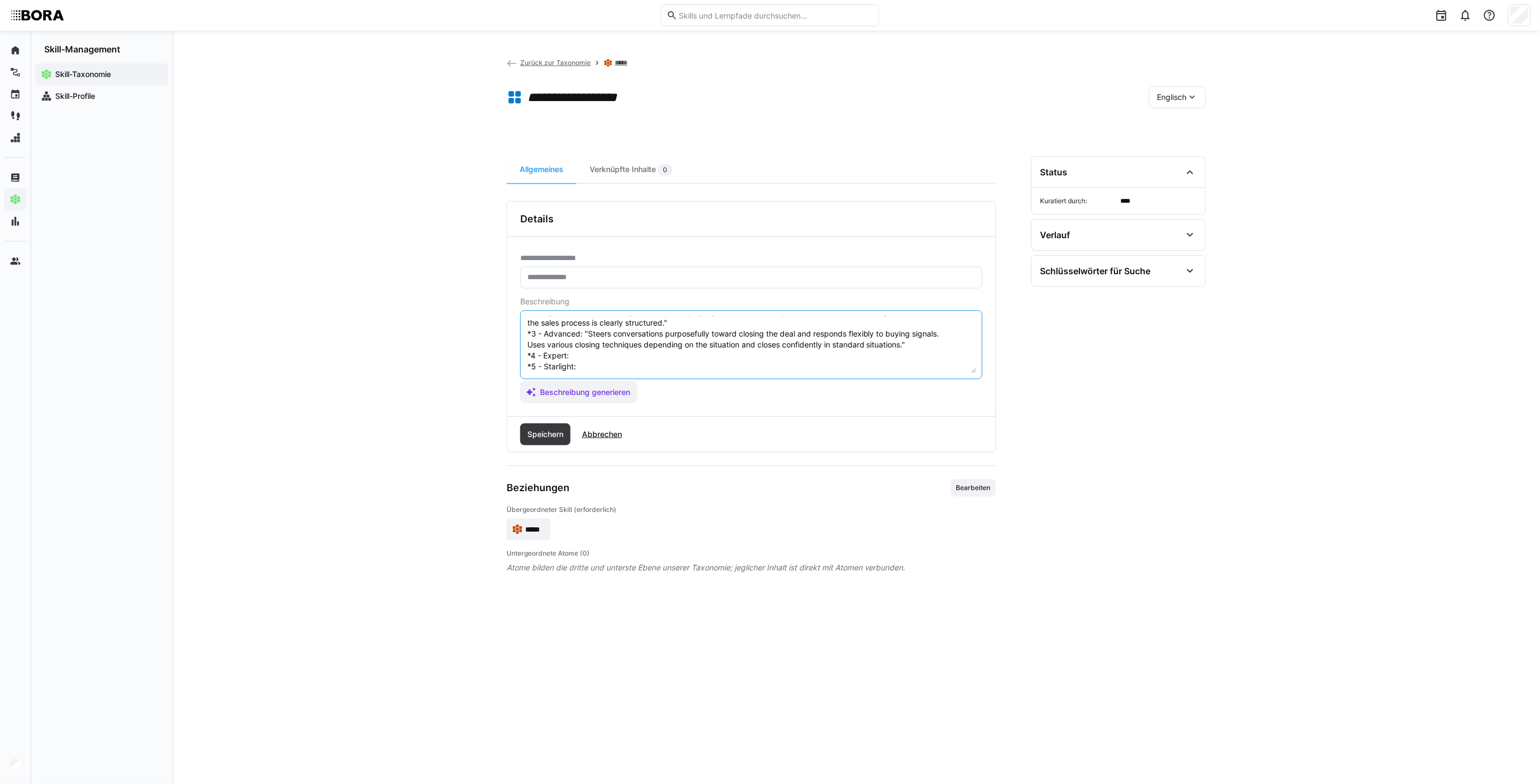
scroll to position [120, 0]
click at [600, 336] on textarea "Closing skills describe the ability to bring sales talks to a successful conclu…" at bounding box center [751, 344] width 450 height 57
click at [580, 335] on textarea "Closing skills describe the ability to bring sales talks to a successful conclu…" at bounding box center [751, 344] width 450 height 57
paste textarea ""Confidently closes deals even in complex or emotionally charged situations. Sy…"
click at [600, 369] on textarea at bounding box center [751, 344] width 450 height 57
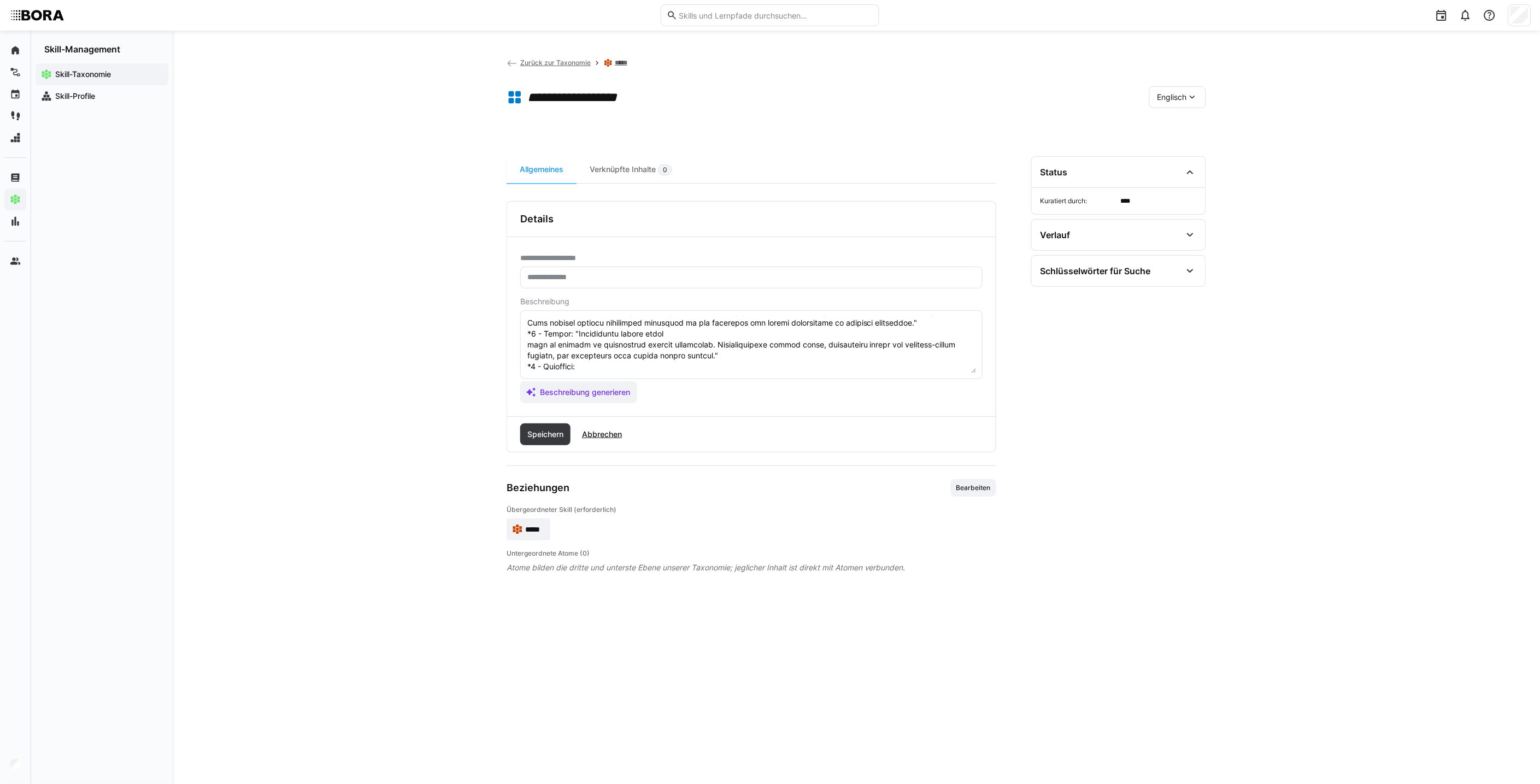
click at [703, 373] on eds-input at bounding box center [752, 345] width 463 height 69
paste textarea "Develops strategic sales closing methods and coaches others in their successful…"
type textarea "Closing skills describe the ability to bring sales talks to a successful conclu…"
click at [562, 428] on span "Speichern" at bounding box center [545, 433] width 40 height 11
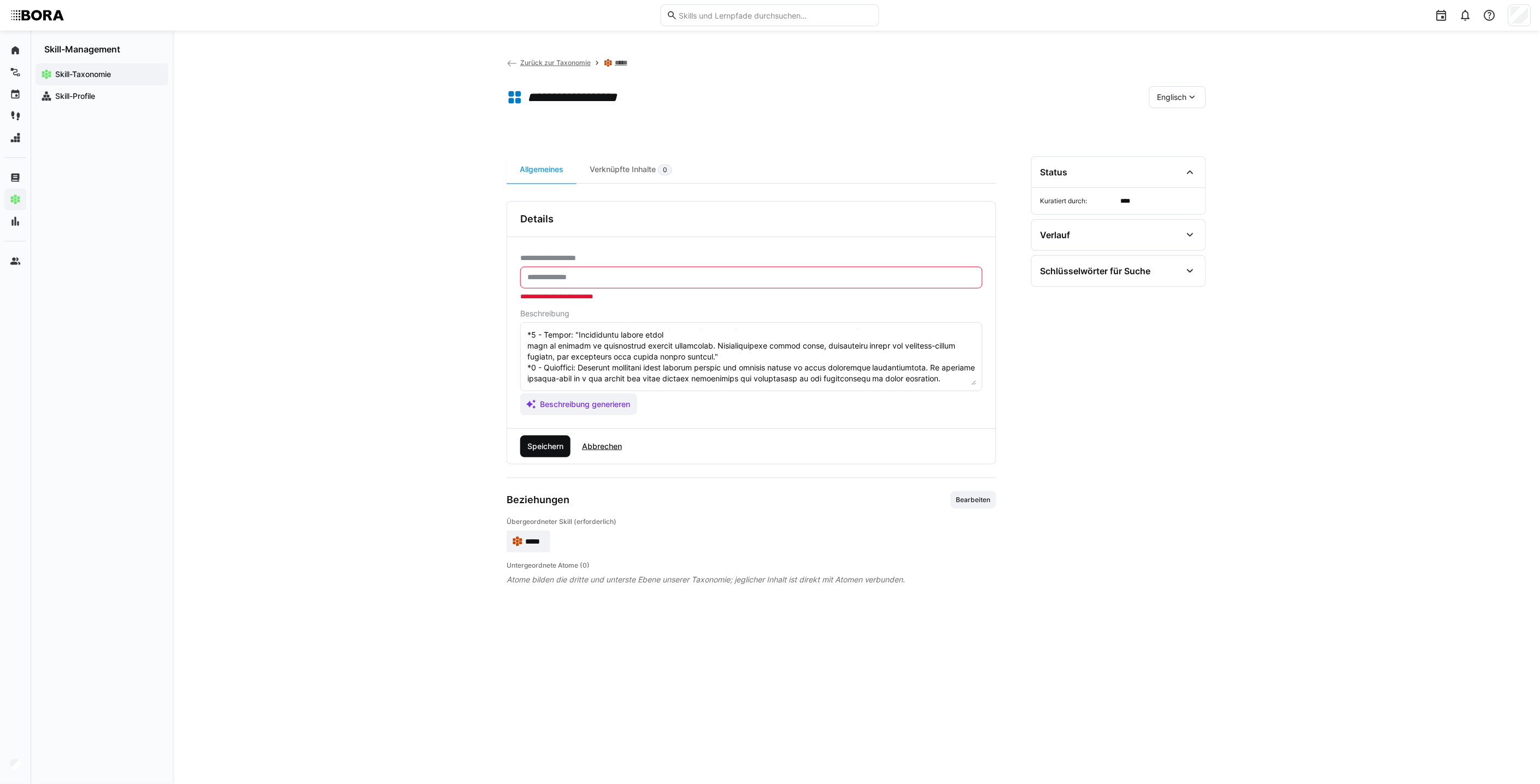
click at [547, 445] on span "Speichern" at bounding box center [545, 446] width 40 height 11
click at [620, 277] on input "text" at bounding box center [751, 278] width 450 height 10
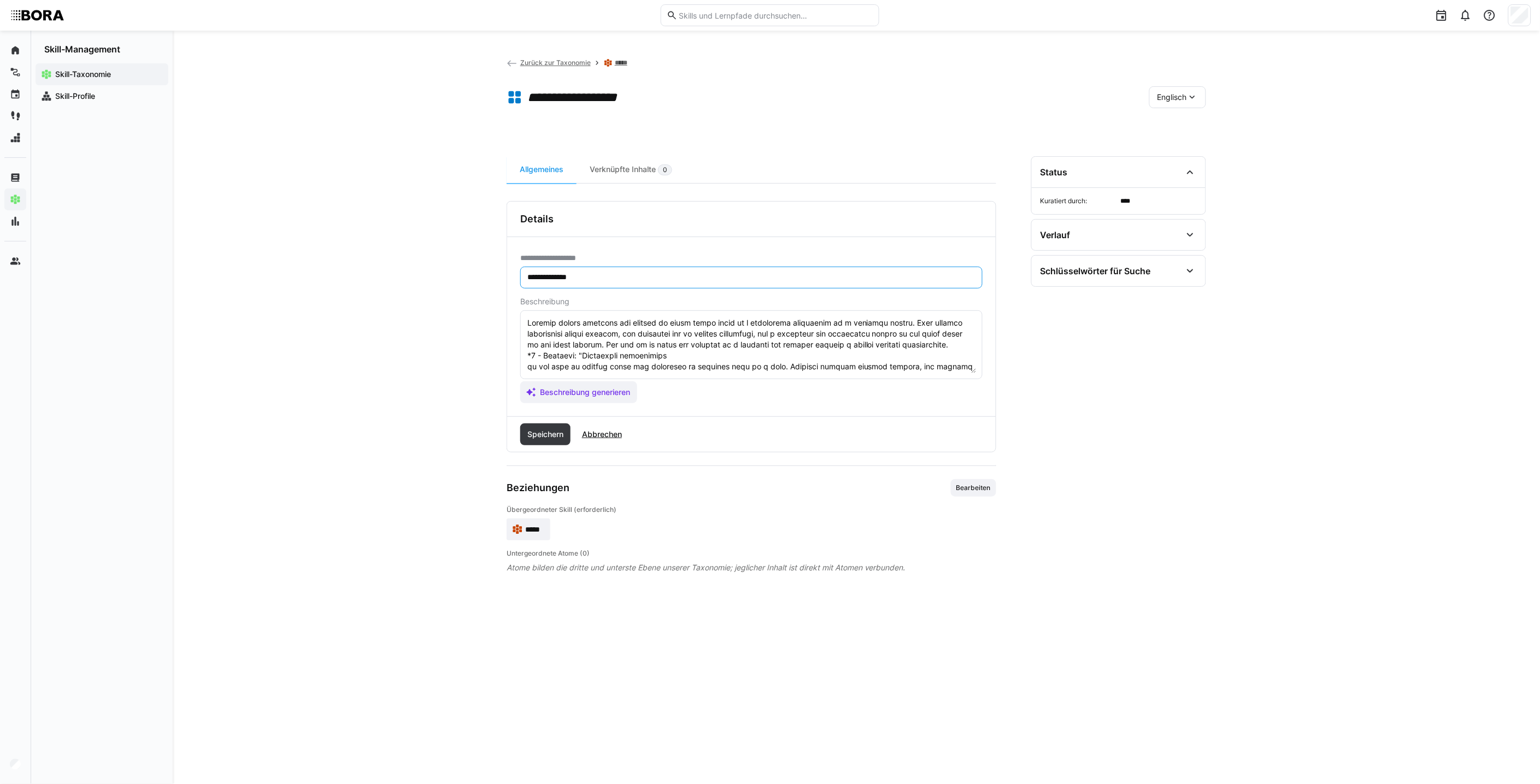
click at [533, 278] on input "**********" at bounding box center [751, 278] width 450 height 10
type input "**********"
click at [627, 270] on eds-input "**********" at bounding box center [752, 277] width 463 height 22
click at [534, 444] on span "Speichern" at bounding box center [546, 434] width 50 height 22
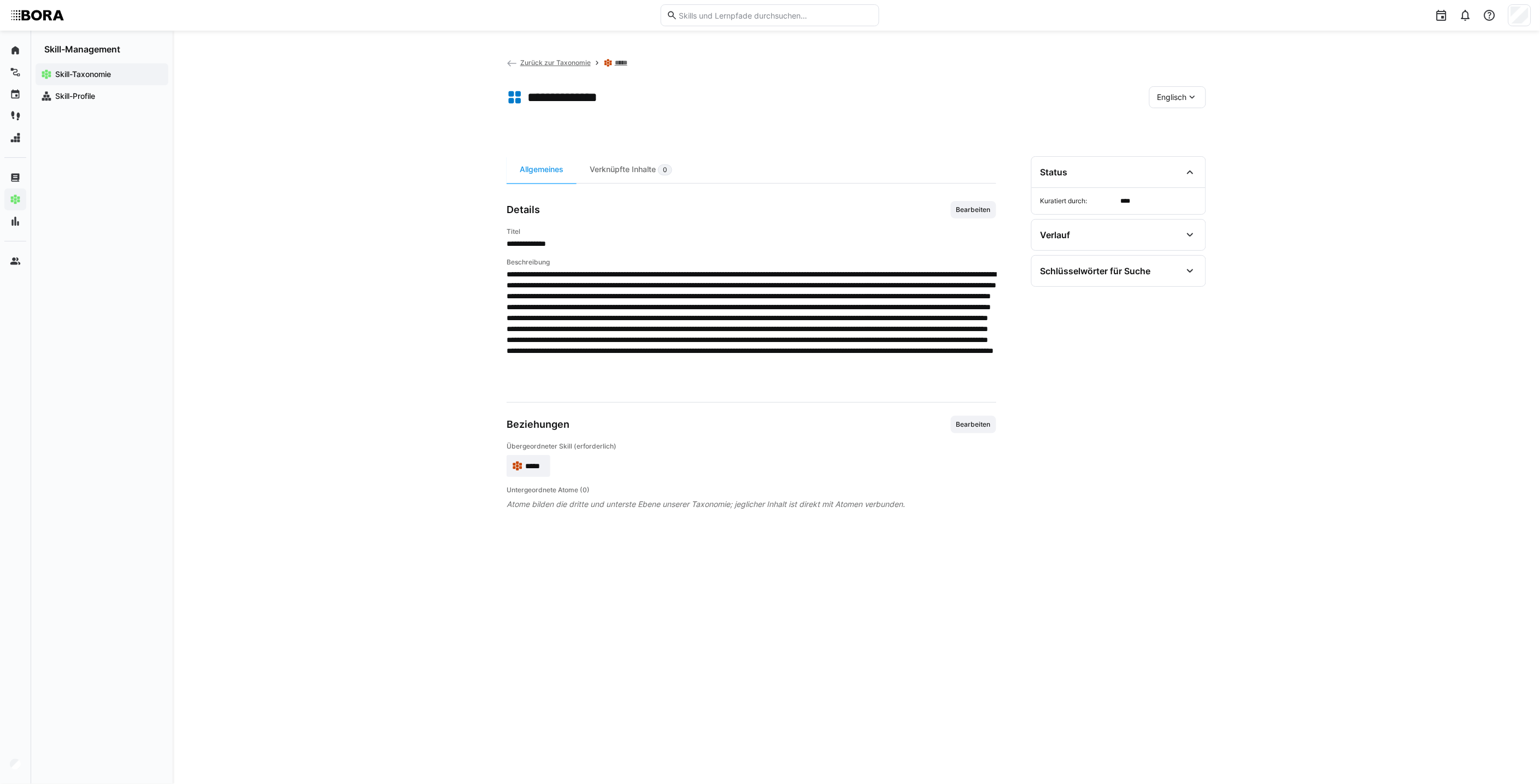
click at [564, 62] on span "Zurück zur Taxonomie" at bounding box center [556, 62] width 70 height 8
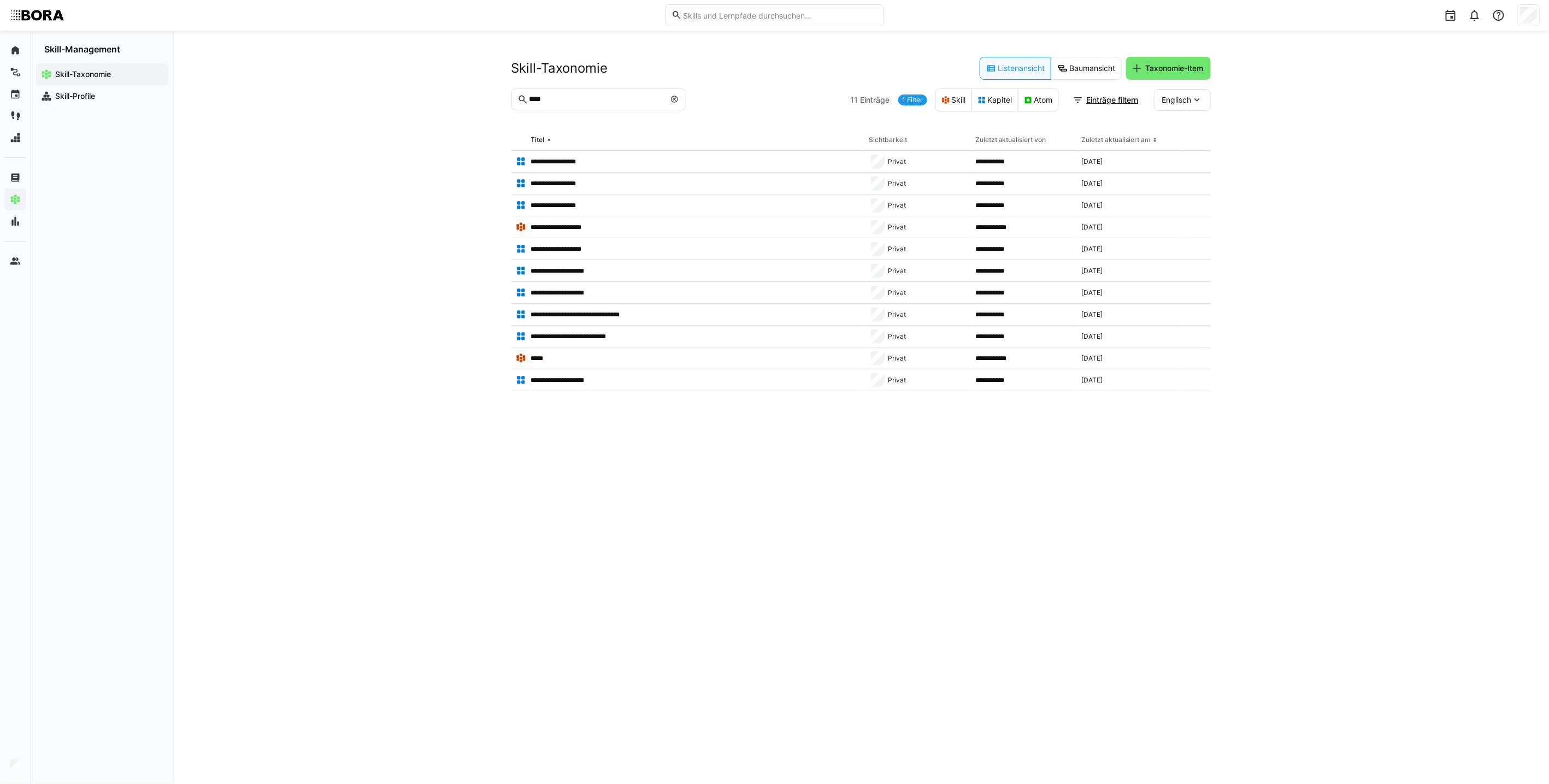
click at [672, 102] on eds-icon at bounding box center [675, 99] width 9 height 9
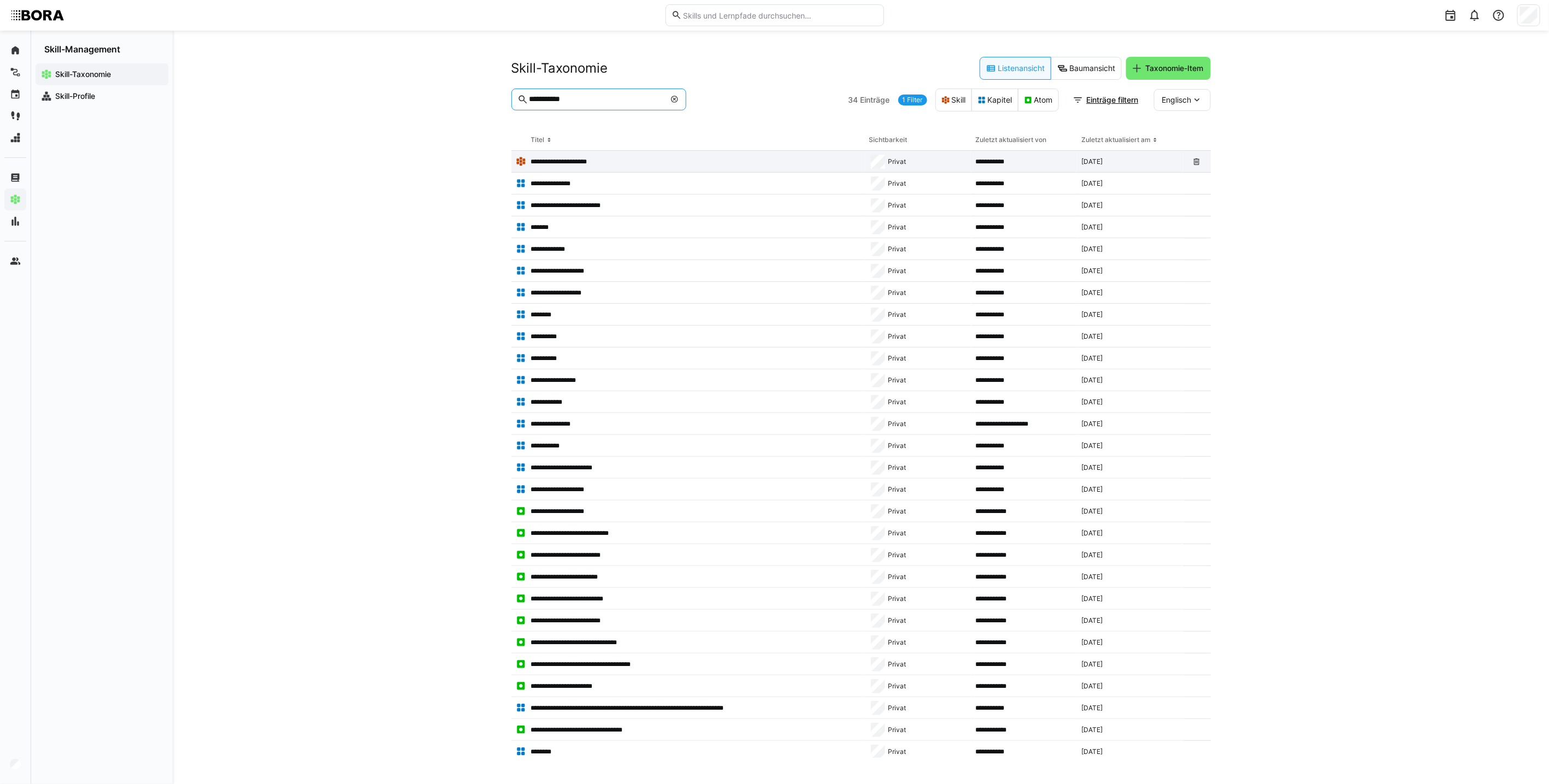
type input "**********"
click at [643, 155] on div "**********" at bounding box center [688, 161] width 354 height 22
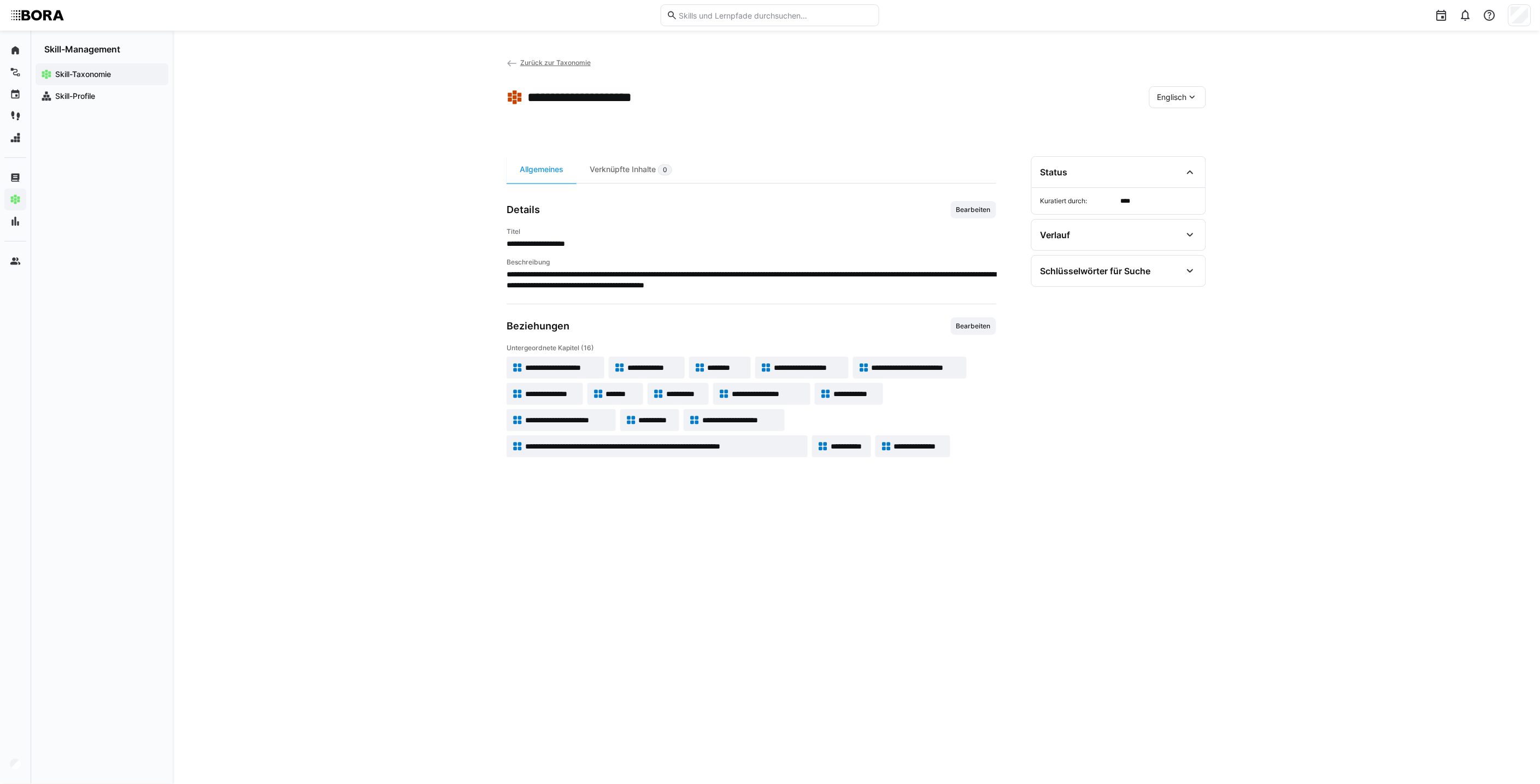
click at [757, 102] on div "Englisch" at bounding box center [1177, 97] width 57 height 22
click at [757, 128] on span "Deutsch" at bounding box center [1172, 125] width 30 height 11
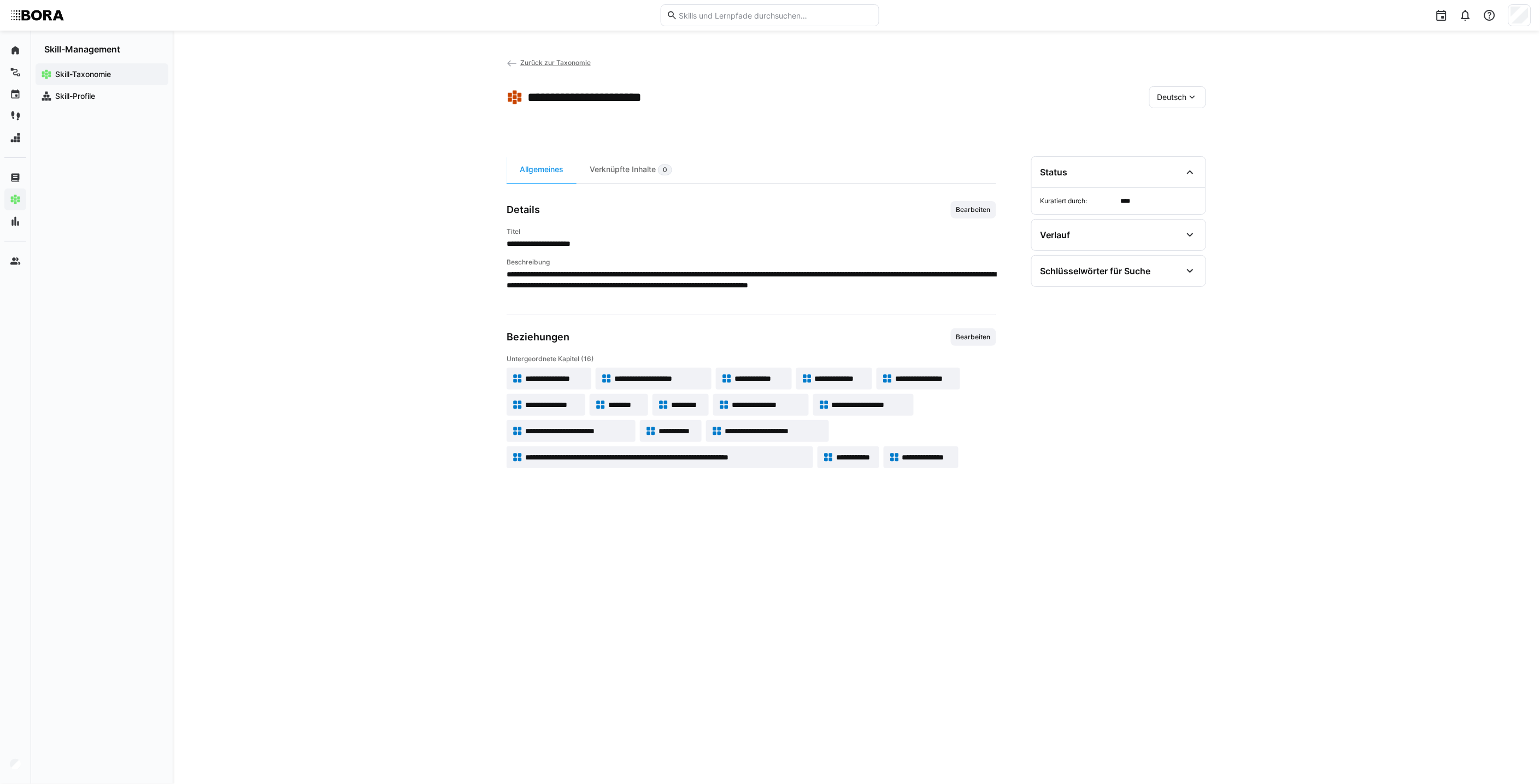
click at [757, 454] on span "**********" at bounding box center [928, 457] width 52 height 11
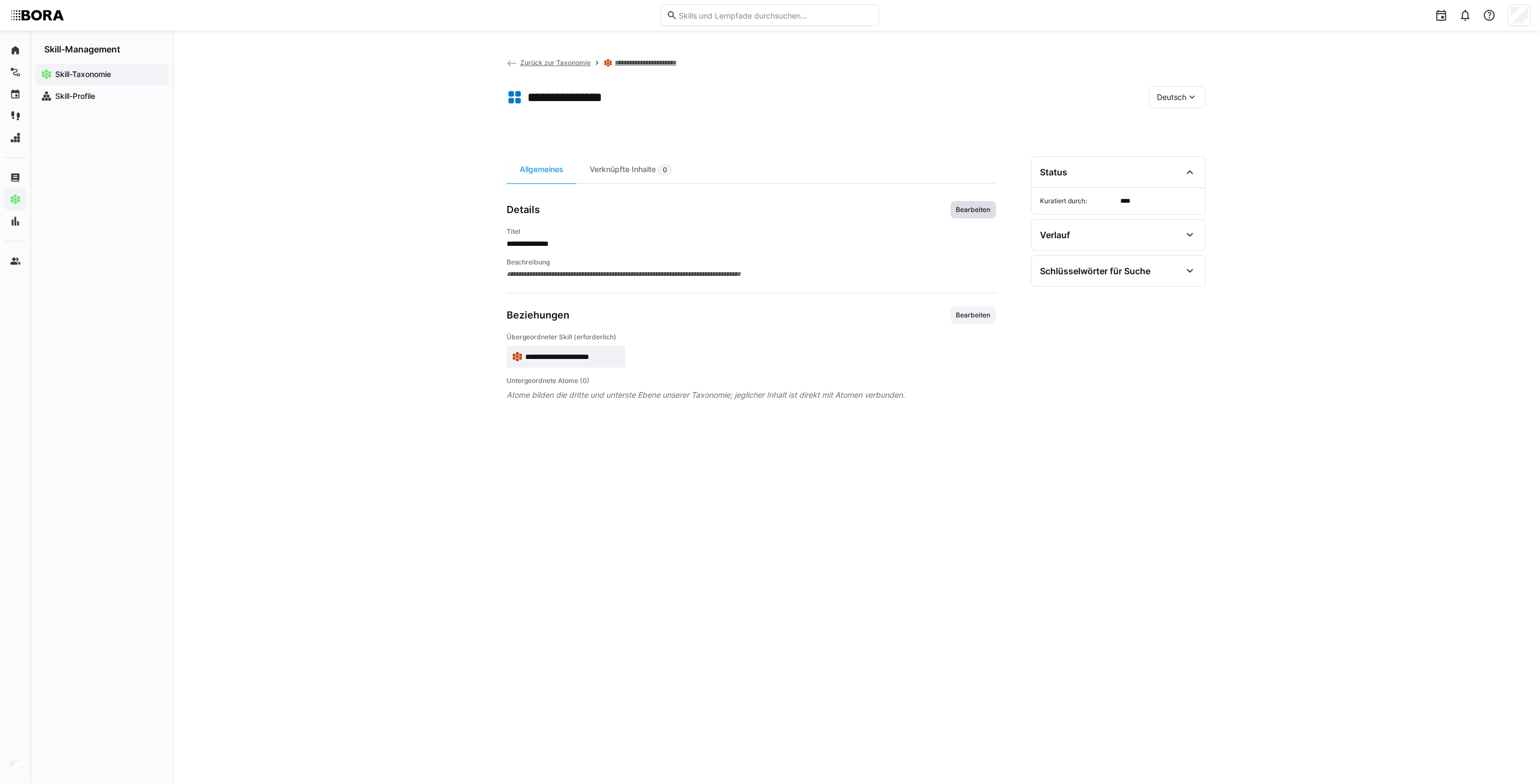
click at [757, 205] on span "Bearbeiten" at bounding box center [974, 210] width 36 height 9
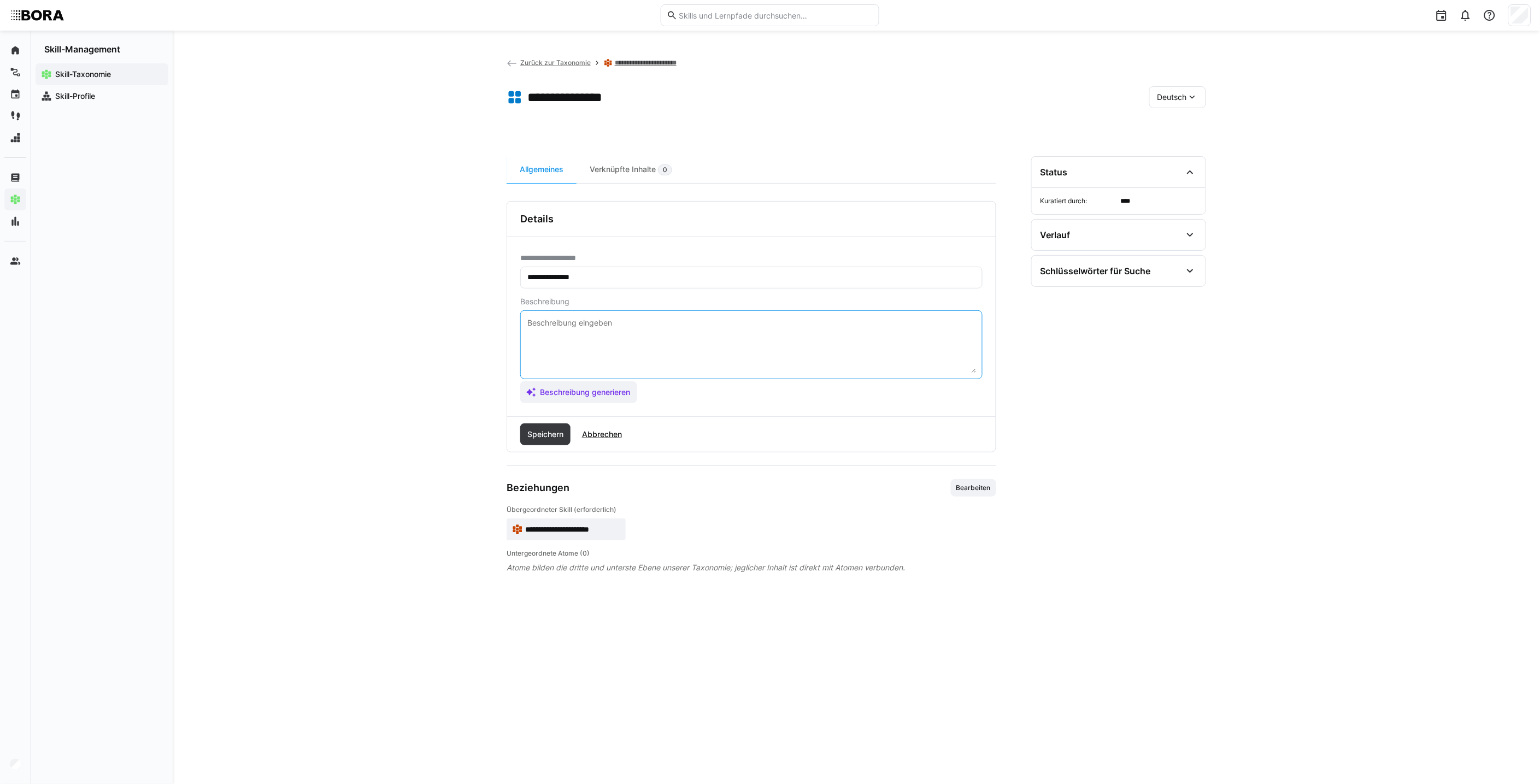
click at [757, 325] on textarea at bounding box center [751, 344] width 450 height 57
click at [292, 462] on div "**********" at bounding box center [856, 407] width 1367 height 753
click at [757, 462] on div "**********" at bounding box center [856, 407] width 1367 height 753
click at [757, 334] on textarea at bounding box center [751, 344] width 450 height 57
paste textarea "Eigeninitiative bezeichnet die Fähigkeit, aus eigenem Antrieb zu handeln, Aufga…"
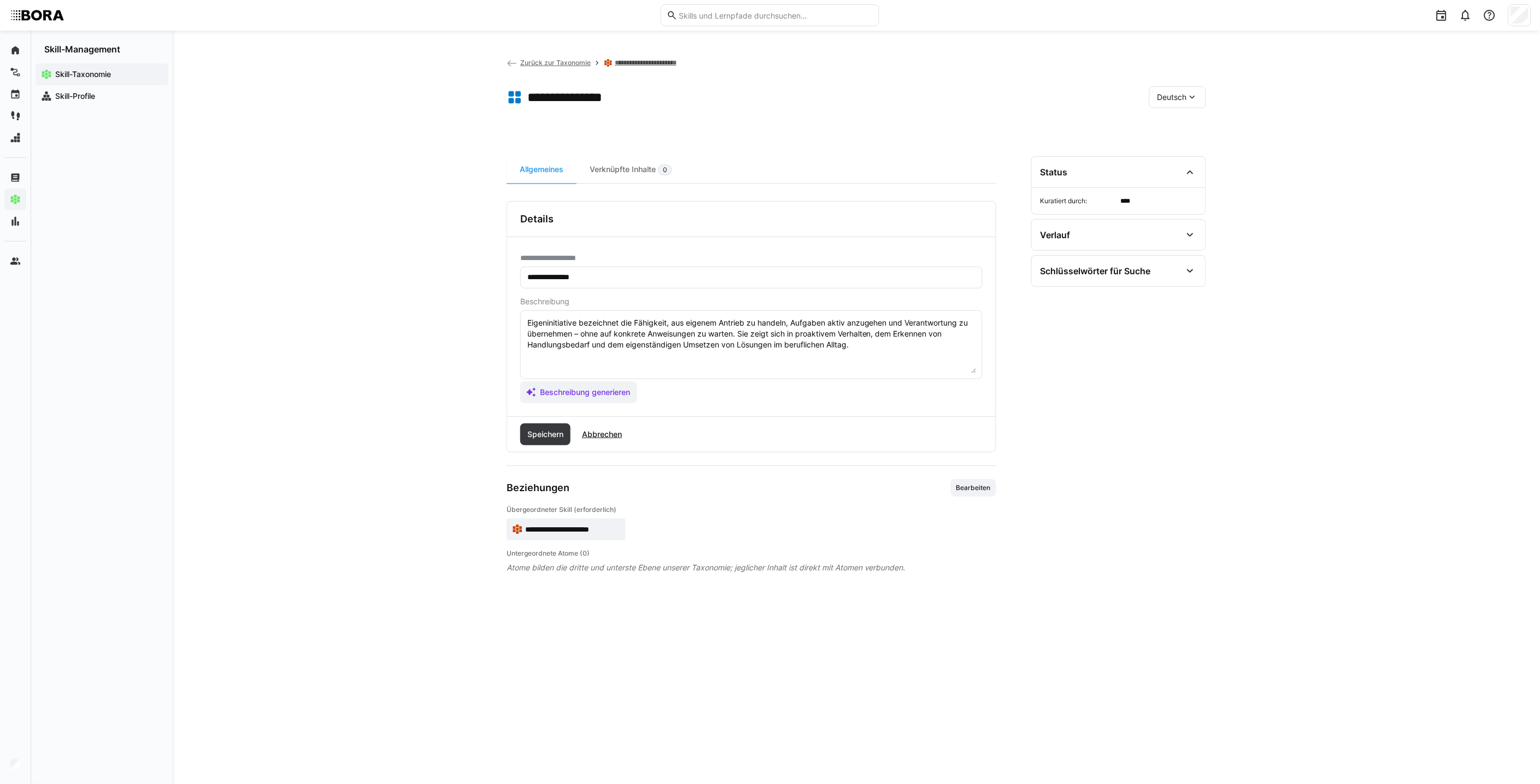
click at [674, 362] on textarea "Eigeninitiative bezeichnet die Fähigkeit, aus eigenem Antrieb zu handeln, Aufga…" at bounding box center [751, 344] width 450 height 57
paste textarea "*1 -Anfänger: *2 – Mittelstufe: *3 – Fortgeschritten: *4 – Experte: * 5 - Starl…"
click at [671, 361] on textarea "Eigeninitiative bezeichnet die Fähigkeit, aus eigenem Antrieb zu handeln, Aufga…" at bounding box center [751, 344] width 450 height 57
click at [604, 361] on textarea "Eigeninitiative bezeichnet die Fähigkeit, aus eigenem Antrieb zu handeln, Aufga…" at bounding box center [751, 344] width 450 height 57
paste textarea "Zeigt erste Ansätze, Aufgaben eigenständig anzugehen, benötigt jedoch häufig kl…"
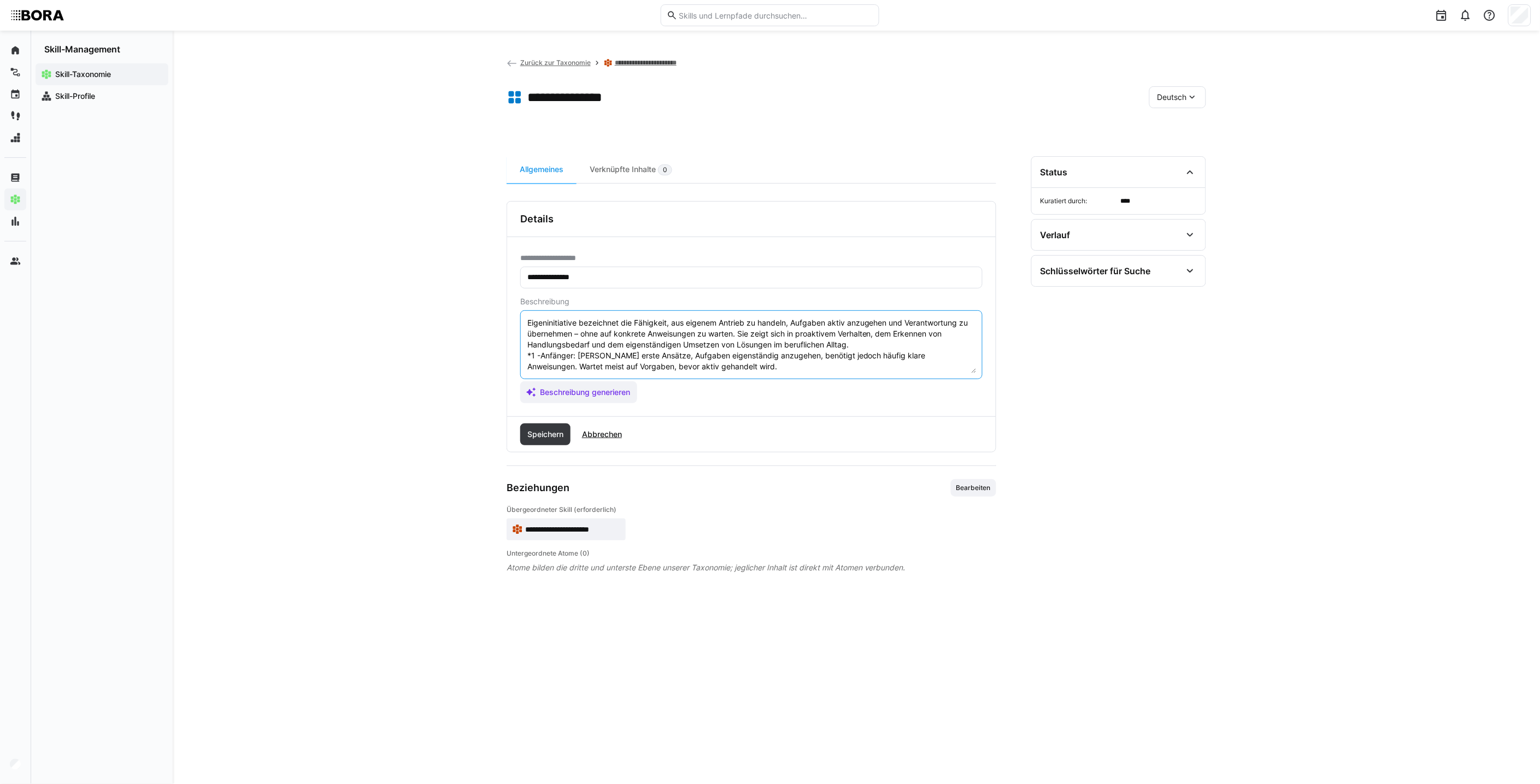
scroll to position [55, 0]
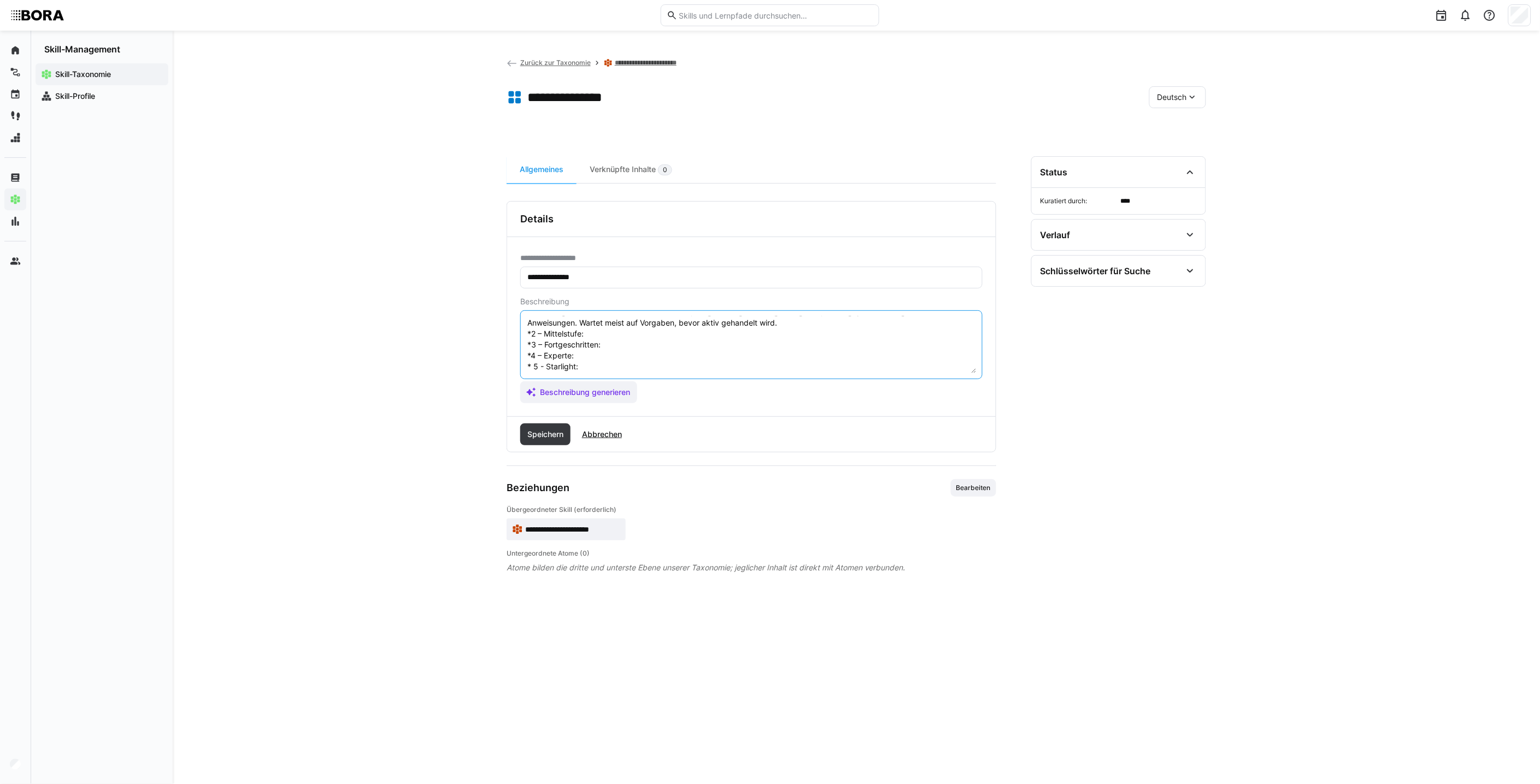
click at [661, 318] on textarea "Eigeninitiative bezeichnet die Fähigkeit, aus eigenem Antrieb zu handeln, Aufga…" at bounding box center [751, 344] width 450 height 57
click at [654, 320] on textarea "Eigeninitiative bezeichnet die Fähigkeit, aus eigenem Antrieb zu handeln, Aufga…" at bounding box center [751, 344] width 450 height 57
paste textarea "Erkennt wiederkehrende Aufgaben und übernimmt diese zunehmend eigenständig. Nim…"
click at [676, 350] on textarea "Eigeninitiative bezeichnet die Fähigkeit, aus eigenem Antrieb zu handeln, Aufga…" at bounding box center [751, 344] width 450 height 57
click at [673, 346] on textarea "Eigeninitiative bezeichnet die Fähigkeit, aus eigenem Antrieb zu handeln, Aufga…" at bounding box center [751, 344] width 450 height 57
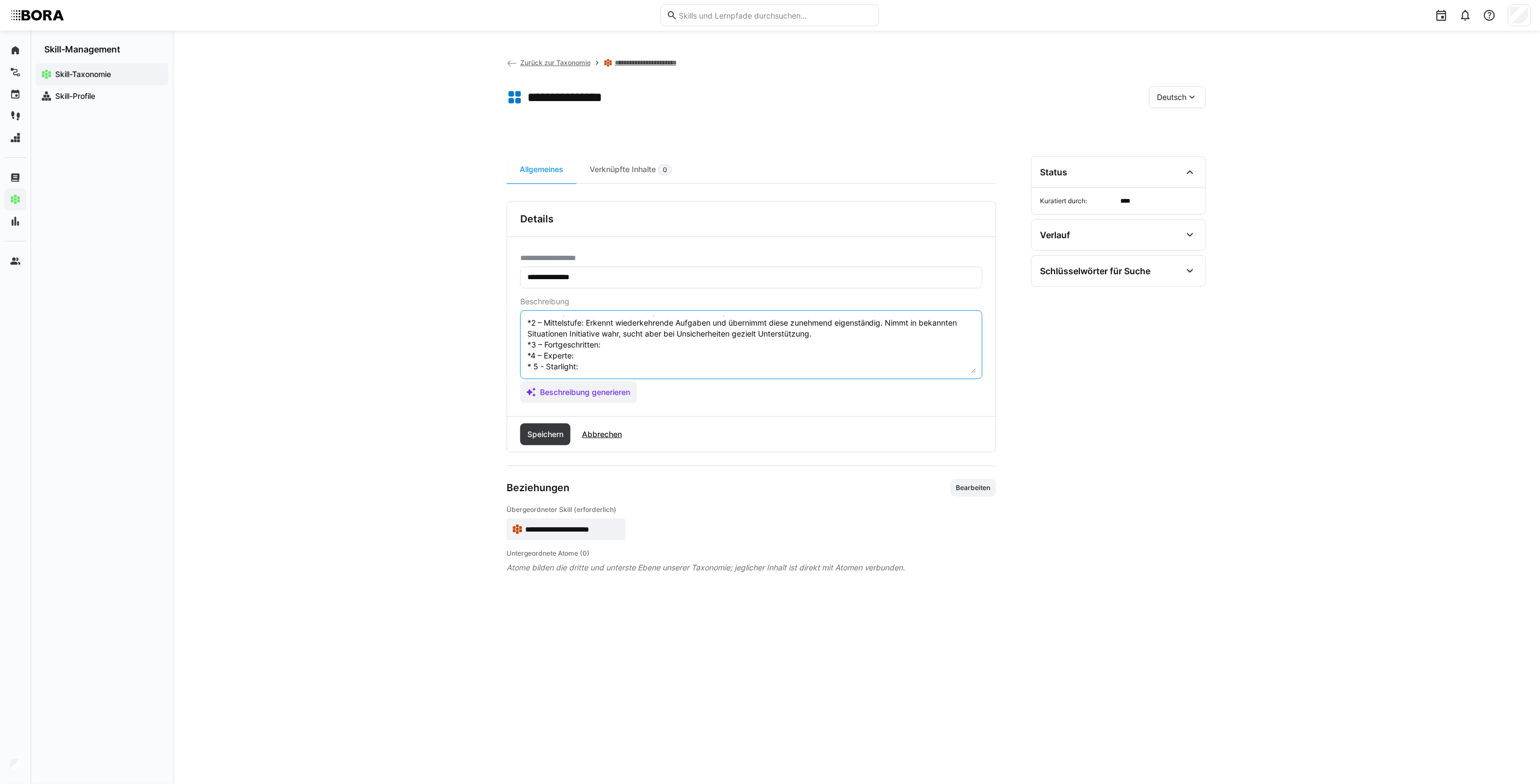
click at [643, 342] on textarea "Eigeninitiative bezeichnet die Fähigkeit, aus eigenem Antrieb zu handeln, Aufga…" at bounding box center [751, 344] width 450 height 57
paste textarea "Handelt proaktiv in der täglichen Arbeit und bringt eigene Ideen zur Verbesseru…"
click at [617, 368] on textarea "Eigeninitiative bezeichnet die Fähigkeit, aus eigenem Antrieb zu handeln, Aufga…" at bounding box center [751, 344] width 450 height 57
click at [592, 339] on textarea "Eigeninitiative bezeichnet die Fähigkeit, aus eigenem Antrieb zu handeln, Aufga…" at bounding box center [751, 344] width 450 height 57
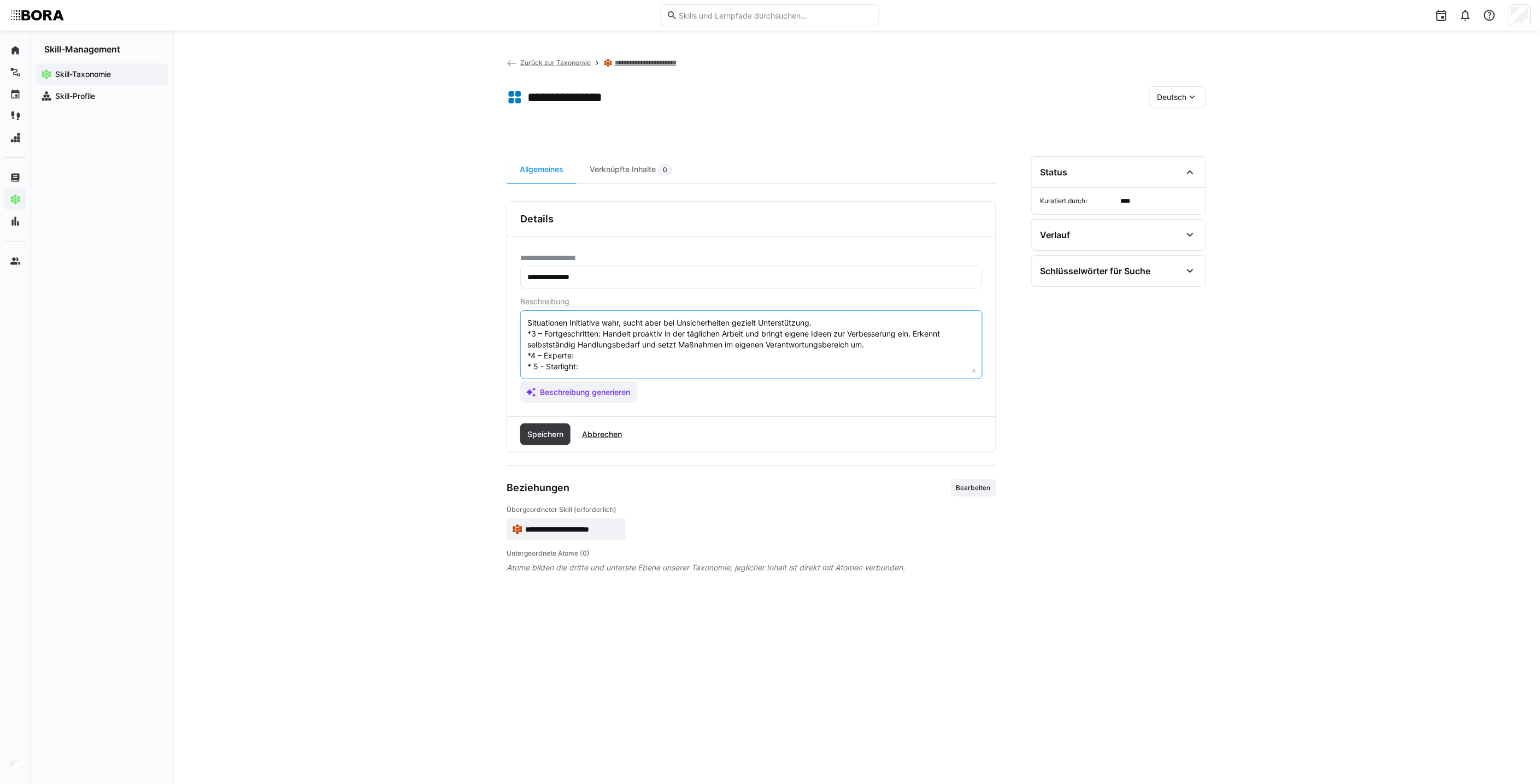
click at [593, 346] on textarea "Eigeninitiative bezeichnet die Fähigkeit, aus eigenem Antrieb zu handeln, Aufga…" at bounding box center [751, 344] width 450 height 57
paste textarea "Agiert vorausschauend und übernimmt Verantwortung über den eigenen Aufgabenbere…"
click at [610, 367] on textarea at bounding box center [751, 344] width 450 height 57
click at [614, 370] on textarea at bounding box center [751, 344] width 450 height 57
paste textarea "Initiierte Veränderungen wirken team- oder bereichsübergreifend und stoßen stra…"
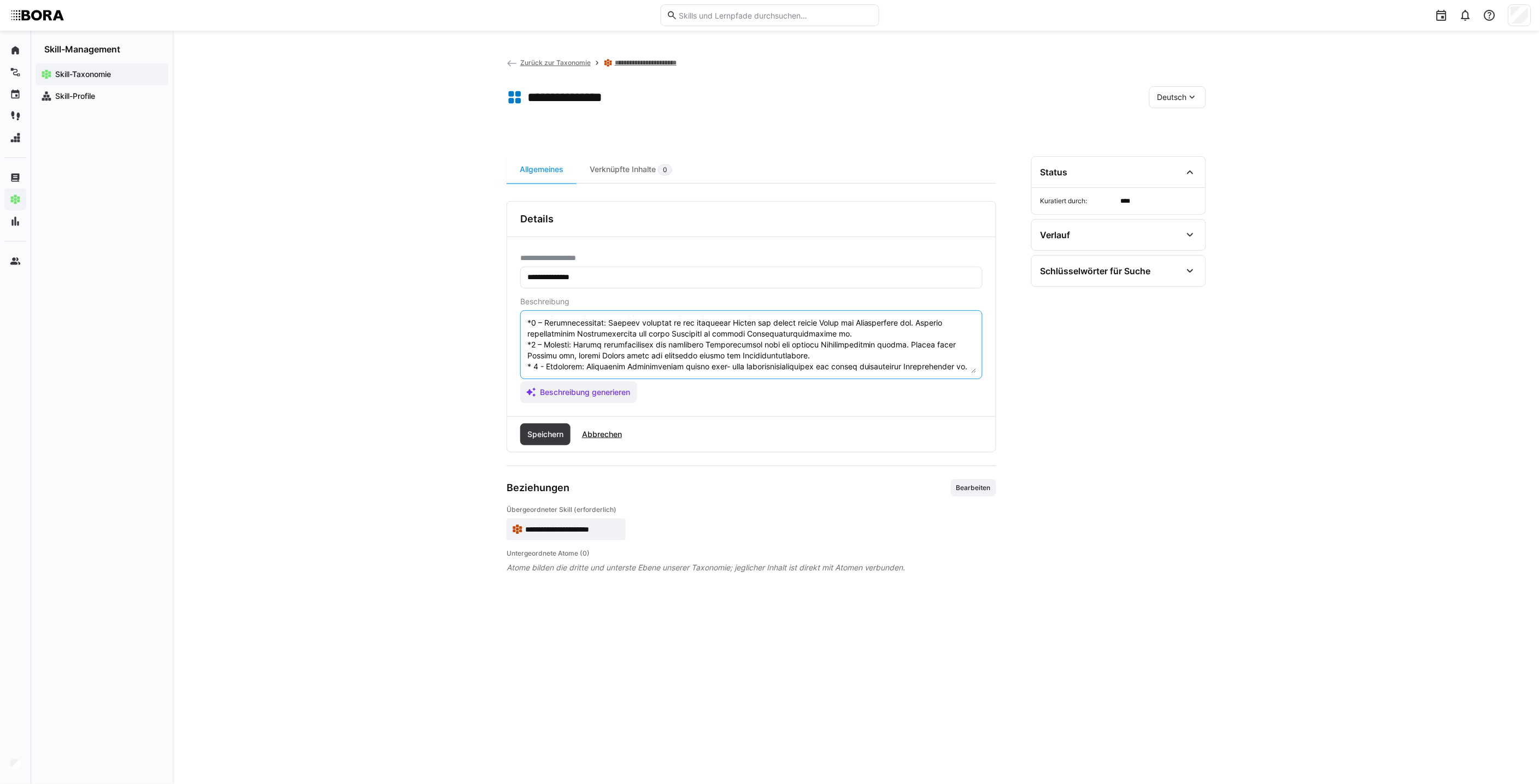
scroll to position [85, 0]
type textarea "Loremipsumdolor sitametcon adi Elitseddo, eiu tempori Utlabor et dolorem, Aliqu…"
click at [560, 435] on span "Speichern" at bounding box center [545, 433] width 40 height 11
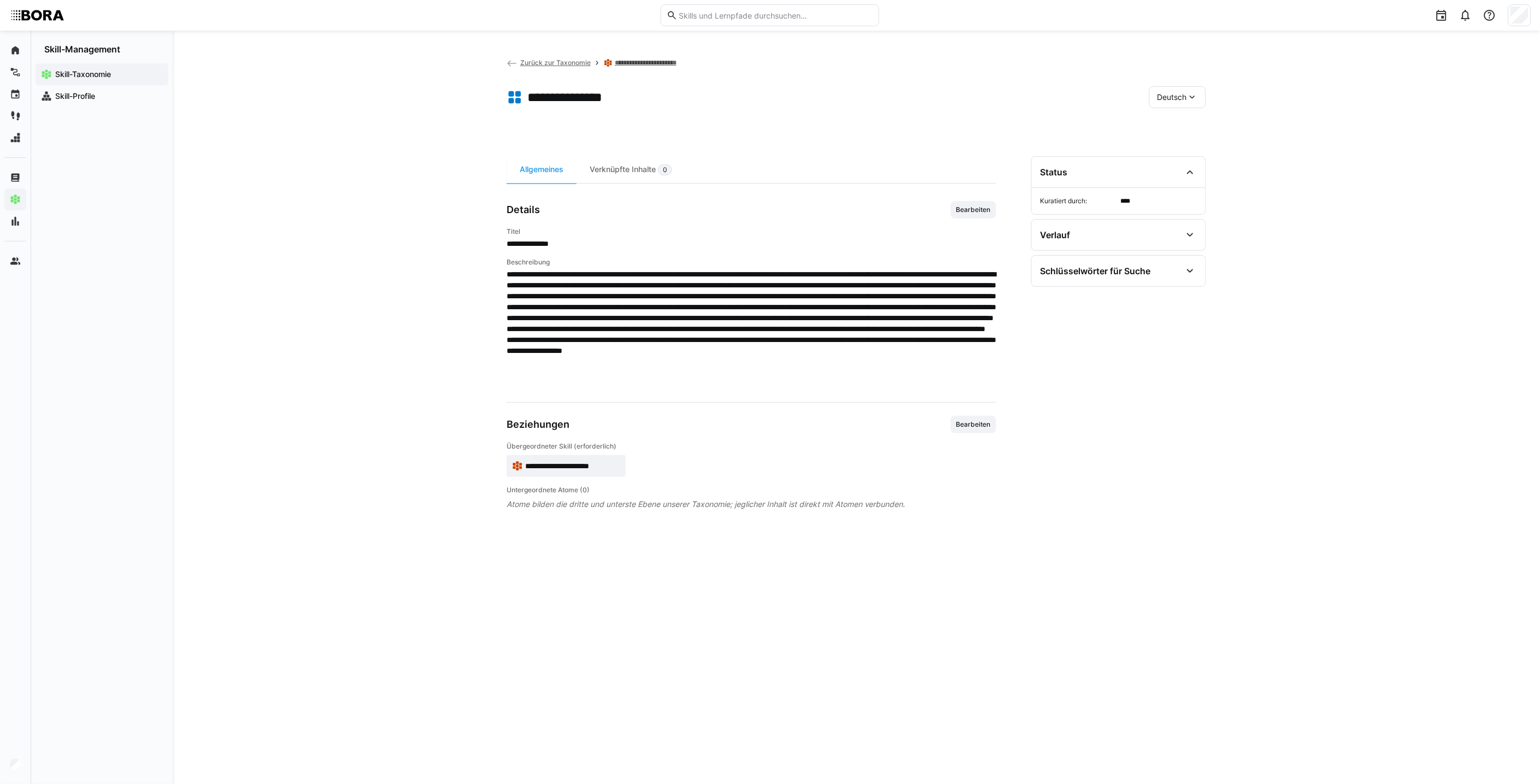
click at [757, 97] on div "Deutsch" at bounding box center [1177, 97] width 57 height 22
drag, startPoint x: 1197, startPoint y: 144, endPoint x: 1140, endPoint y: 173, distance: 64.0
click at [757, 145] on div "Englisch" at bounding box center [1178, 148] width 40 height 11
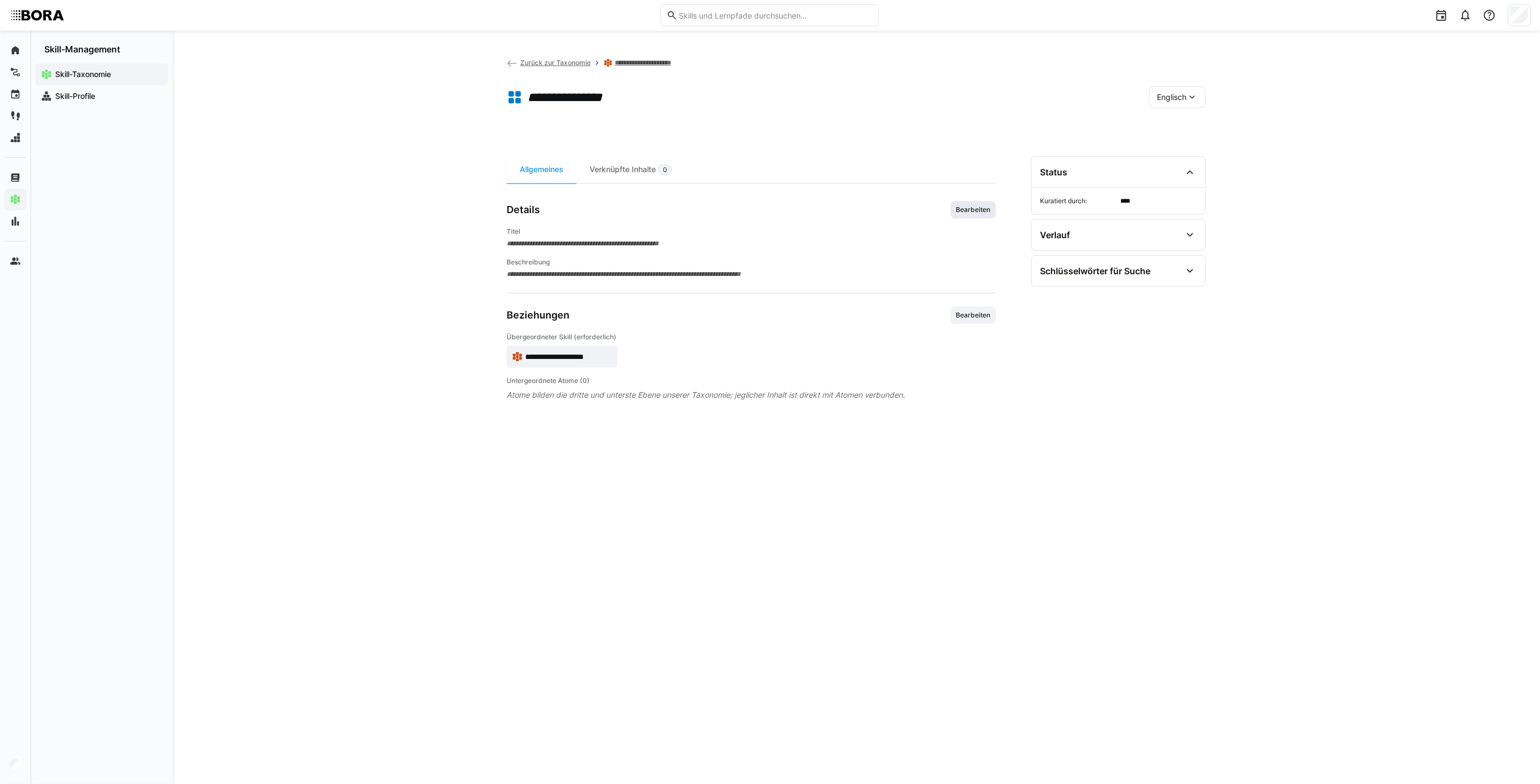
click at [757, 211] on span "Bearbeiten" at bounding box center [974, 210] width 36 height 9
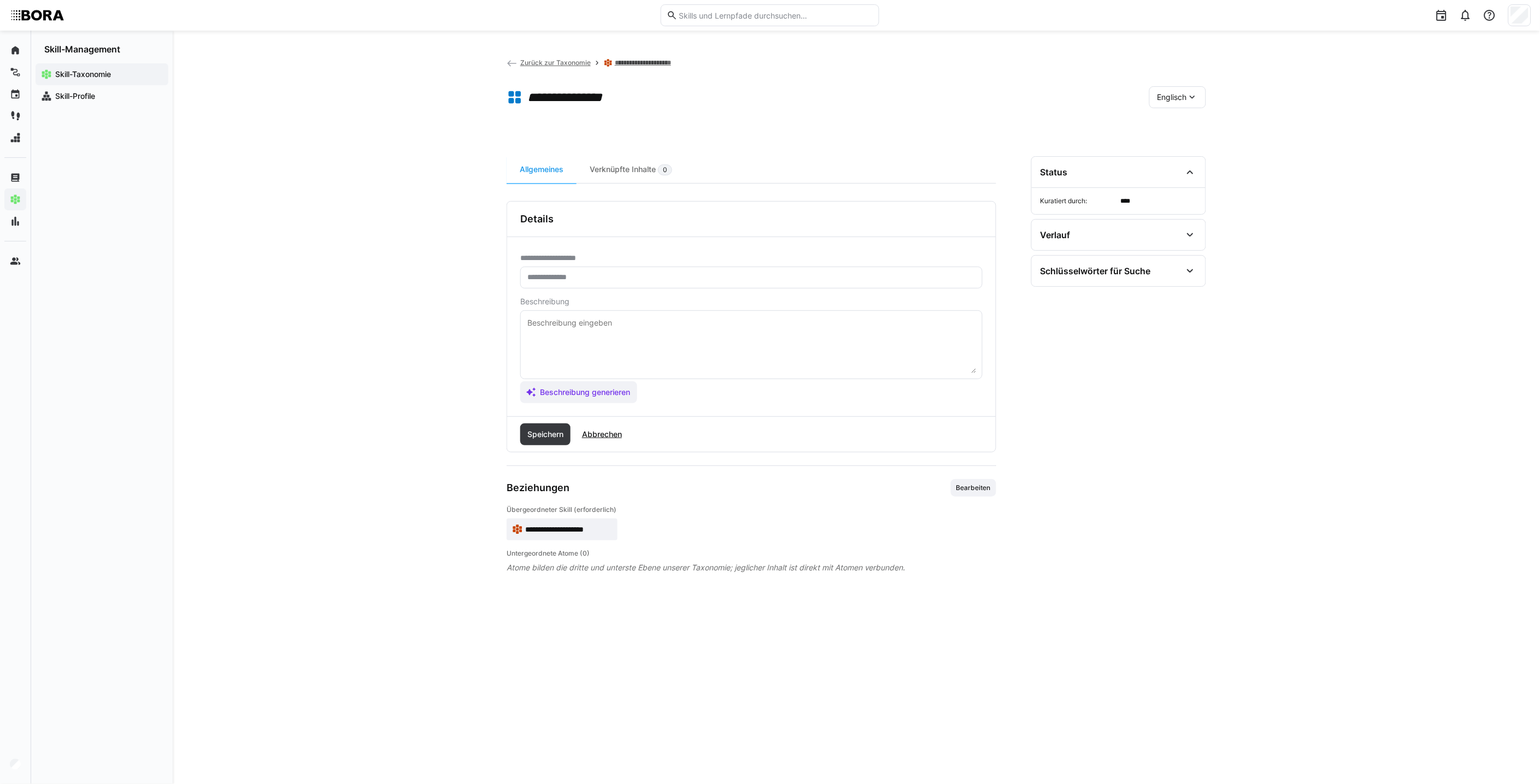
click at [757, 325] on textarea at bounding box center [751, 344] width 450 height 57
click at [613, 349] on textarea at bounding box center [751, 344] width 450 height 57
paste textarea "Initiative refers to the ability to act on one's own accord, actively tackle ta…"
click at [558, 365] on textarea "Initiative refers to the ability to act on one's own accord, actively tackle ta…" at bounding box center [751, 344] width 450 height 57
paste textarea "*1 - Beginner: *2 - Intermediate Level: *3 - Advanced: *4 - Expert: *5 - Starli…"
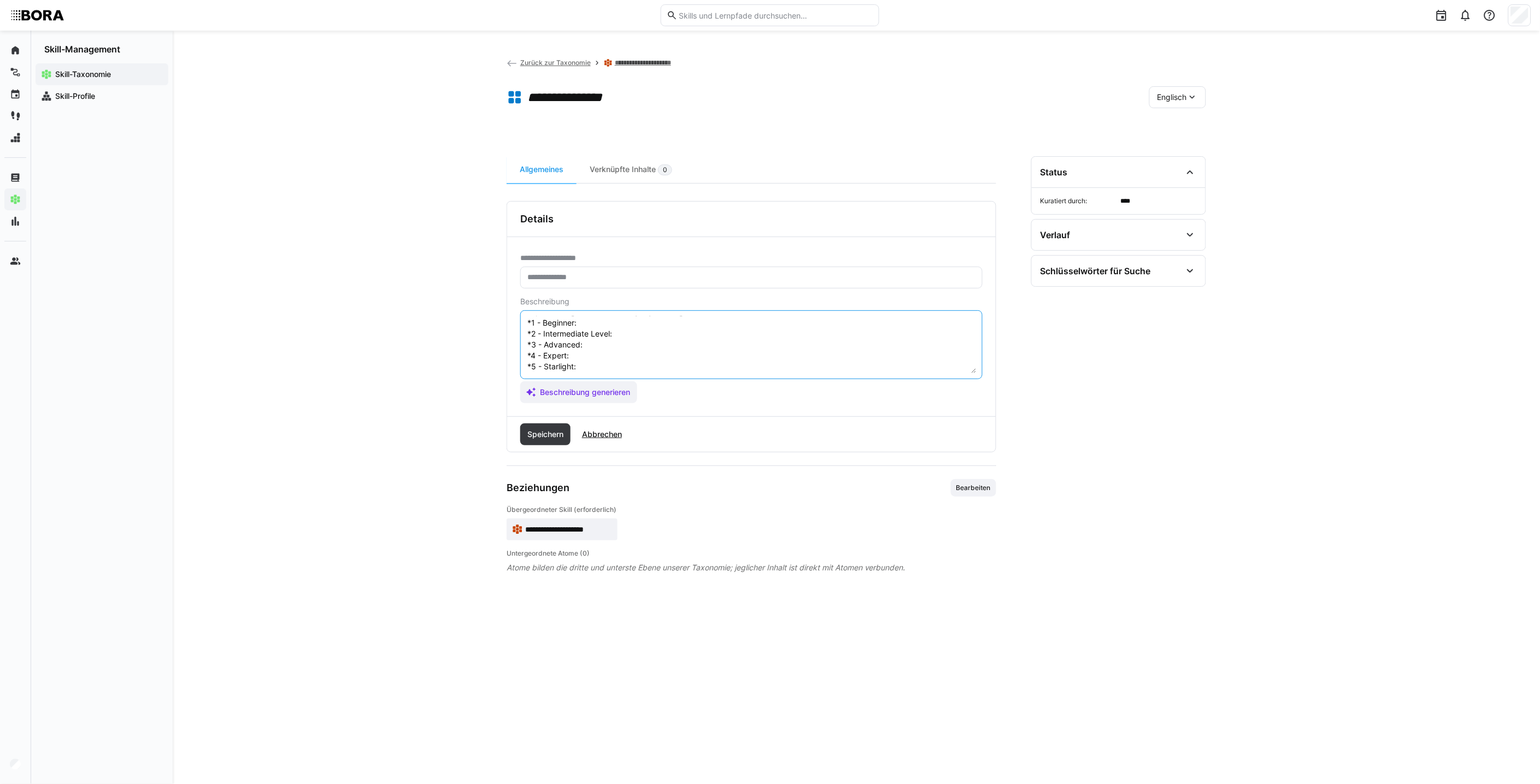
scroll to position [0, 0]
click at [604, 356] on textarea "Initiative refers to the ability to act on one's own accord, actively tackle ta…" at bounding box center [751, 344] width 450 height 57
click at [659, 358] on textarea "Initiative refers to the ability to act on one's own accord, actively tackle ta…" at bounding box center [751, 344] width 450 height 57
paste textarea ""Shows initial signs of tackling tasks independently, but often needs clear ins…"
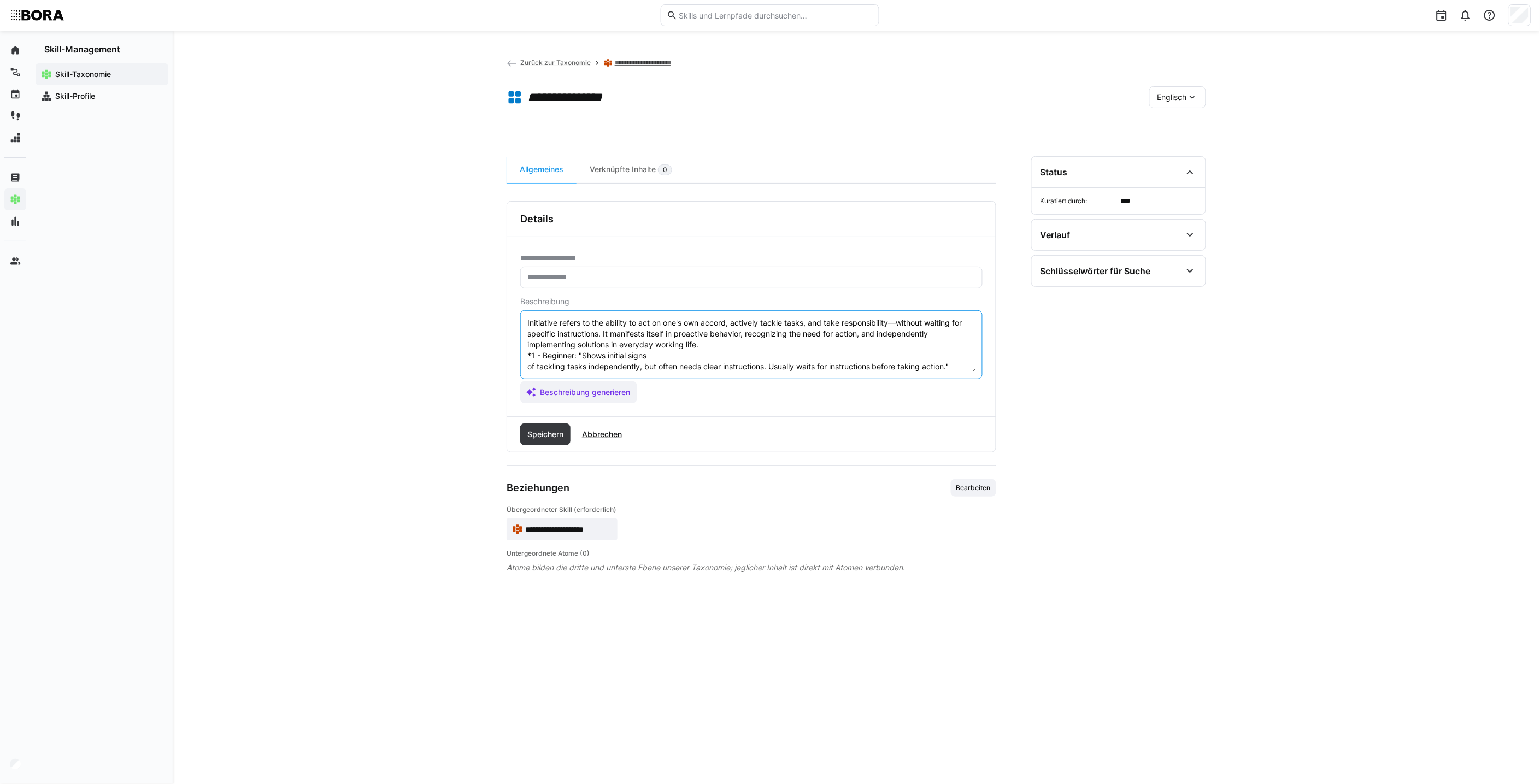
scroll to position [55, 0]
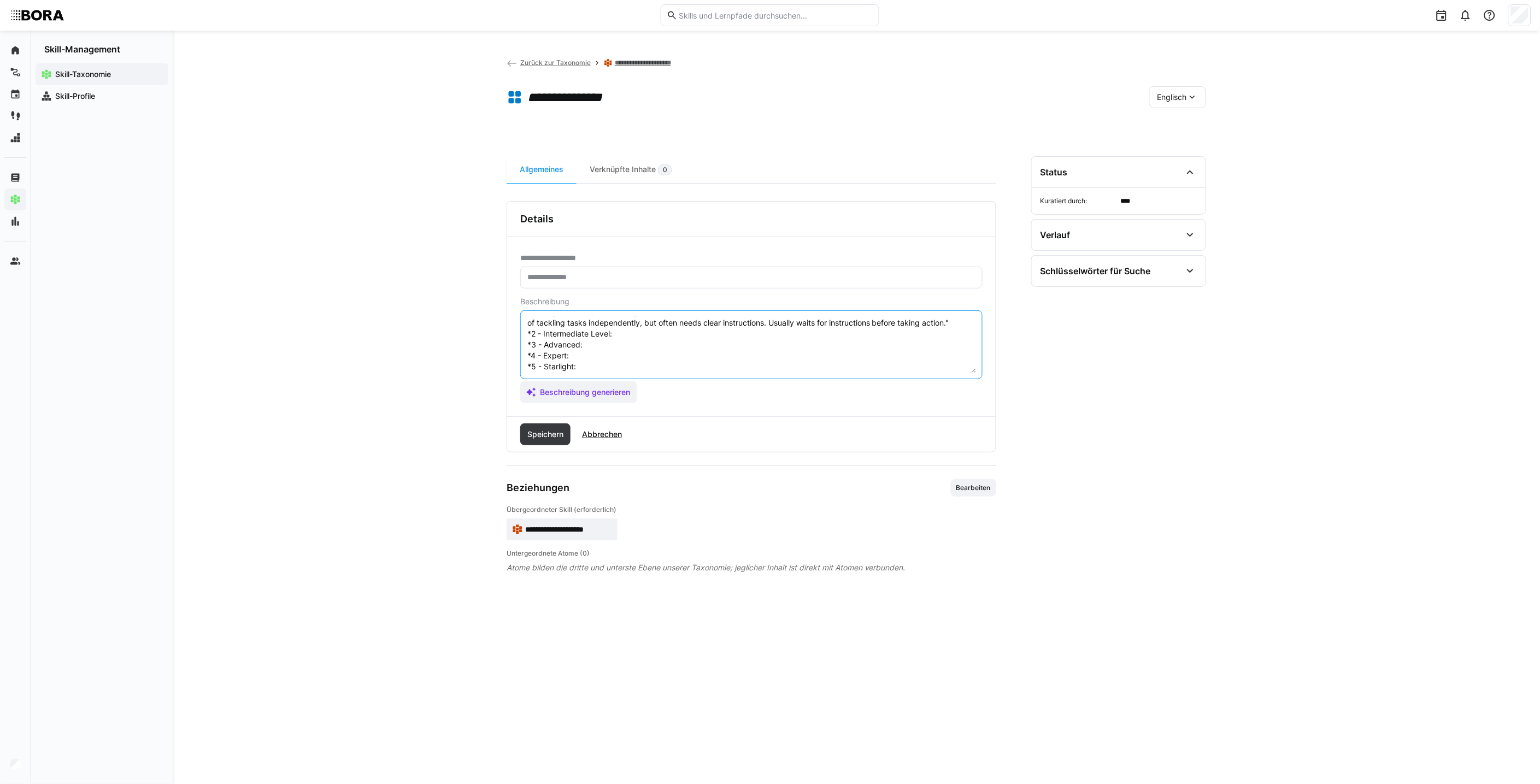
click at [656, 324] on textarea "Initiative refers to the ability to act on one's own accord, actively tackle ta…" at bounding box center [751, 344] width 450 height 57
click at [625, 323] on textarea "Initiative refers to the ability to act on one's own accord, actively tackle ta…" at bounding box center [751, 344] width 450 height 57
paste textarea "Recognizes recurring tasks and increasingly takes on these independently. Takes…"
click at [616, 349] on textarea "Initiative refers to the ability to act on one's own accord, actively tackle ta…" at bounding box center [751, 344] width 450 height 57
click at [601, 346] on textarea "Initiative refers to the ability to act on one's own accord, actively tackle ta…" at bounding box center [751, 344] width 450 height 57
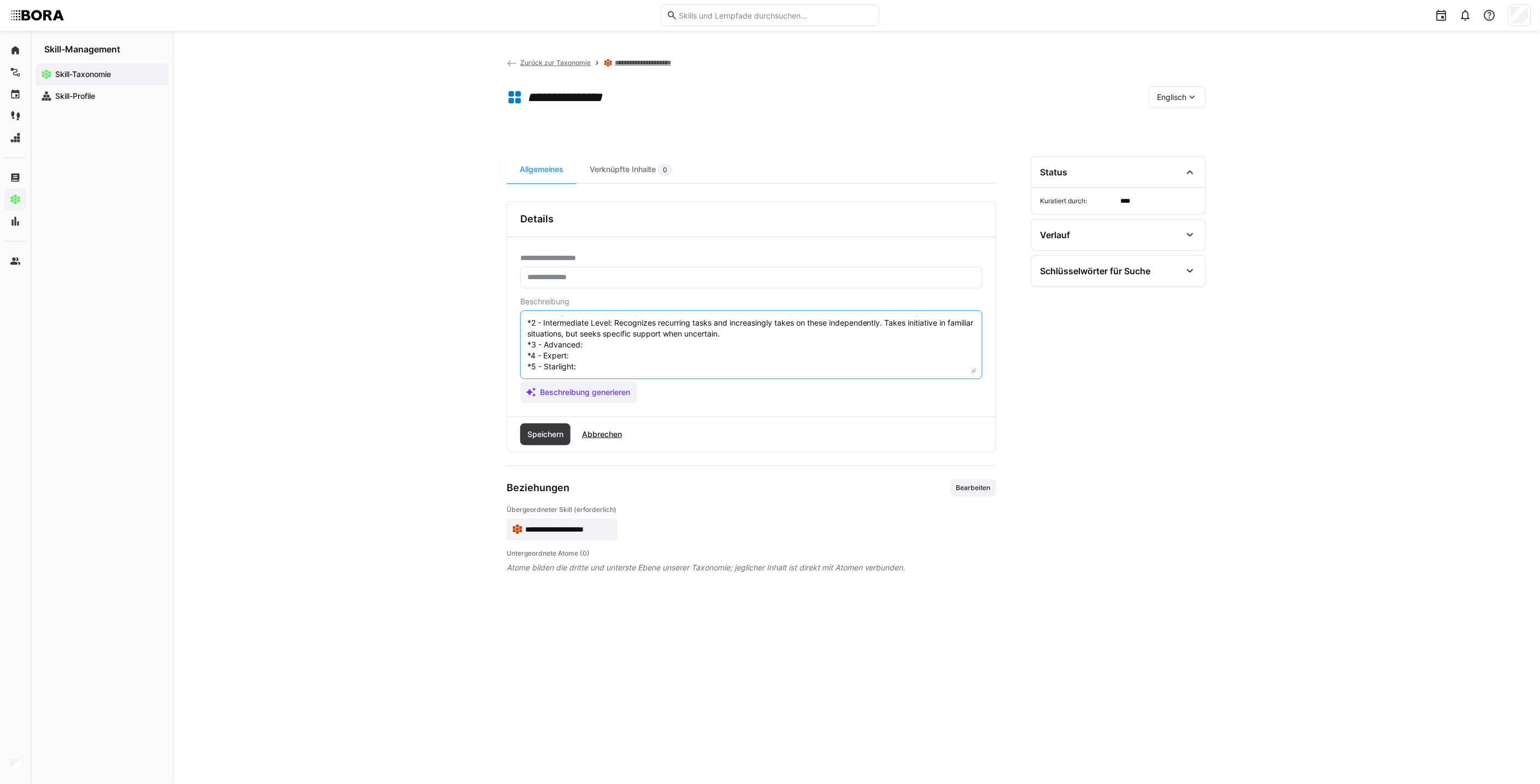
paste textarea "Acts proactively in daily work and contributes own ideas for improvement. Indep…"
click at [602, 341] on textarea "Initiative refers to the ability to act on one's own accord, actively tackle ta…" at bounding box center [751, 344] width 450 height 57
click at [603, 346] on textarea "Initiative refers to the ability to act on one's own accord, actively tackle ta…" at bounding box center [751, 344] width 450 height 57
paste textarea "Acts proactively and takes responsibility beyond their own area of responsibili…"
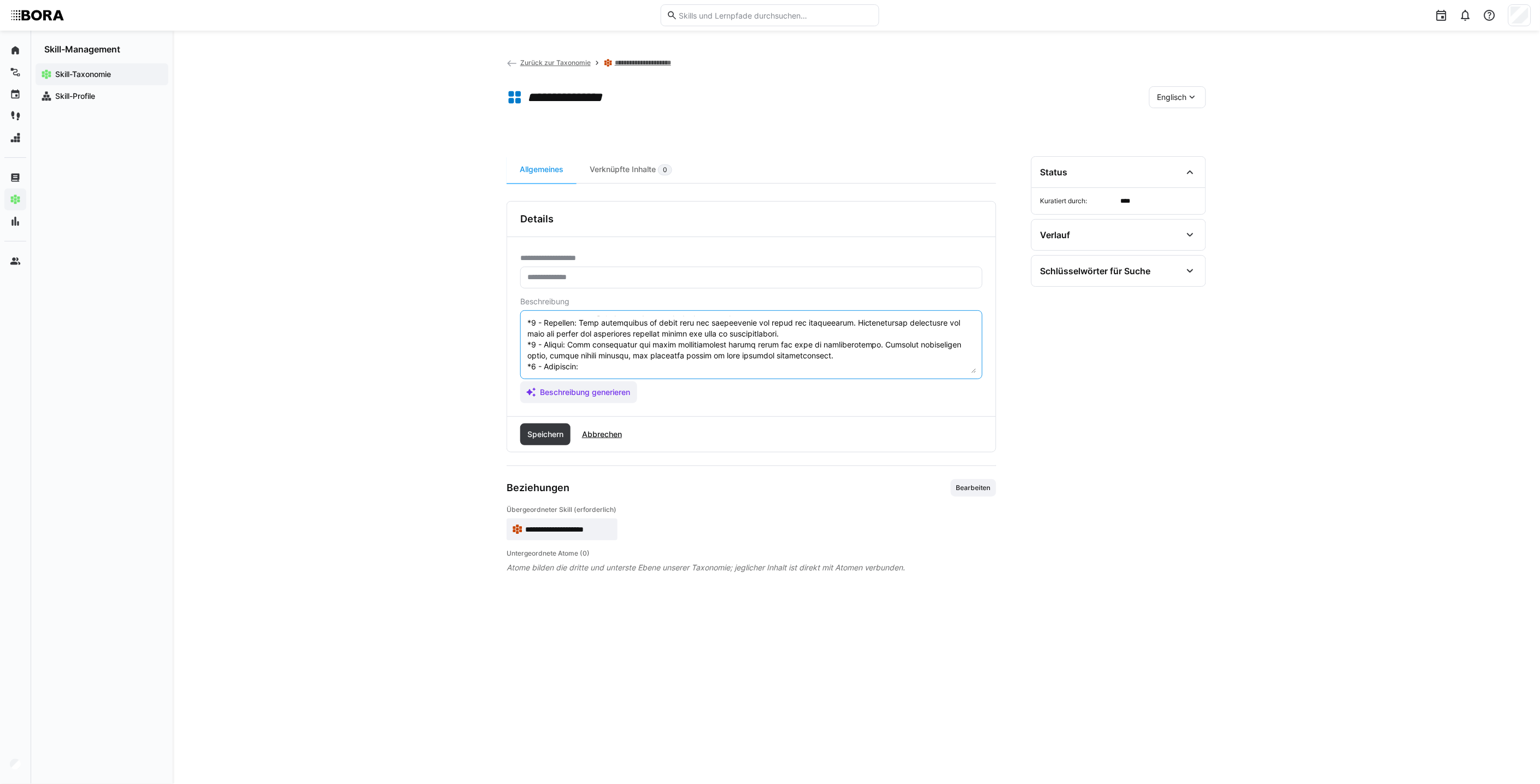
scroll to position [87, 0]
click at [607, 357] on textarea at bounding box center [751, 344] width 450 height 57
click at [605, 362] on textarea at bounding box center [751, 344] width 450 height 57
click at [605, 357] on textarea at bounding box center [751, 344] width 450 height 57
paste textarea "Initiated changes have an impact across teams and departments and trigger strat…"
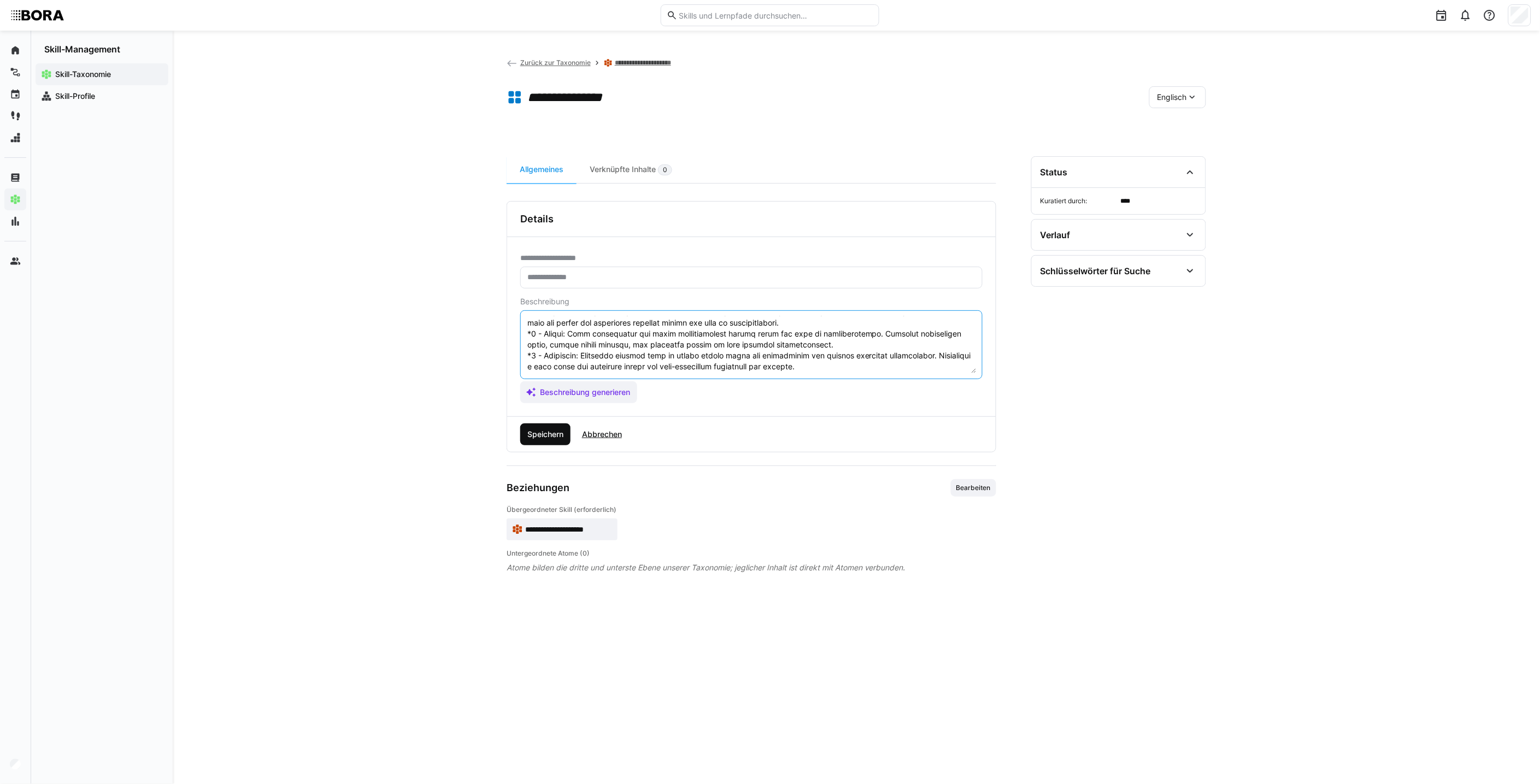
type textarea "Loremipsum dolors am con adipisc el sed do eiu't inc utlabo, etdolore magnaa en…"
click at [547, 435] on span "Speichern" at bounding box center [545, 433] width 40 height 11
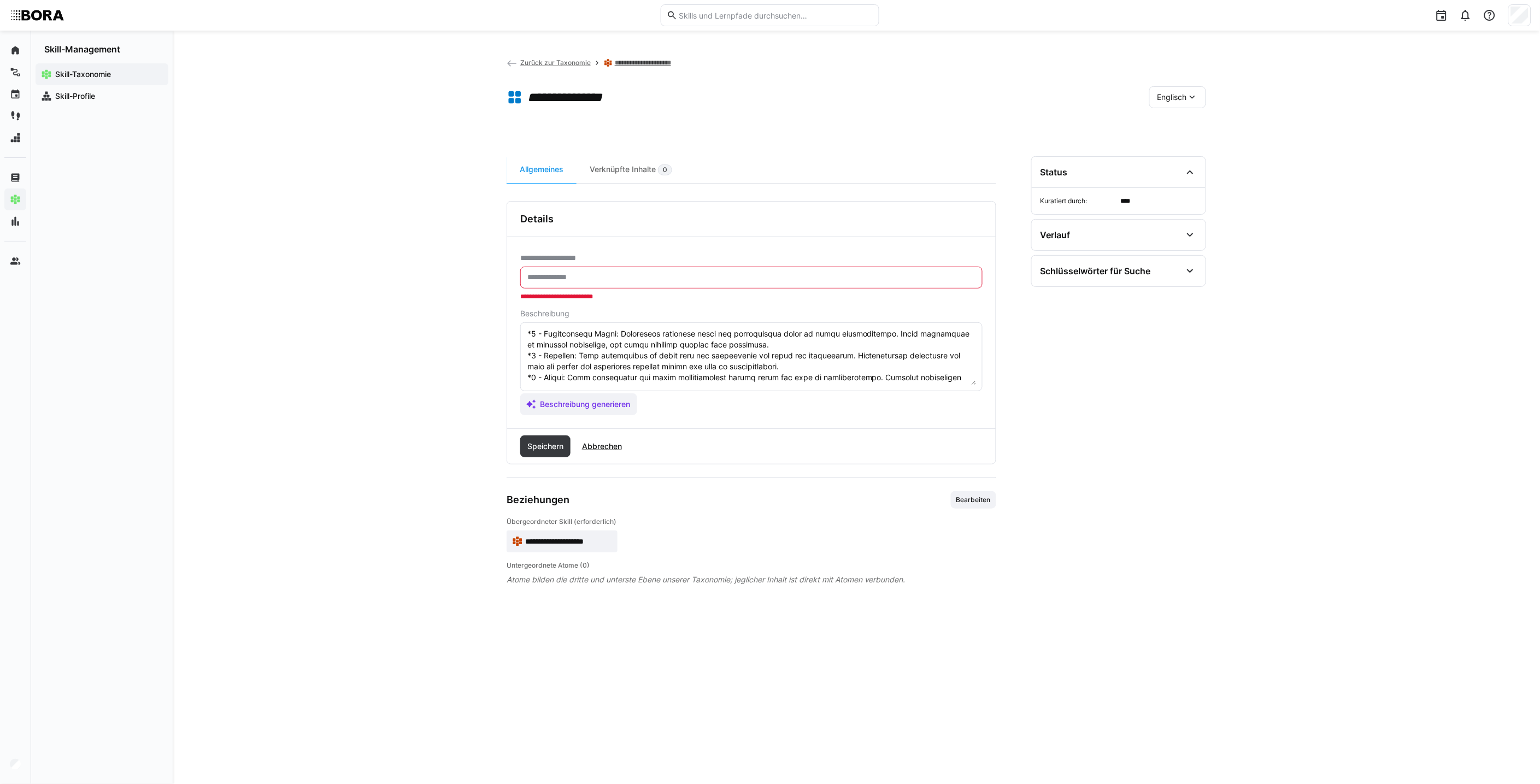
scroll to position [26, 0]
click at [752, 280] on input "text" at bounding box center [751, 278] width 450 height 10
paste input "**********"
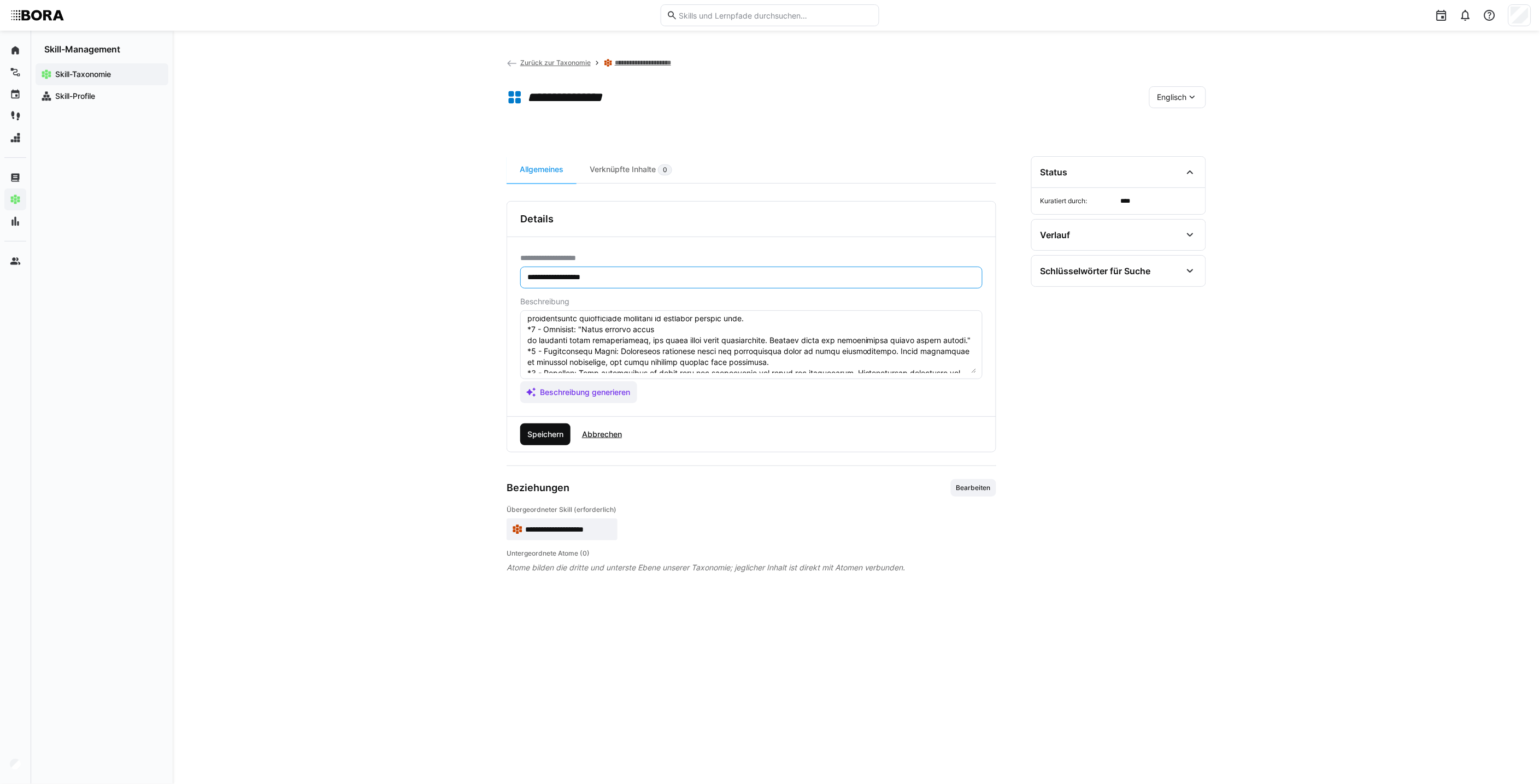
type input "**********"
click at [556, 432] on span "Speichern" at bounding box center [545, 433] width 40 height 11
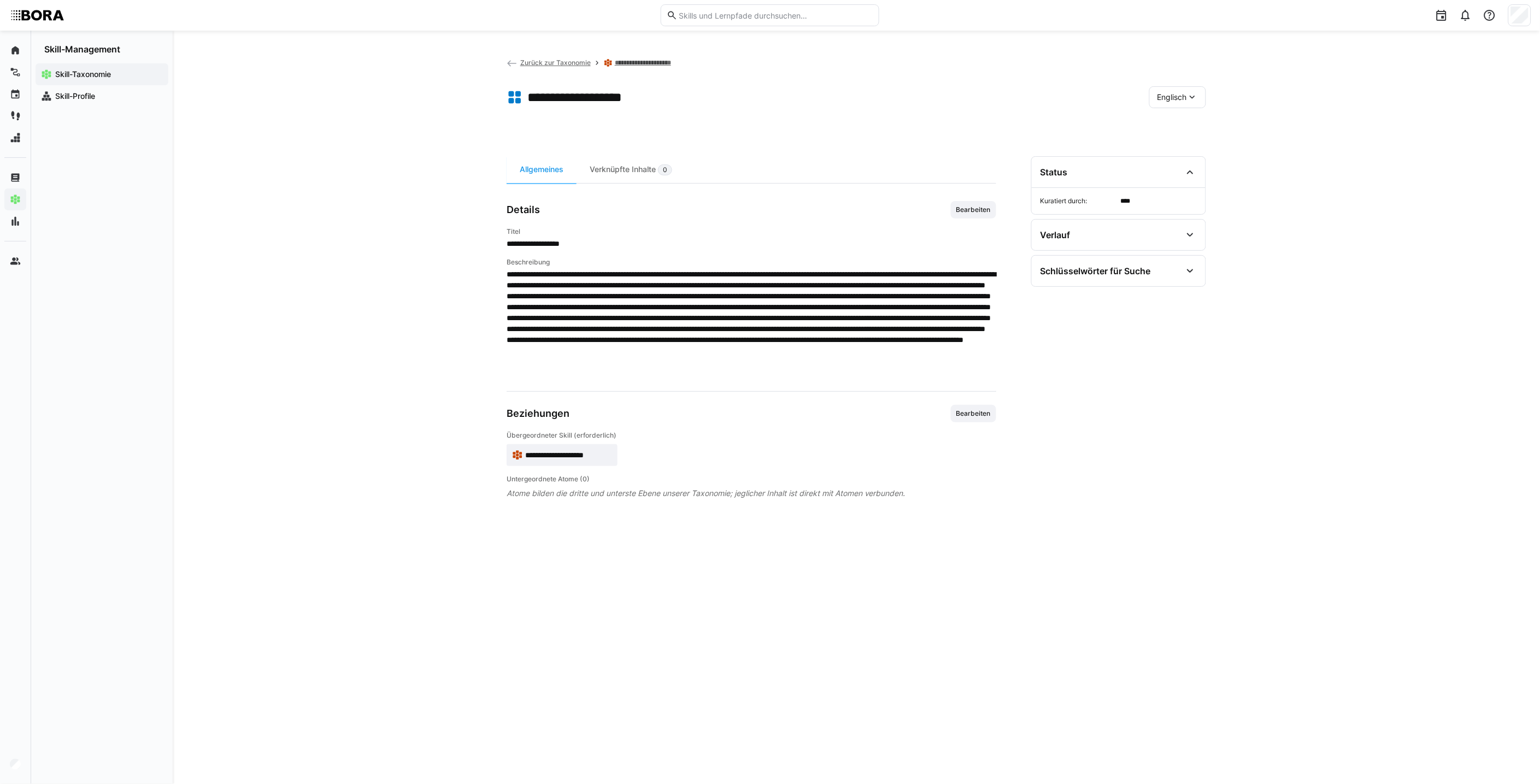
click at [757, 92] on eds-icon at bounding box center [1192, 97] width 11 height 11
click at [757, 118] on div "Deutsch" at bounding box center [1177, 126] width 58 height 23
click at [757, 97] on span "Deutsch" at bounding box center [1172, 97] width 30 height 11
click at [757, 153] on div "Englisch" at bounding box center [1178, 148] width 40 height 11
click at [525, 63] on span "Zurück zur Taxonomie" at bounding box center [556, 62] width 70 height 8
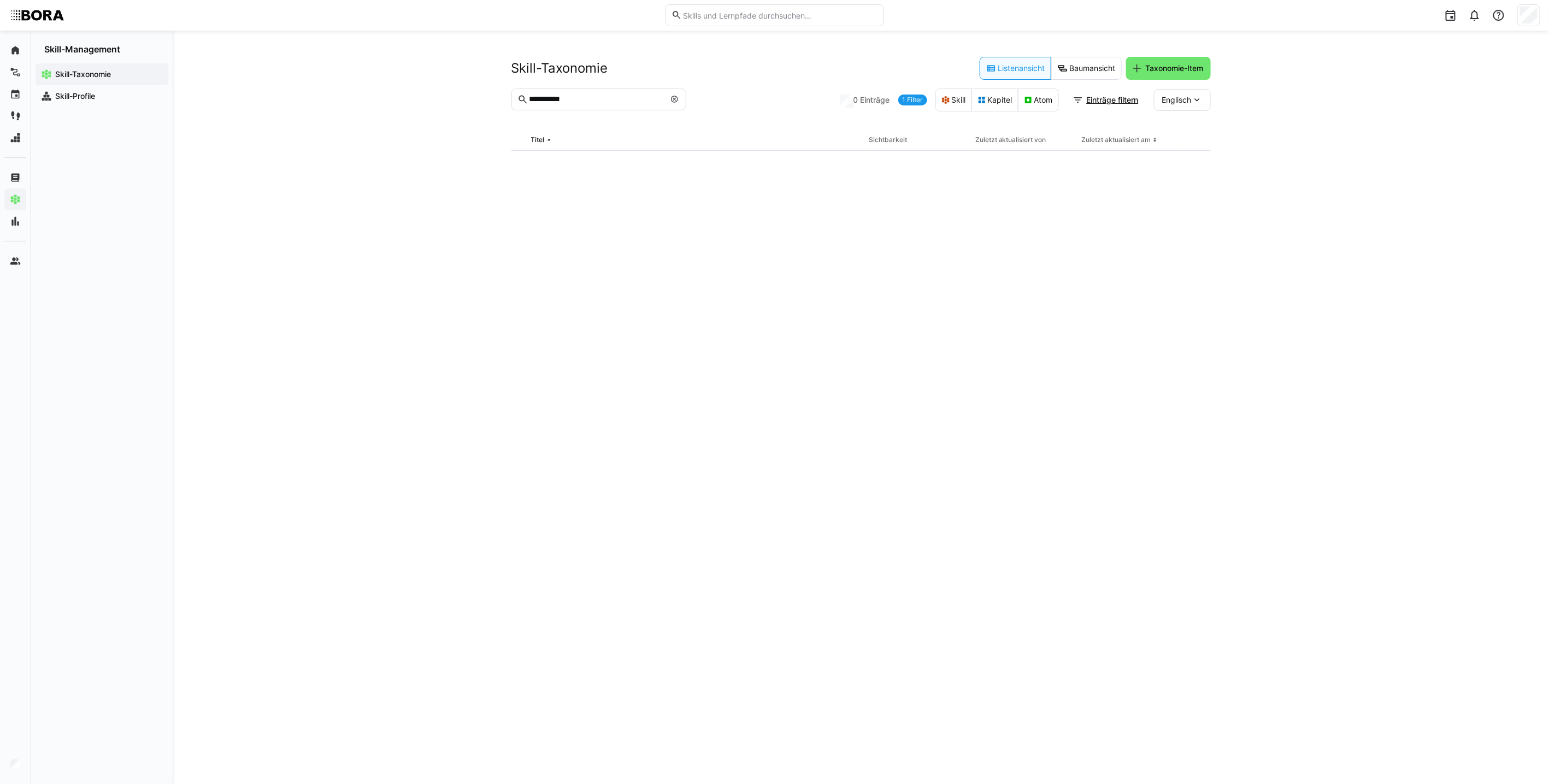
click at [676, 101] on eds-icon at bounding box center [675, 99] width 9 height 9
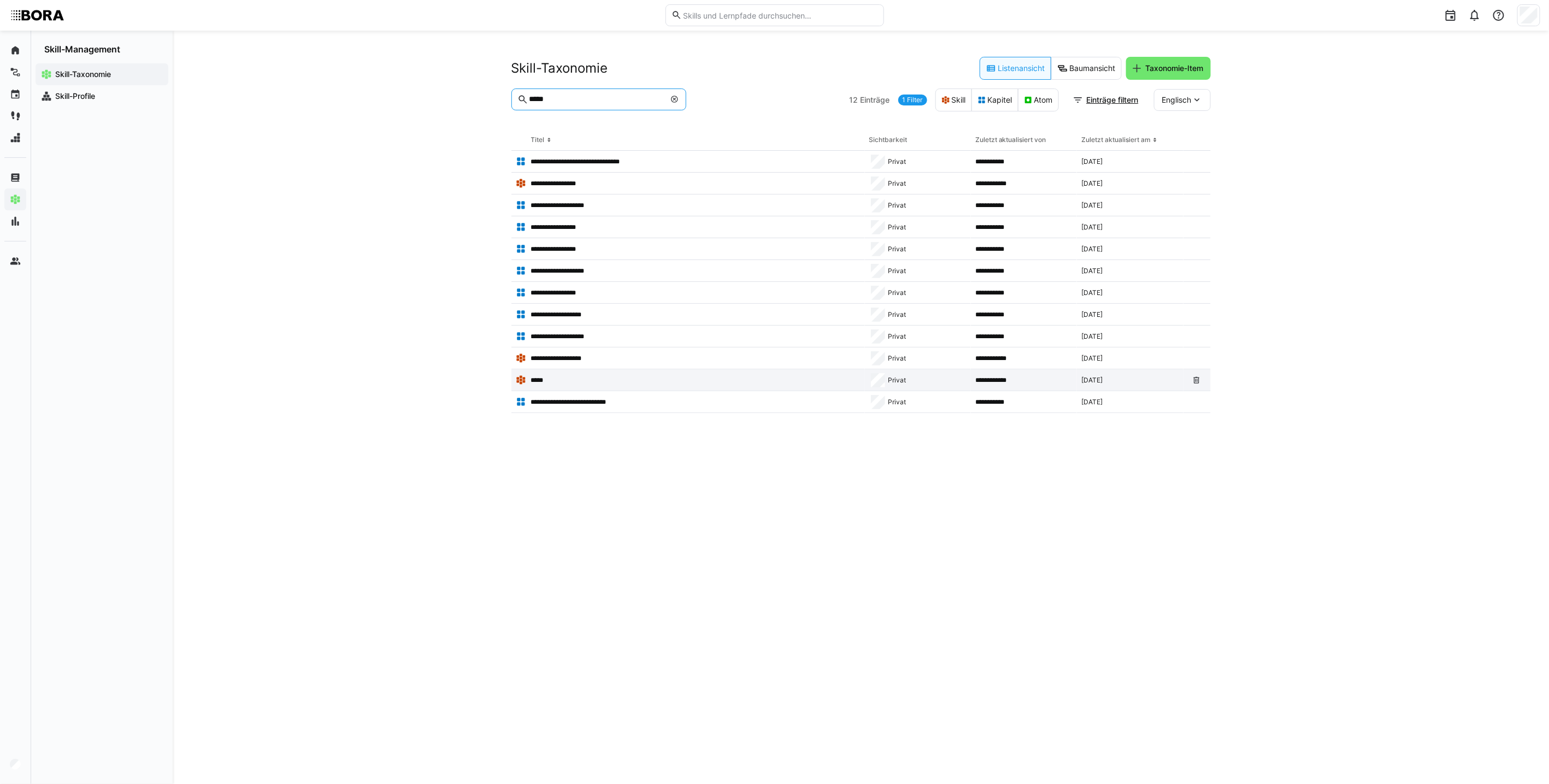
type input "*****"
click at [618, 378] on app-table-first-column "*****" at bounding box center [688, 379] width 345 height 11
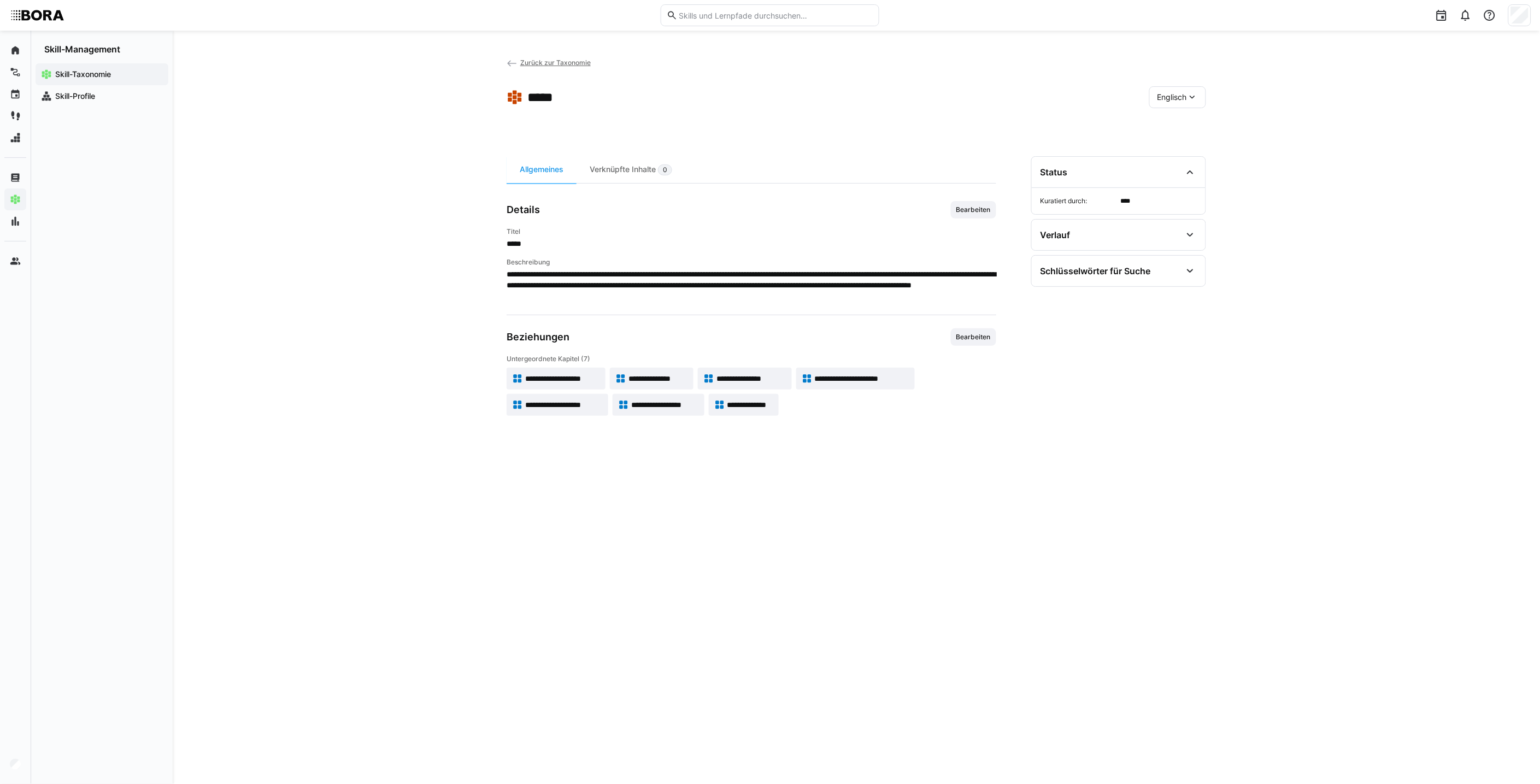
click at [757, 97] on eds-icon at bounding box center [1192, 97] width 11 height 11
click at [757, 120] on div "Deutsch" at bounding box center [1177, 125] width 40 height 11
click at [651, 403] on span "**********" at bounding box center [646, 405] width 74 height 11
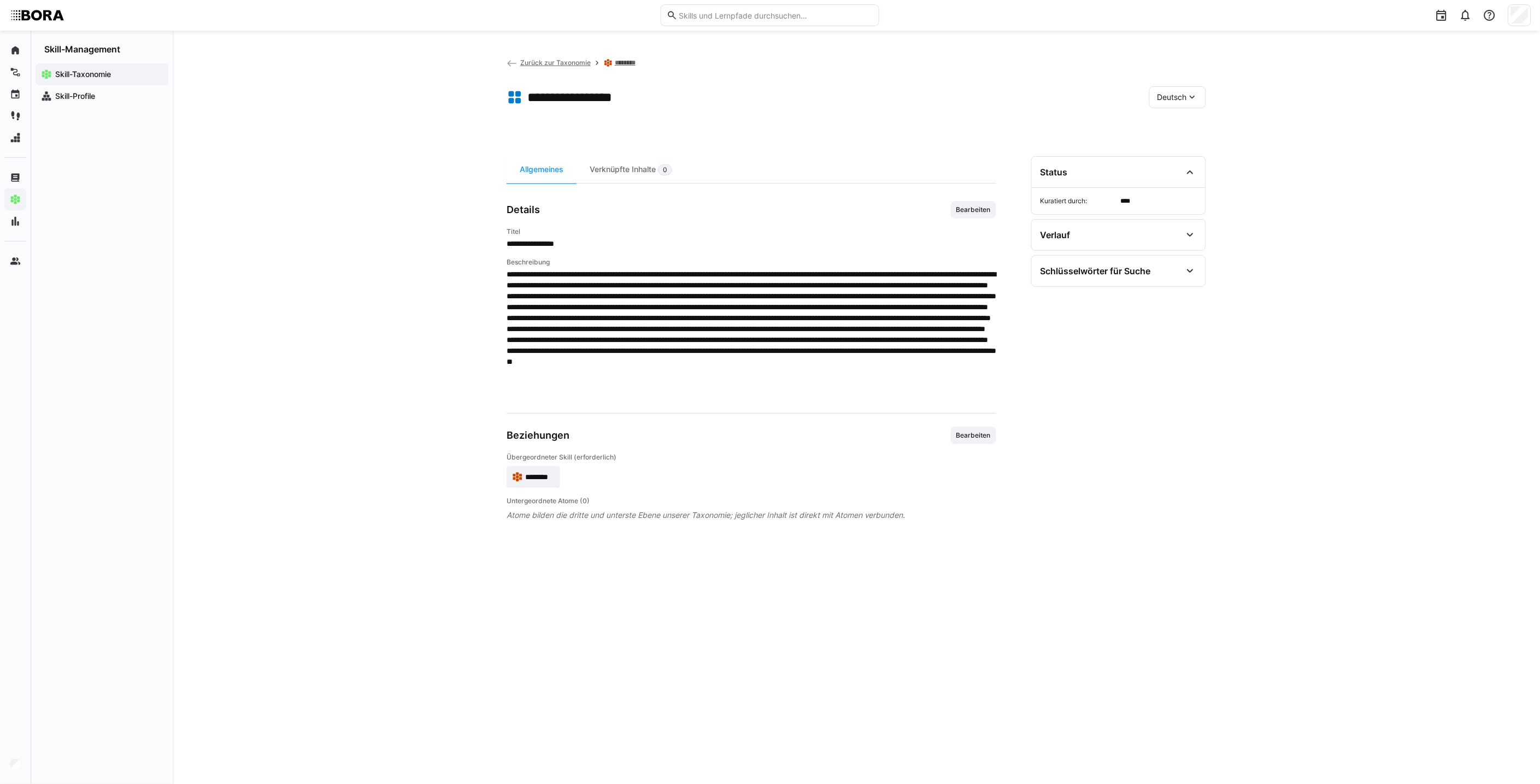
drag, startPoint x: 1158, startPoint y: 89, endPoint x: 1176, endPoint y: 106, distance: 24.8
click at [757, 89] on div "Deutsch" at bounding box center [1177, 97] width 57 height 22
click at [757, 142] on div "Englisch" at bounding box center [1178, 148] width 58 height 23
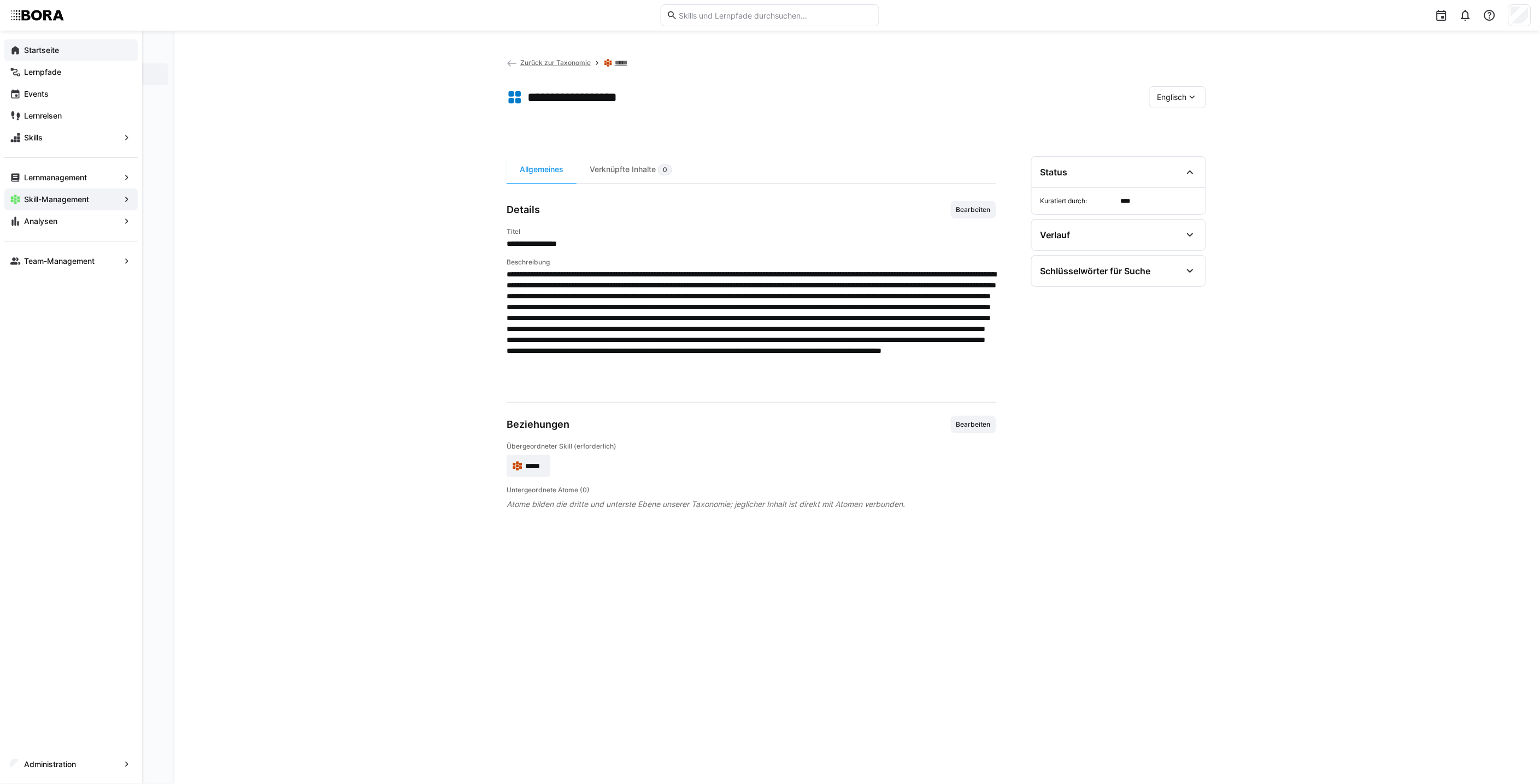
click at [4, 44] on div "Startseite" at bounding box center [71, 50] width 133 height 22
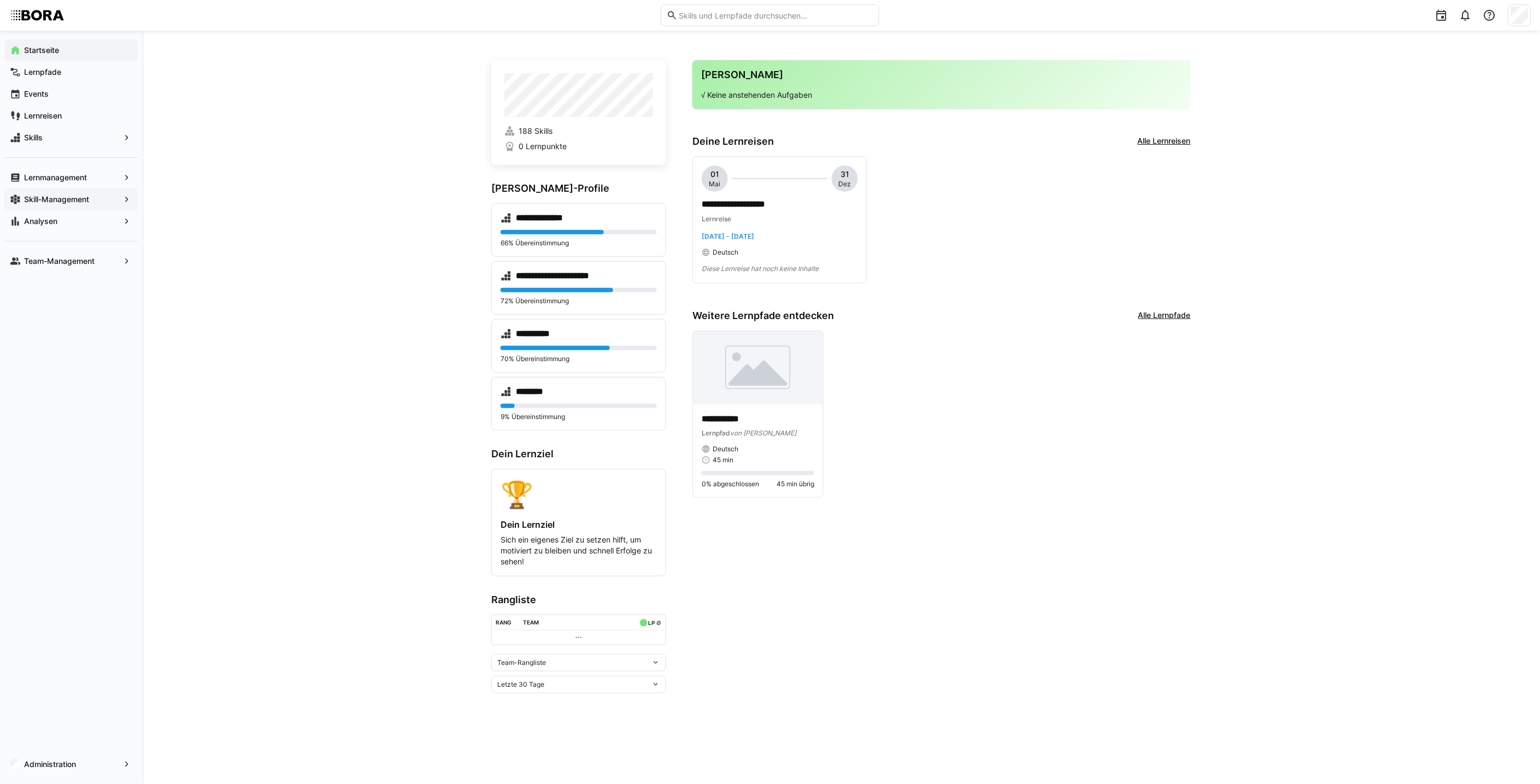
click at [374, 138] on div "**********" at bounding box center [841, 407] width 1398 height 753
